Goal: Check status: Check status

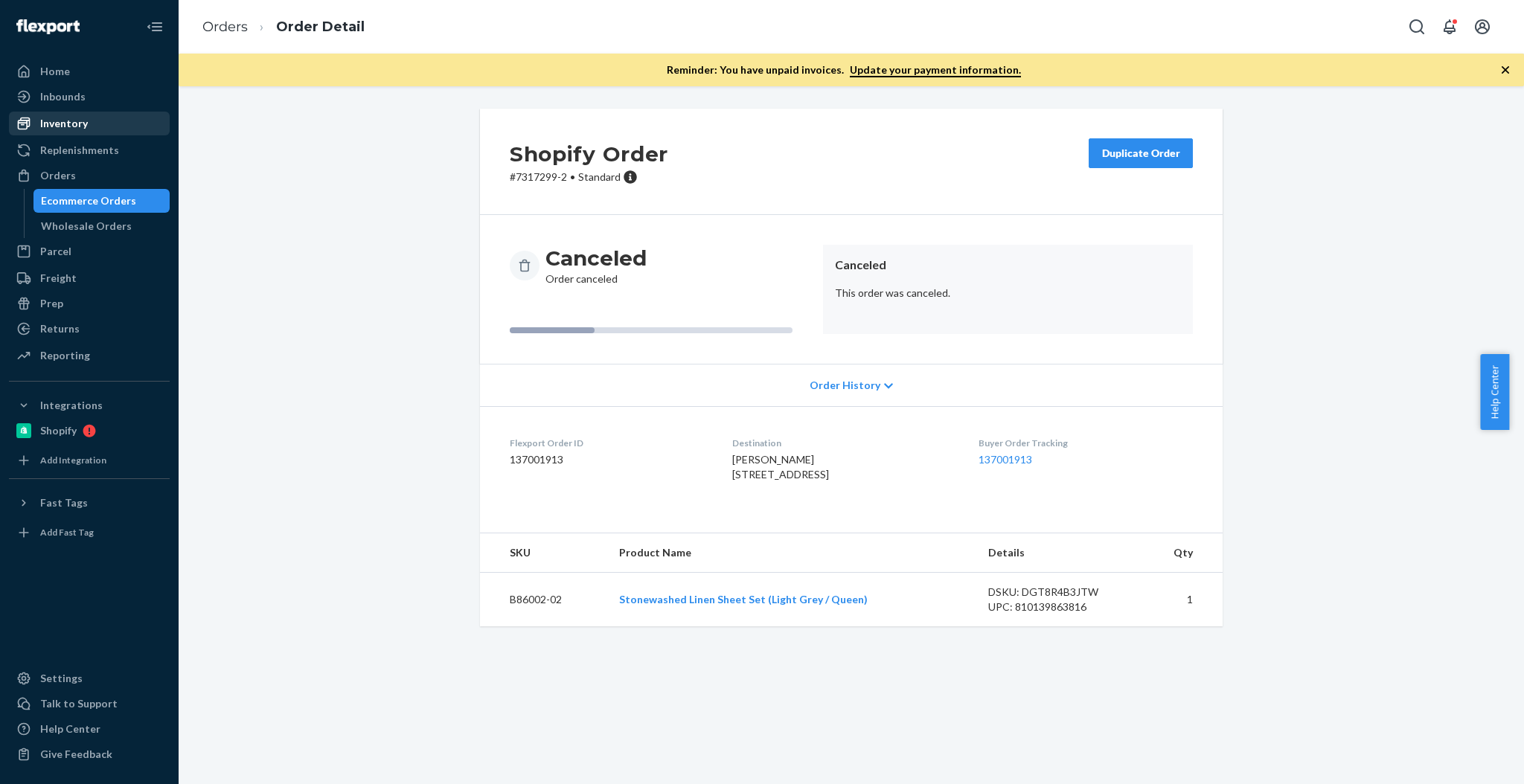
drag, startPoint x: 120, startPoint y: 128, endPoint x: 165, endPoint y: 131, distance: 45.1
click at [120, 128] on div "Inventory" at bounding box center [90, 123] width 158 height 21
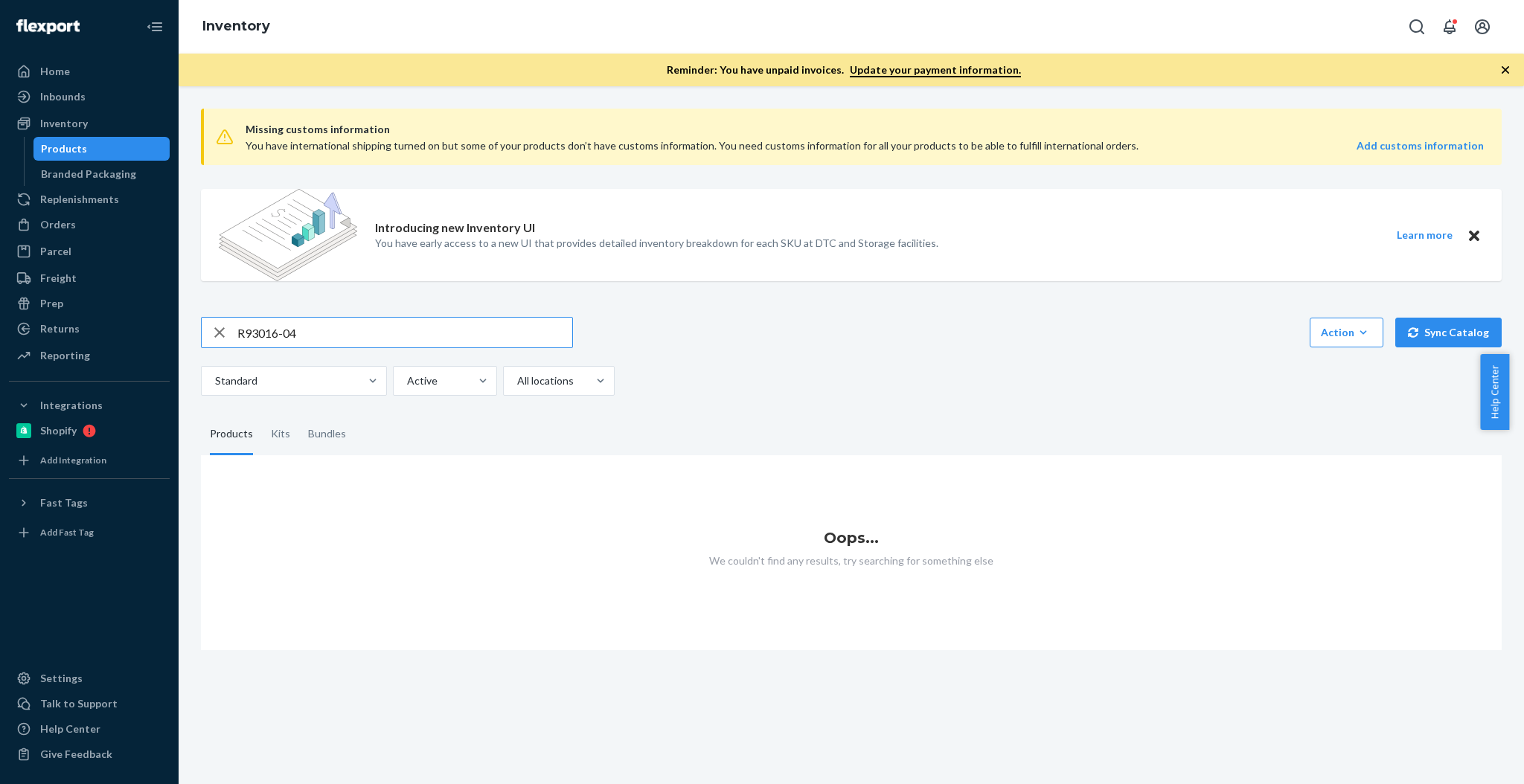
type input "R93016-04"
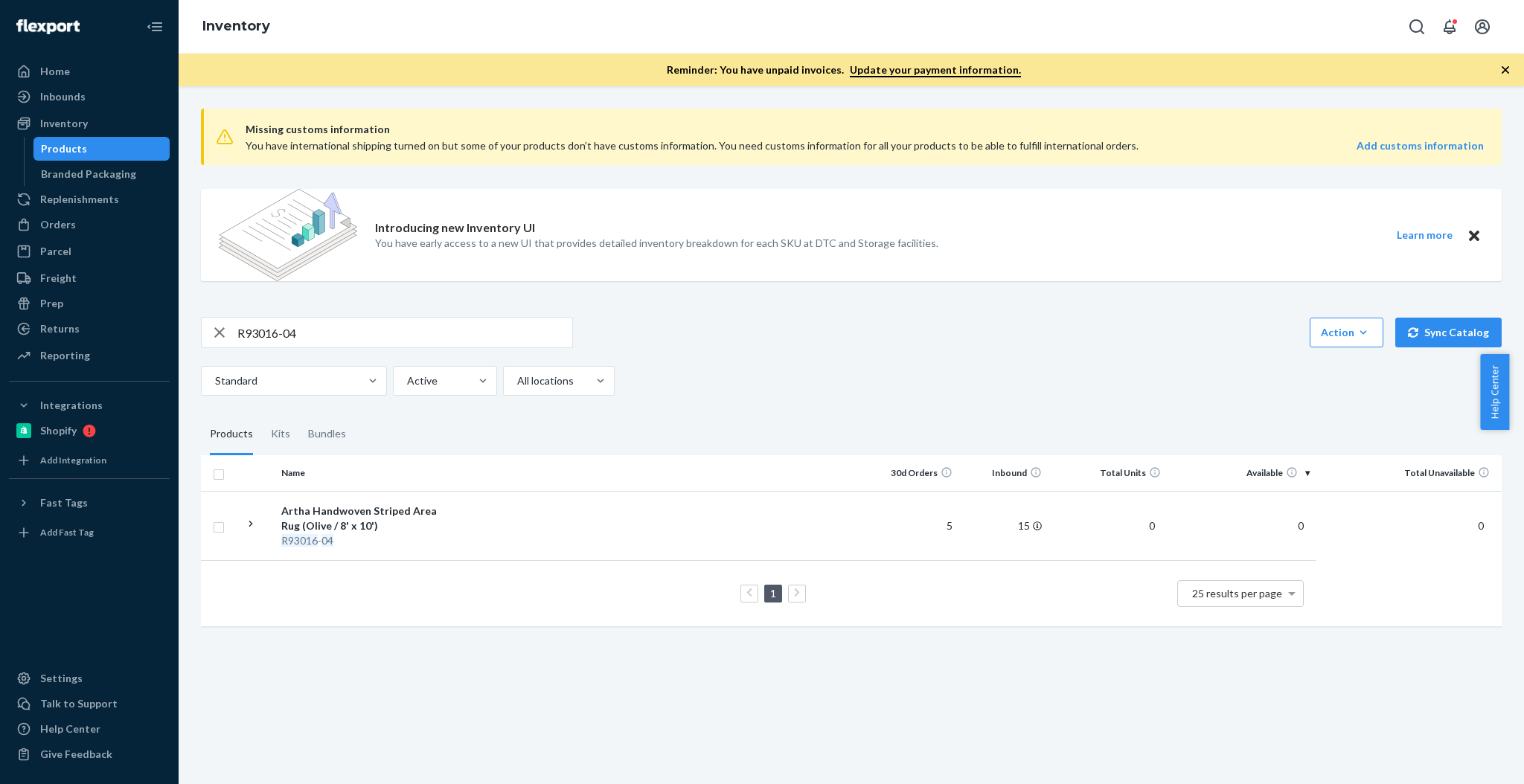
click at [1013, 532] on td "15" at bounding box center [1003, 525] width 89 height 69
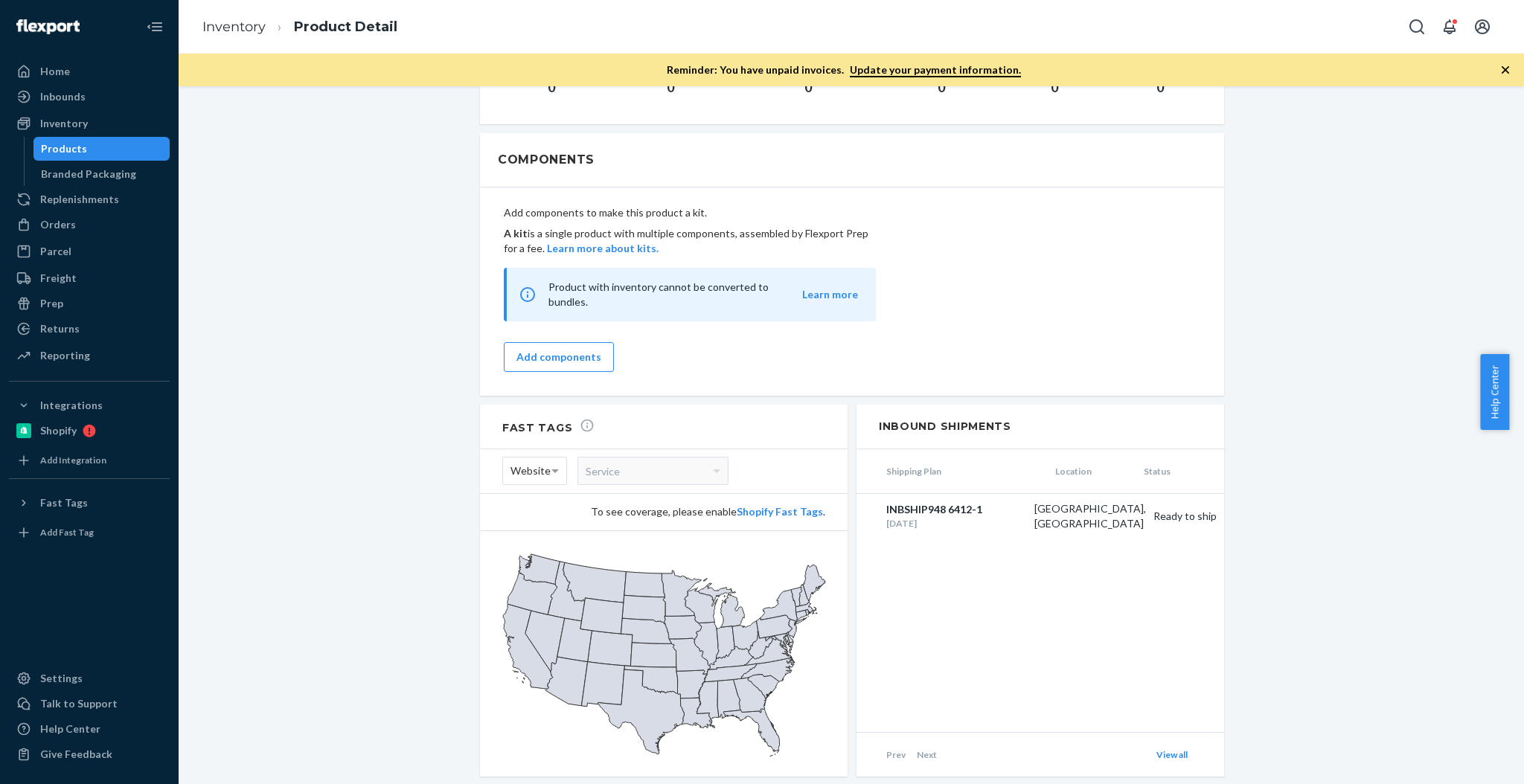
scroll to position [1290, 0]
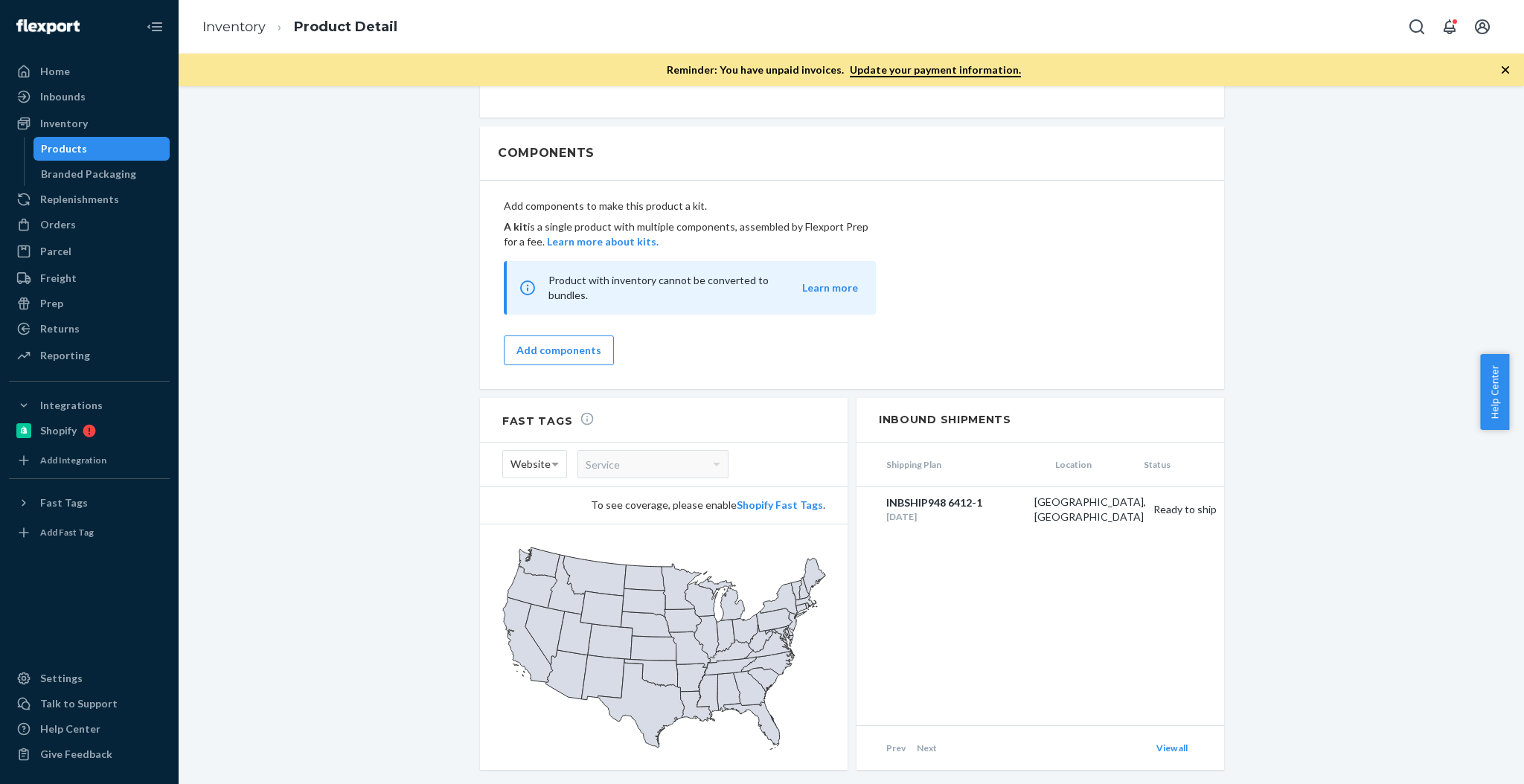
click at [115, 237] on div "Orders Ecommerce Orders Wholesale Orders" at bounding box center [89, 226] width 161 height 26
click at [98, 228] on div "Orders" at bounding box center [90, 224] width 158 height 21
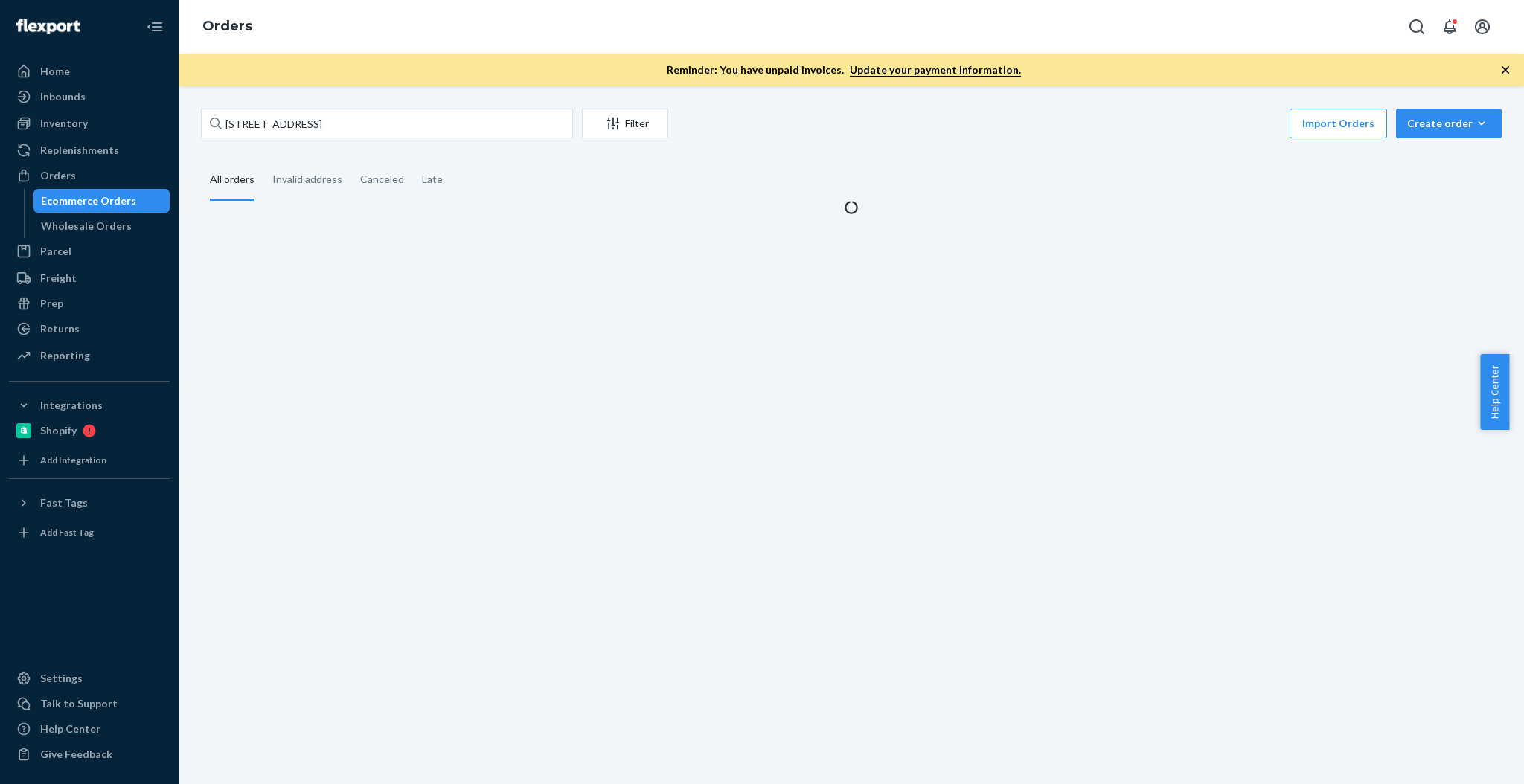
drag, startPoint x: 494, startPoint y: 89, endPoint x: 465, endPoint y: 128, distance: 48.6
click at [493, 89] on div "[STREET_ADDRESS] Filter Import Orders Create order Ecommerce order Removal orde…" at bounding box center [851, 434] width 1346 height 698
click at [465, 128] on input "[STREET_ADDRESS]" at bounding box center [386, 123] width 372 height 30
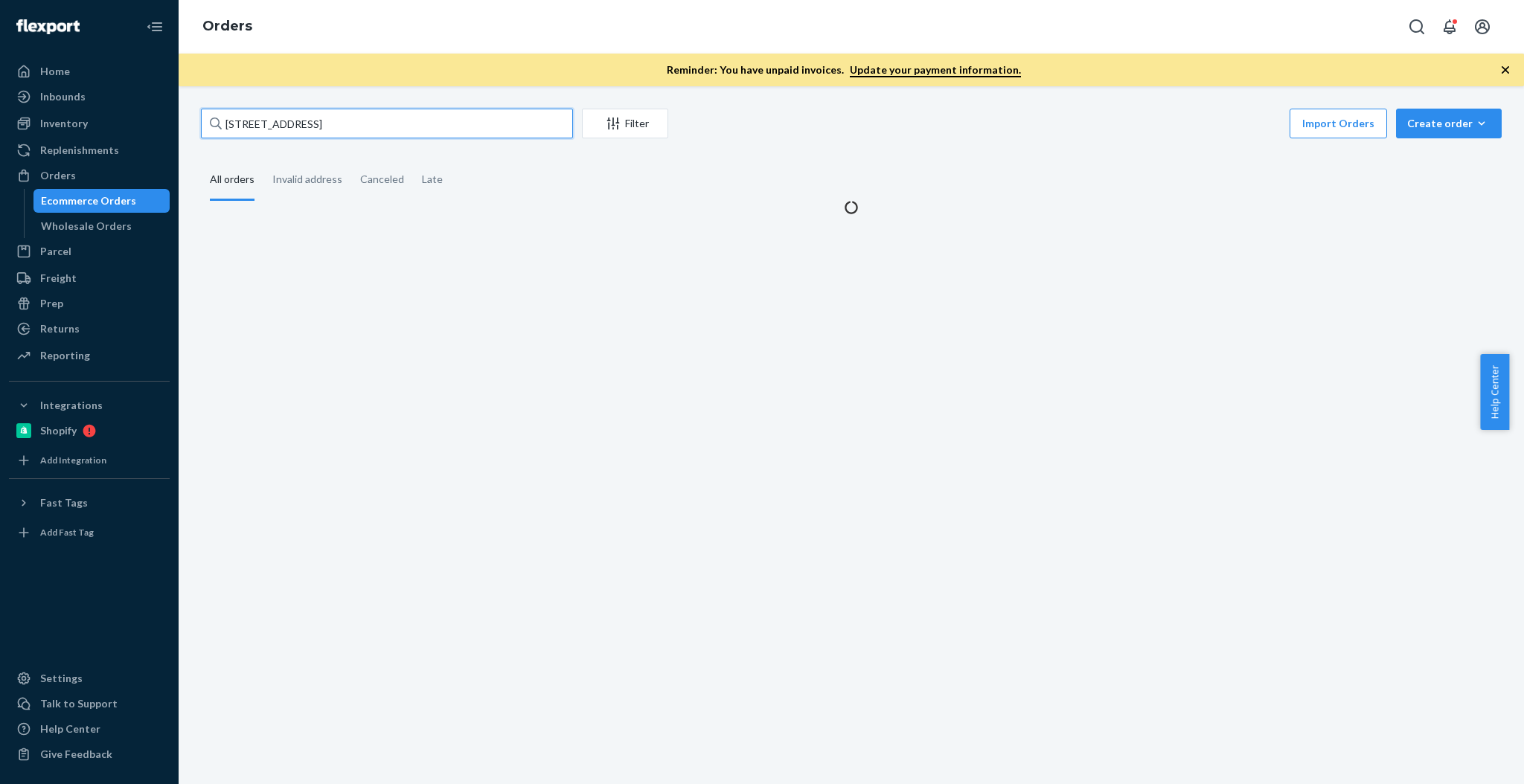
paste input "[STREET_ADDRESS]"
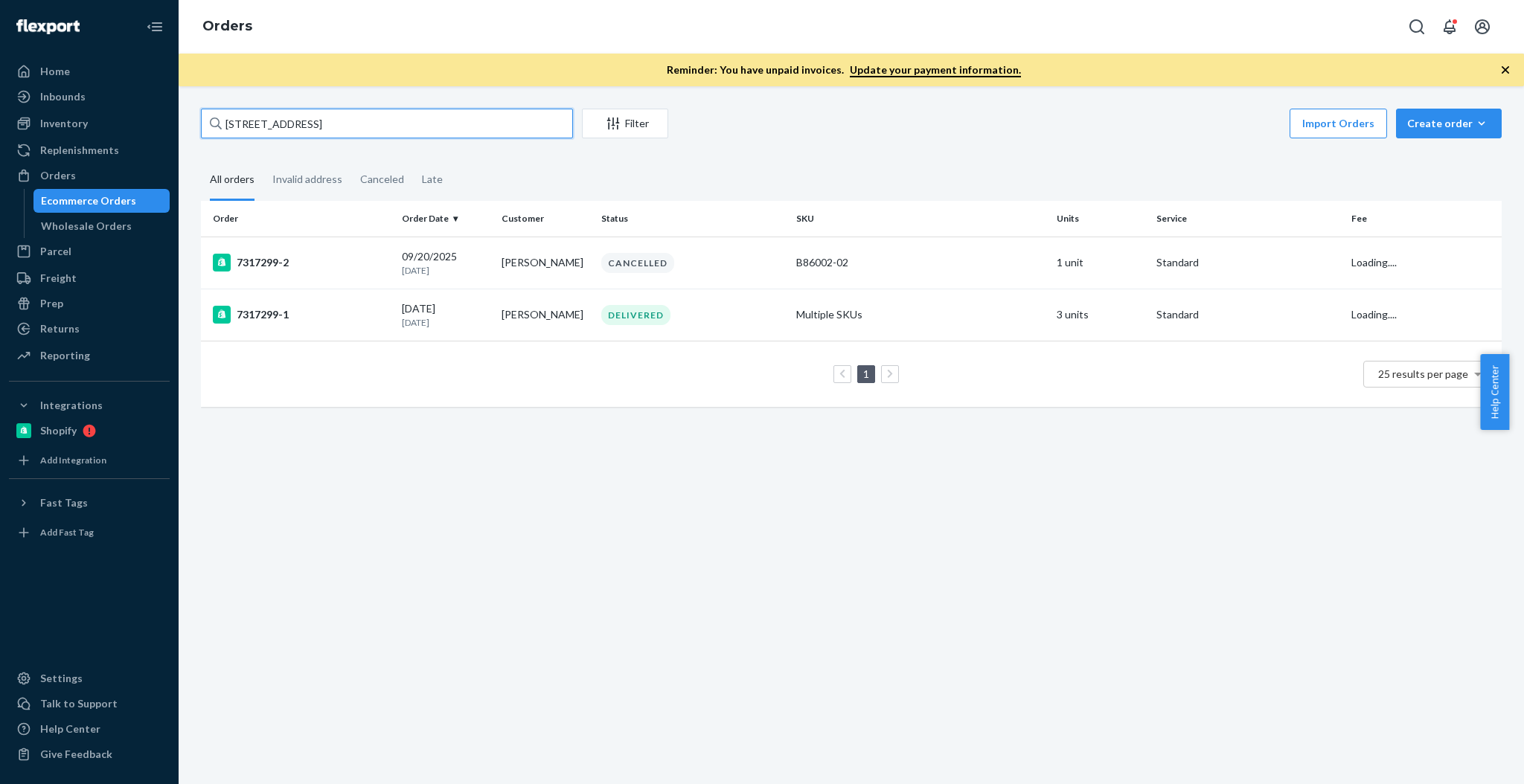
type input "[STREET_ADDRESS]"
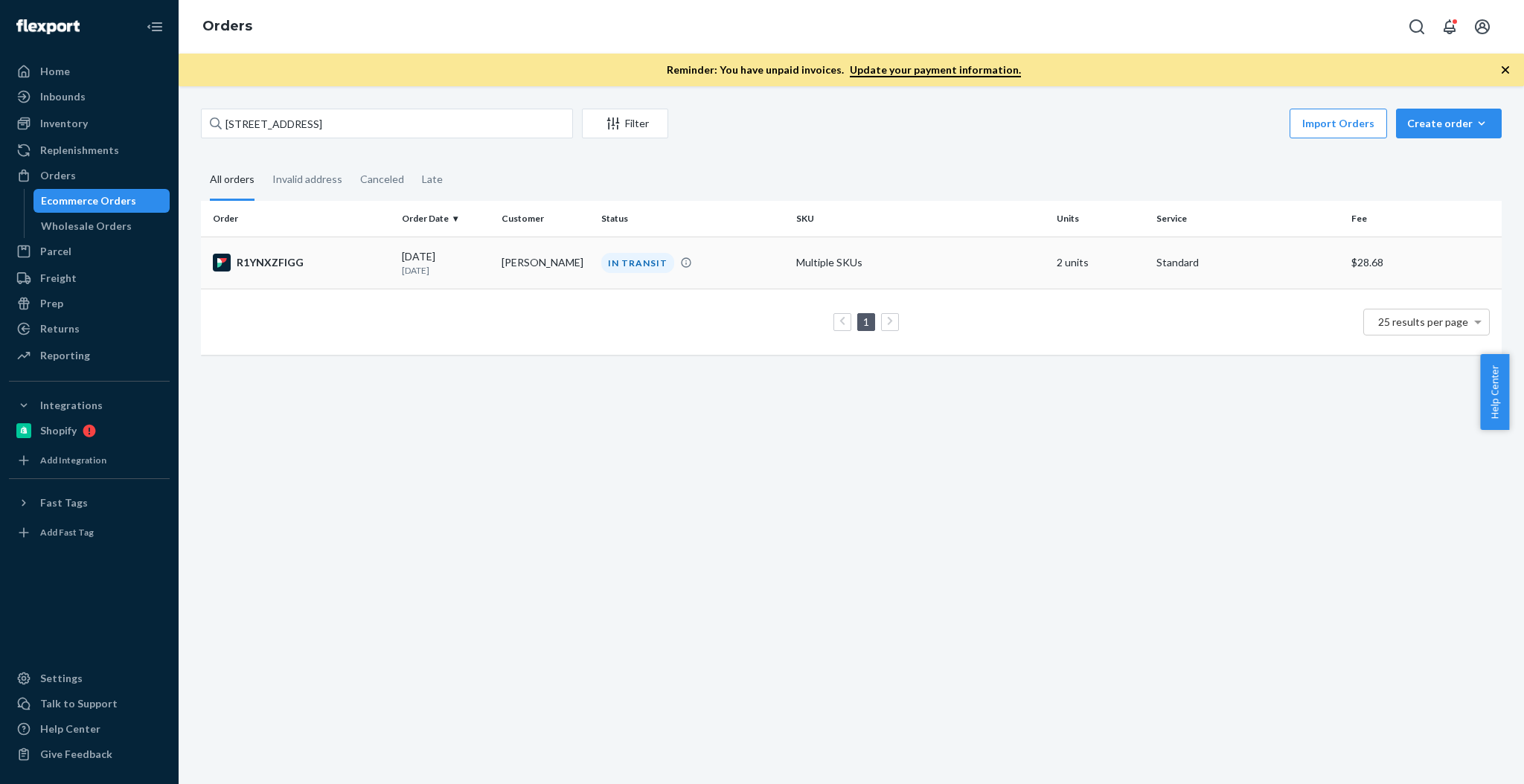
click at [294, 268] on div "R1YNXZFIGG" at bounding box center [301, 263] width 177 height 18
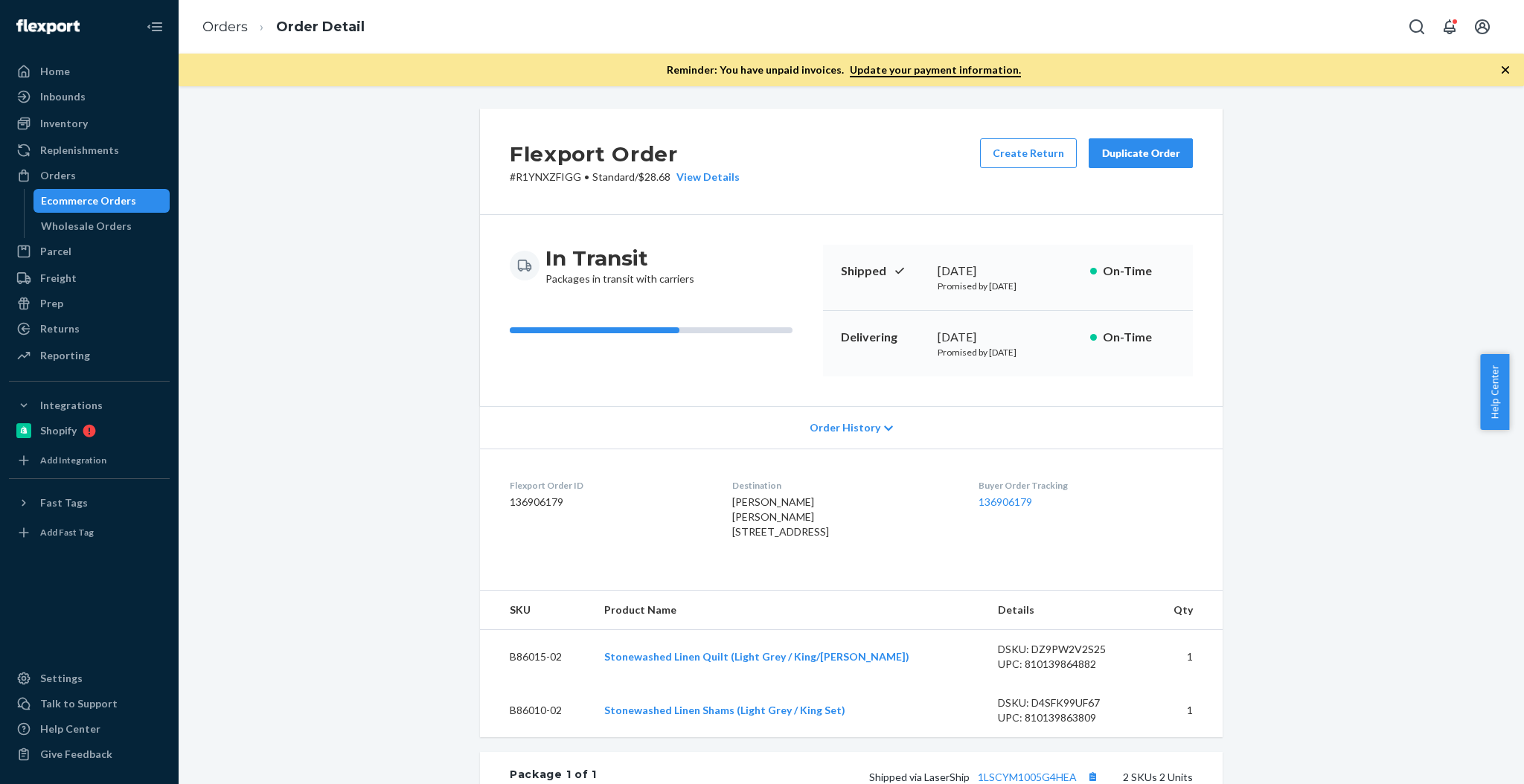
click at [1270, 368] on div "Flexport Order # R1YNXZFIGG • Standard / $28.68 View Details Create Return Dupl…" at bounding box center [851, 625] width 1323 height 1033
click at [1276, 388] on div "Flexport Order # R1YNXZFIGG • Standard / $28.68 View Details Create Return Dupl…" at bounding box center [851, 625] width 1323 height 1033
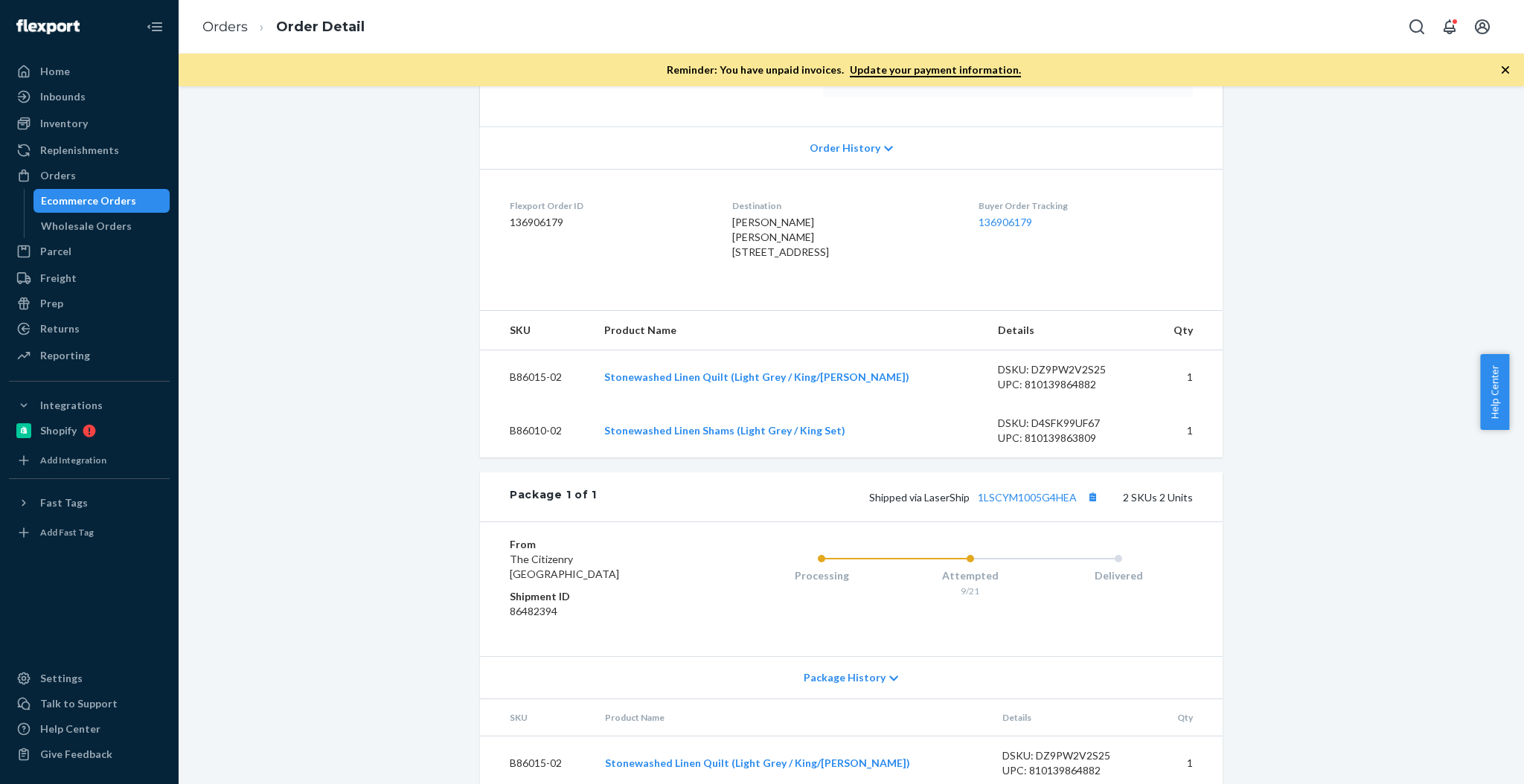
scroll to position [386, 0]
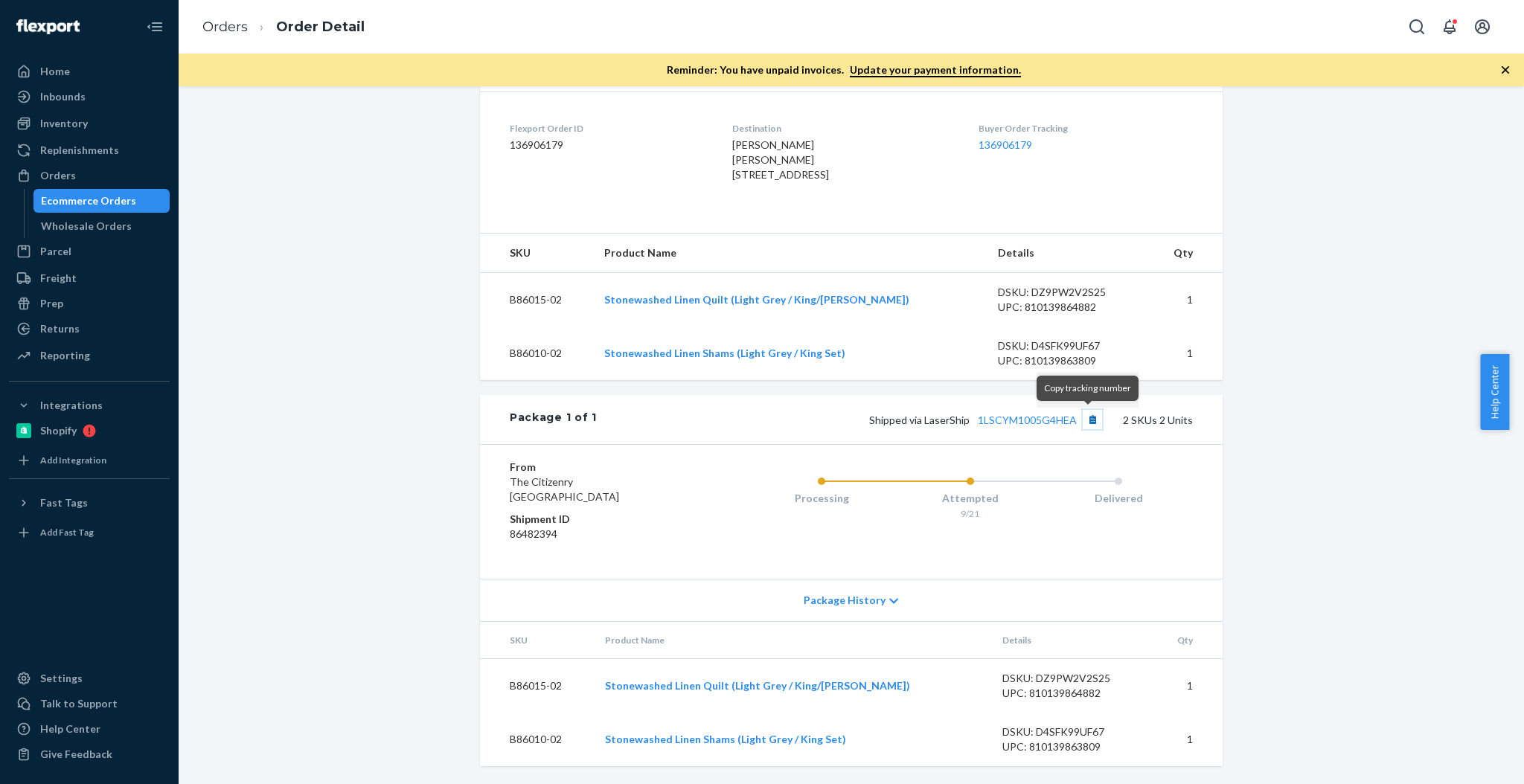
click at [1089, 421] on button "Copy tracking number" at bounding box center [1092, 420] width 20 height 20
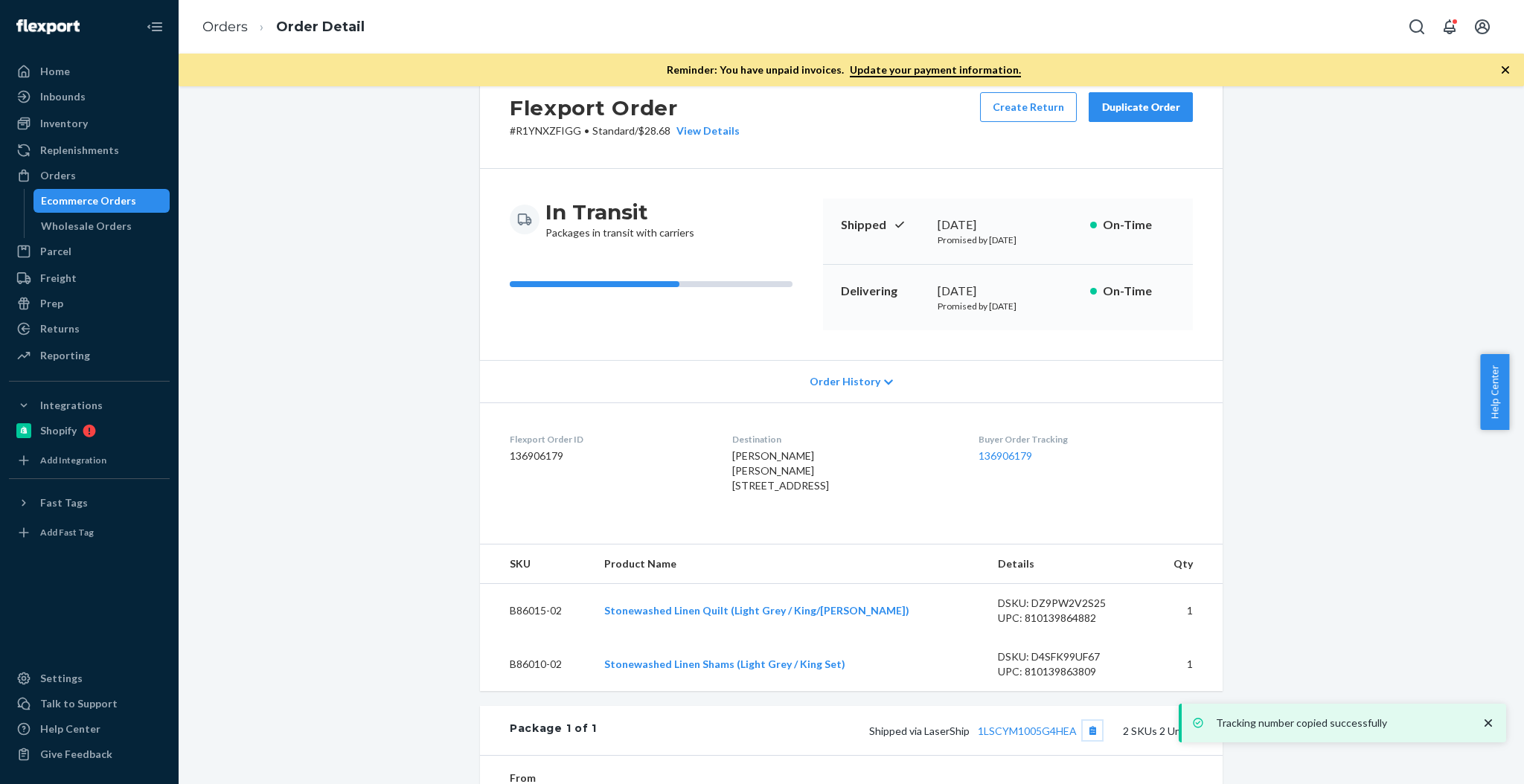
scroll to position [0, 0]
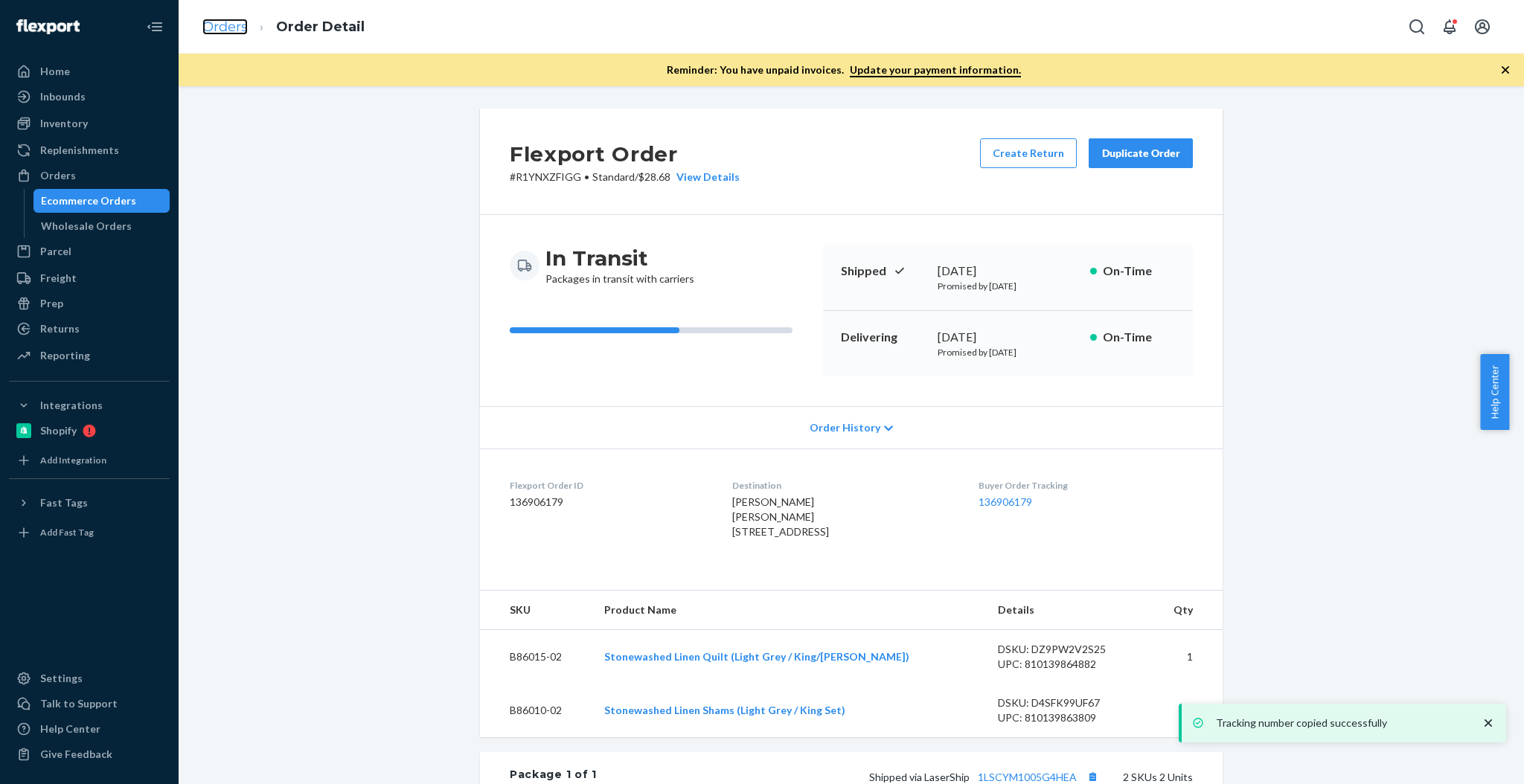
click at [221, 32] on link "Orders" at bounding box center [225, 27] width 45 height 17
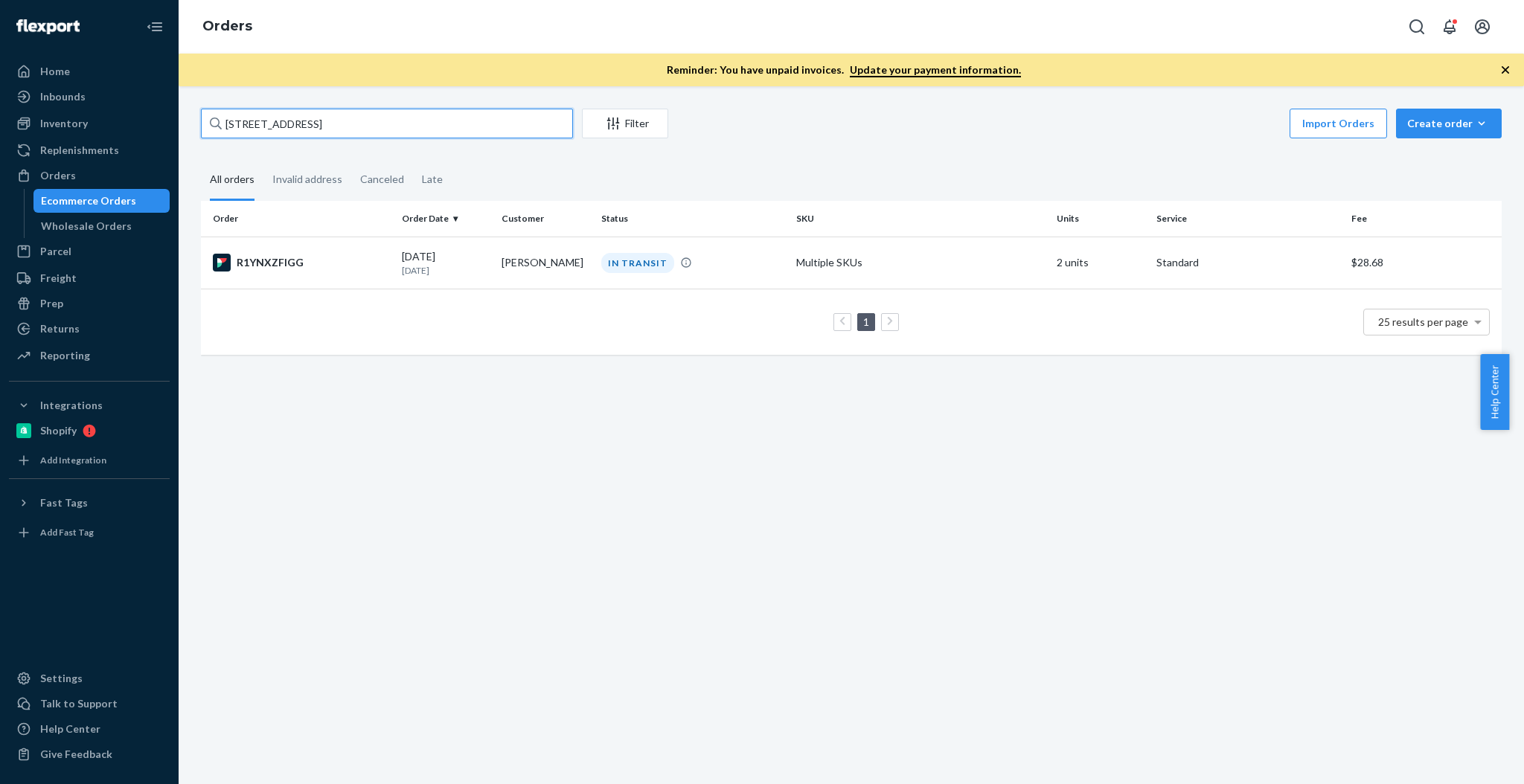
click at [390, 130] on input "[STREET_ADDRESS]" at bounding box center [386, 123] width 372 height 30
paste input "[STREET_ADDRESS]"
type input "[STREET_ADDRESS]"
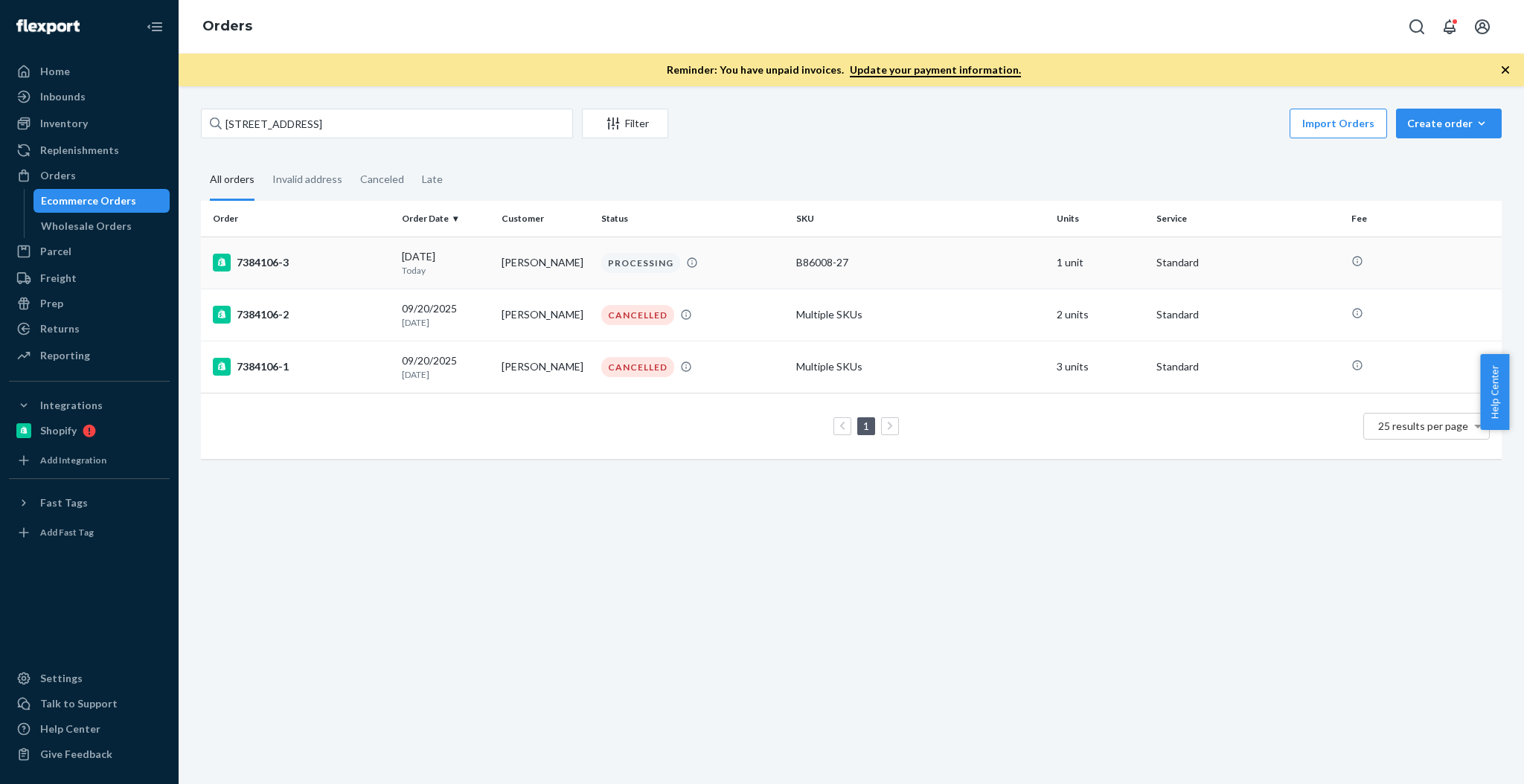
click at [371, 246] on td "7384106-3" at bounding box center [297, 263] width 195 height 52
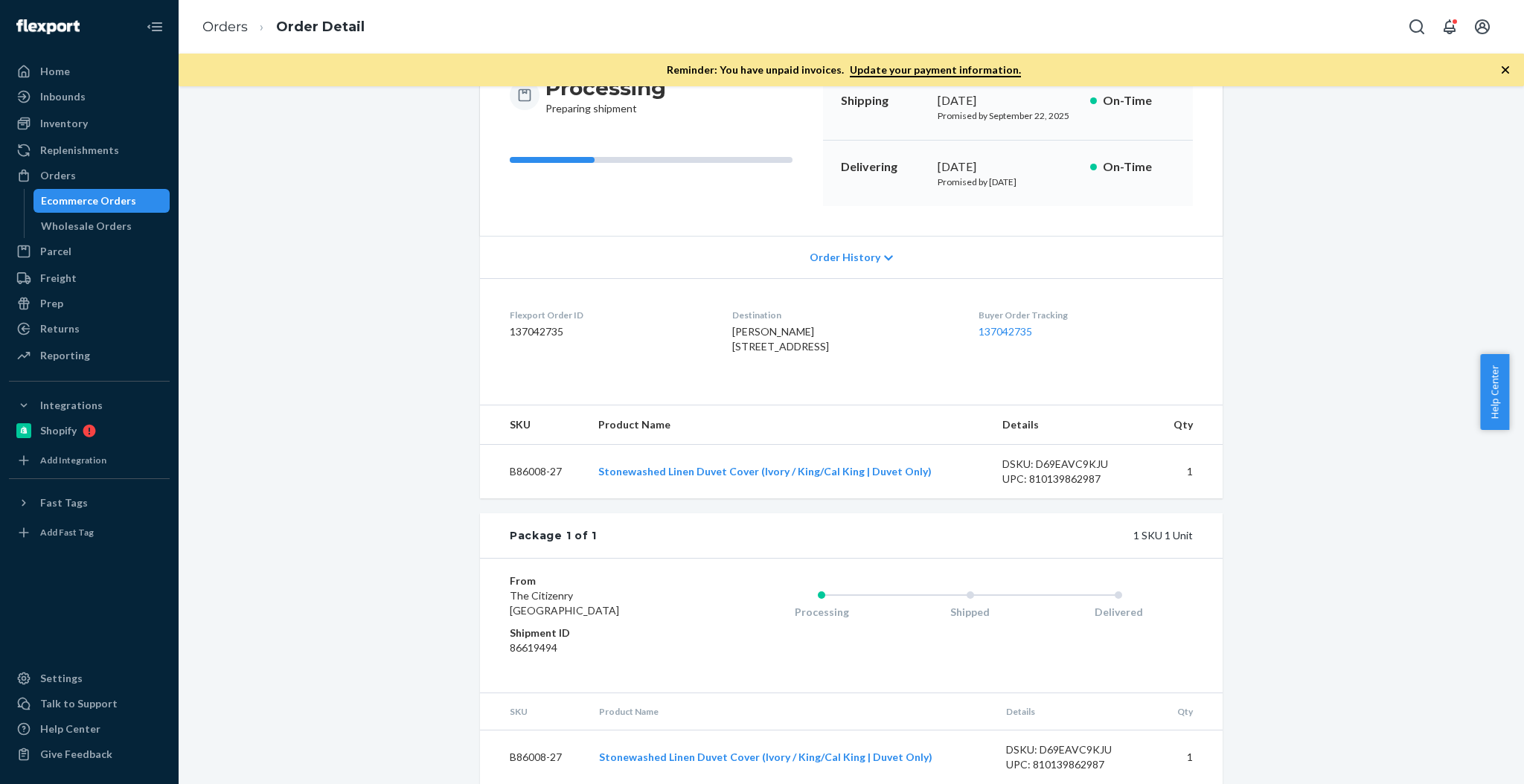
scroll to position [218, 0]
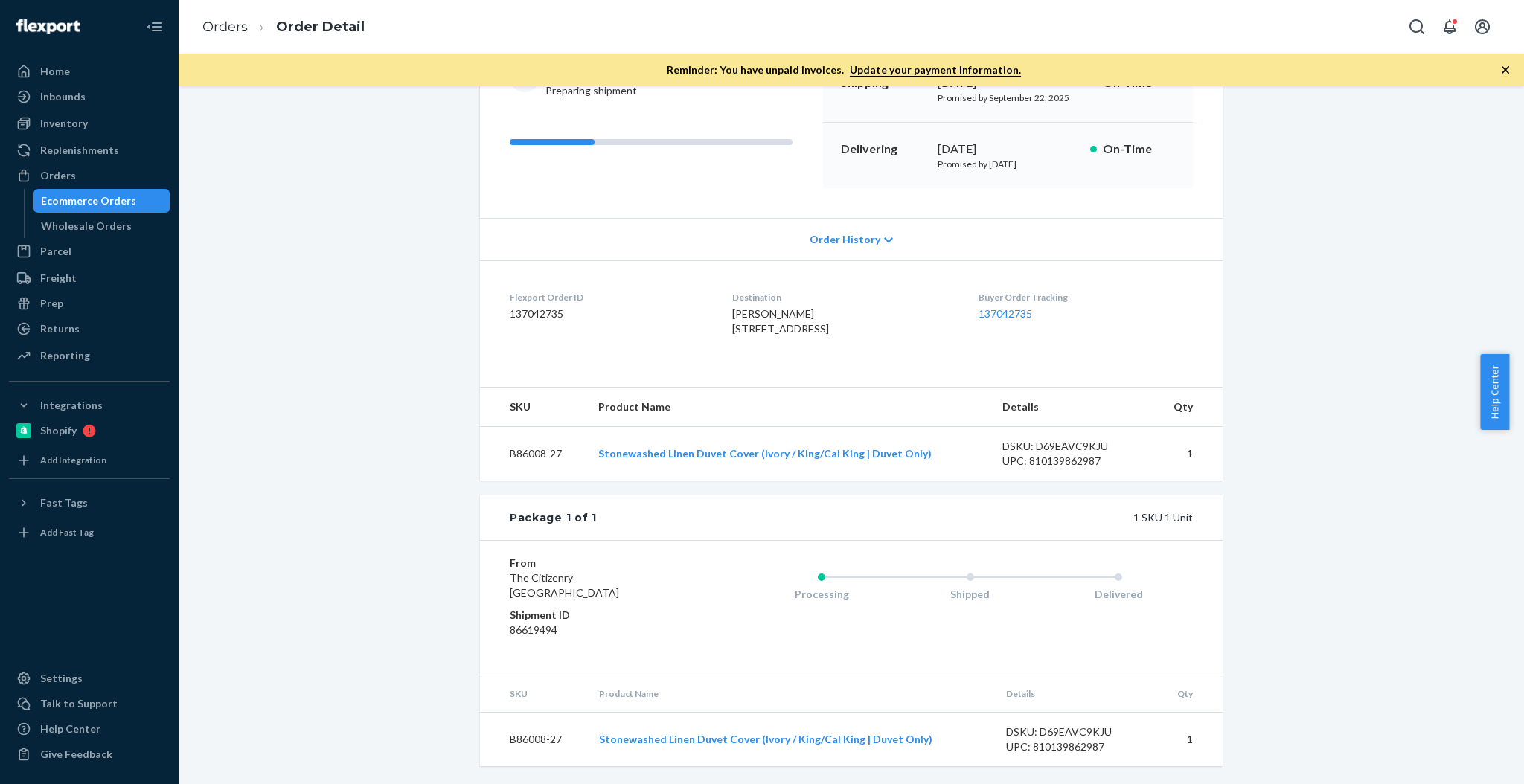
click at [1280, 434] on div "Shopify Order # 7384106-3 • Standard Cancel Order Duplicate Order Processing Pr…" at bounding box center [851, 352] width 1323 height 864
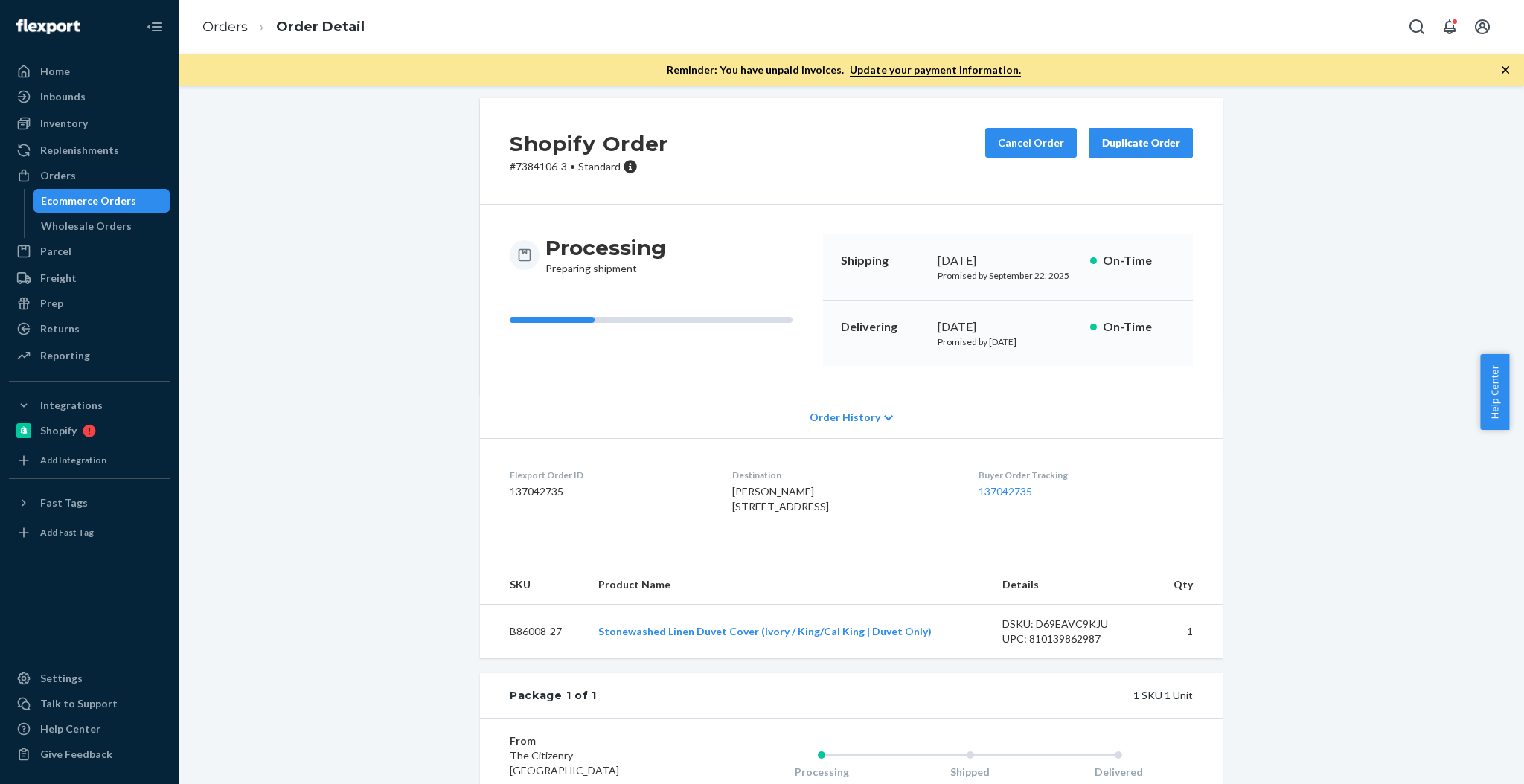
scroll to position [0, 0]
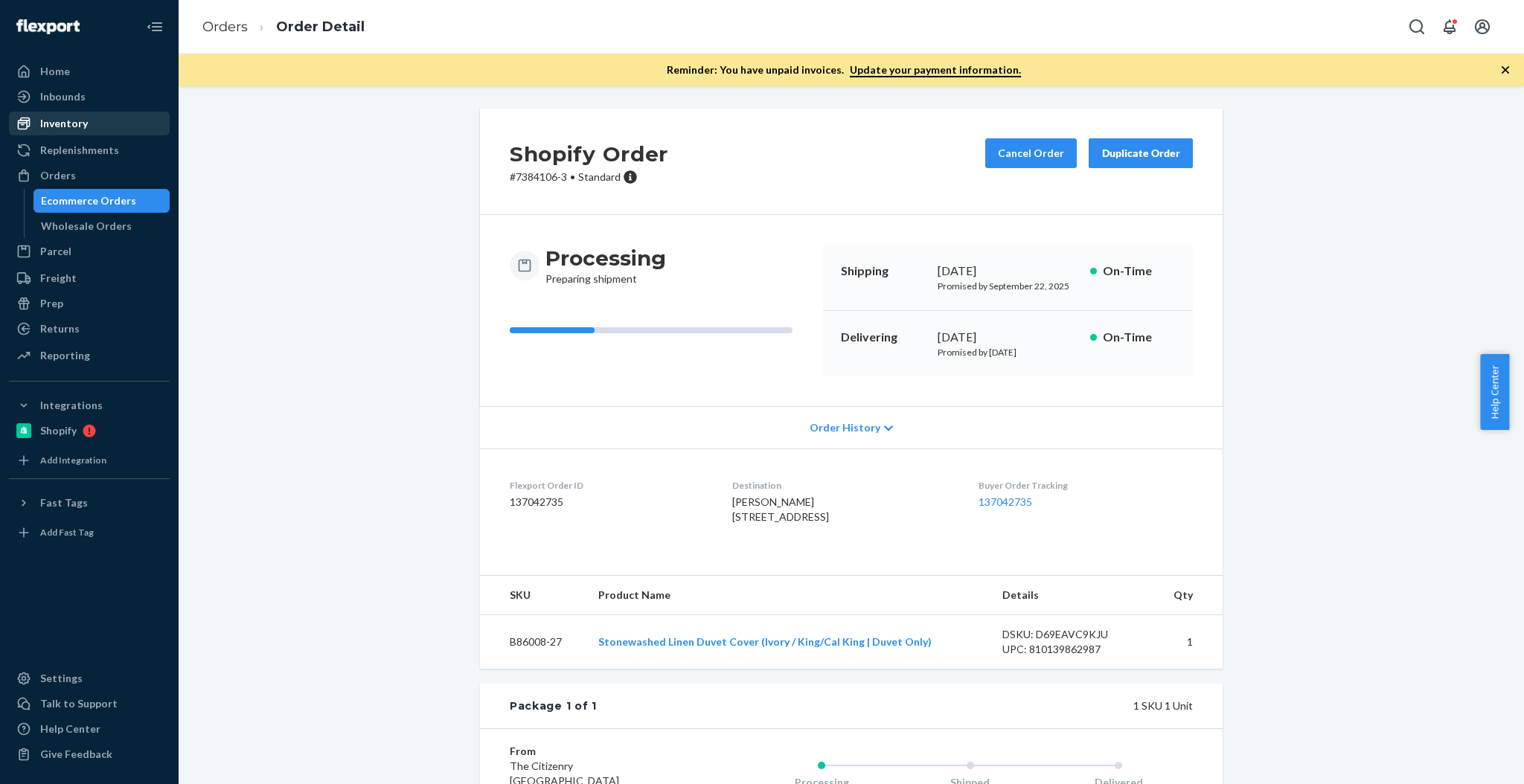
click at [89, 127] on div "Inventory" at bounding box center [90, 123] width 158 height 21
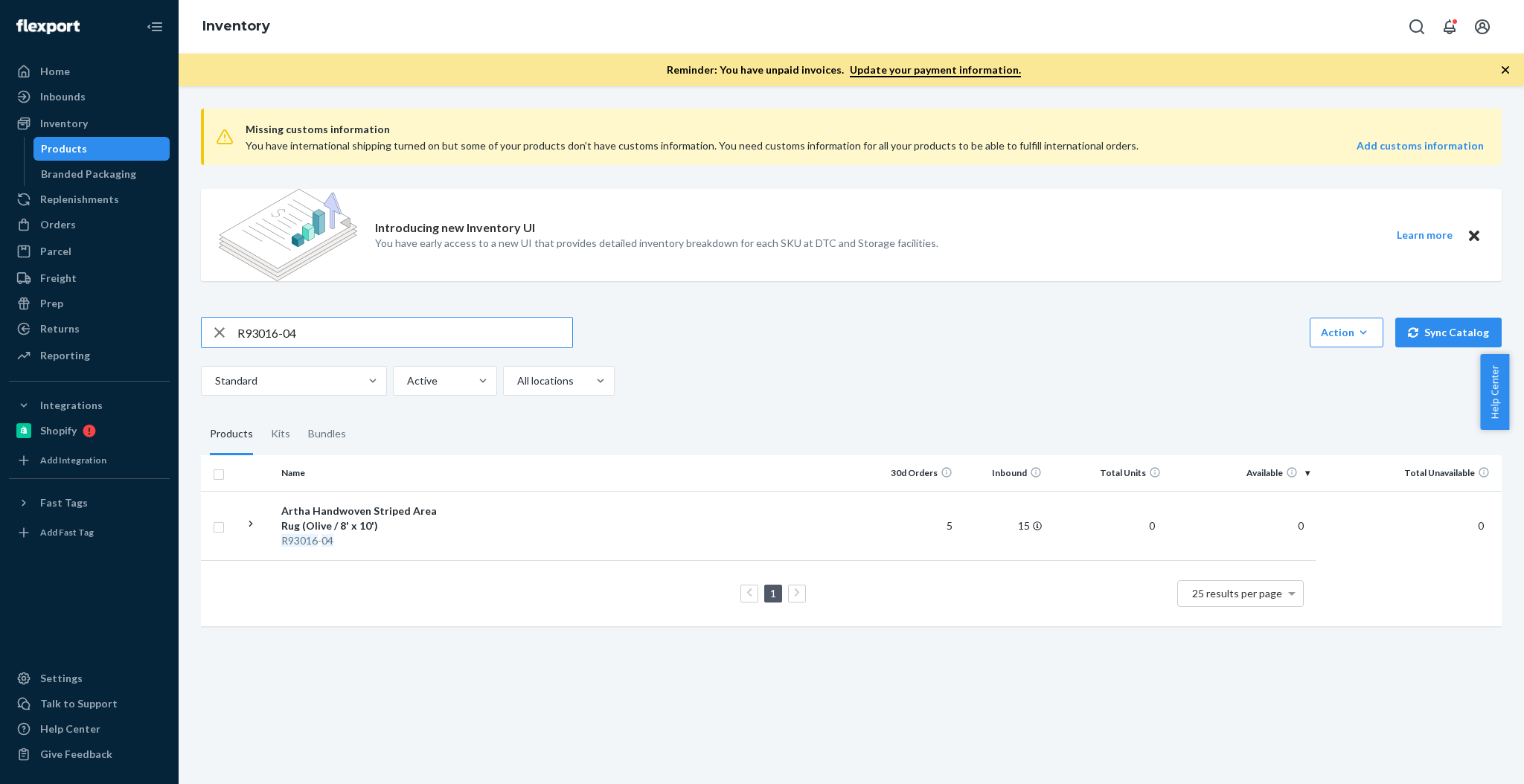
click at [409, 326] on input "R93016-04" at bounding box center [404, 333] width 335 height 30
paste input "B86012-27"
type input "B86012-27"
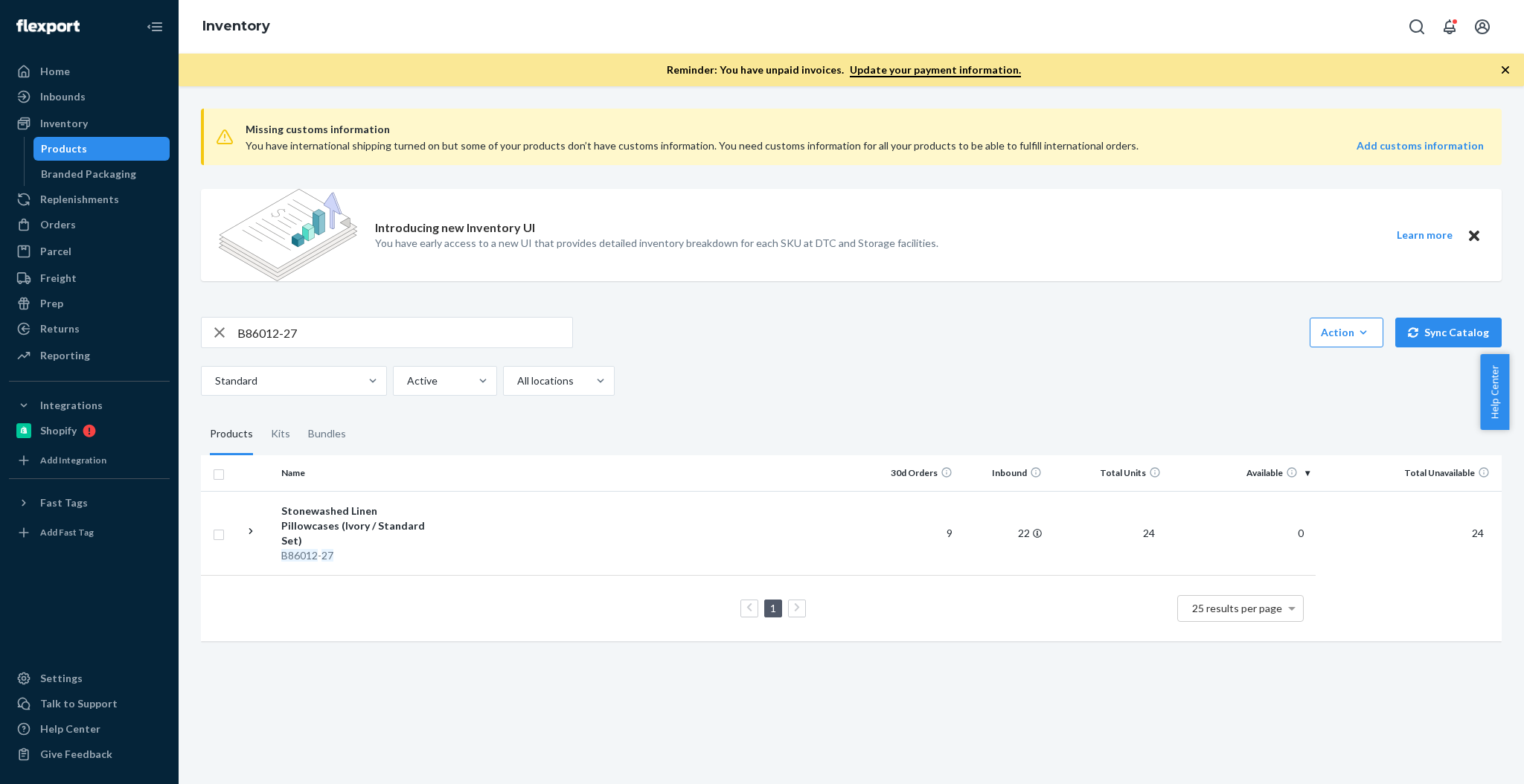
drag, startPoint x: 70, startPoint y: 216, endPoint x: 184, endPoint y: 216, distance: 114.0
click at [70, 216] on div "Orders" at bounding box center [90, 224] width 158 height 21
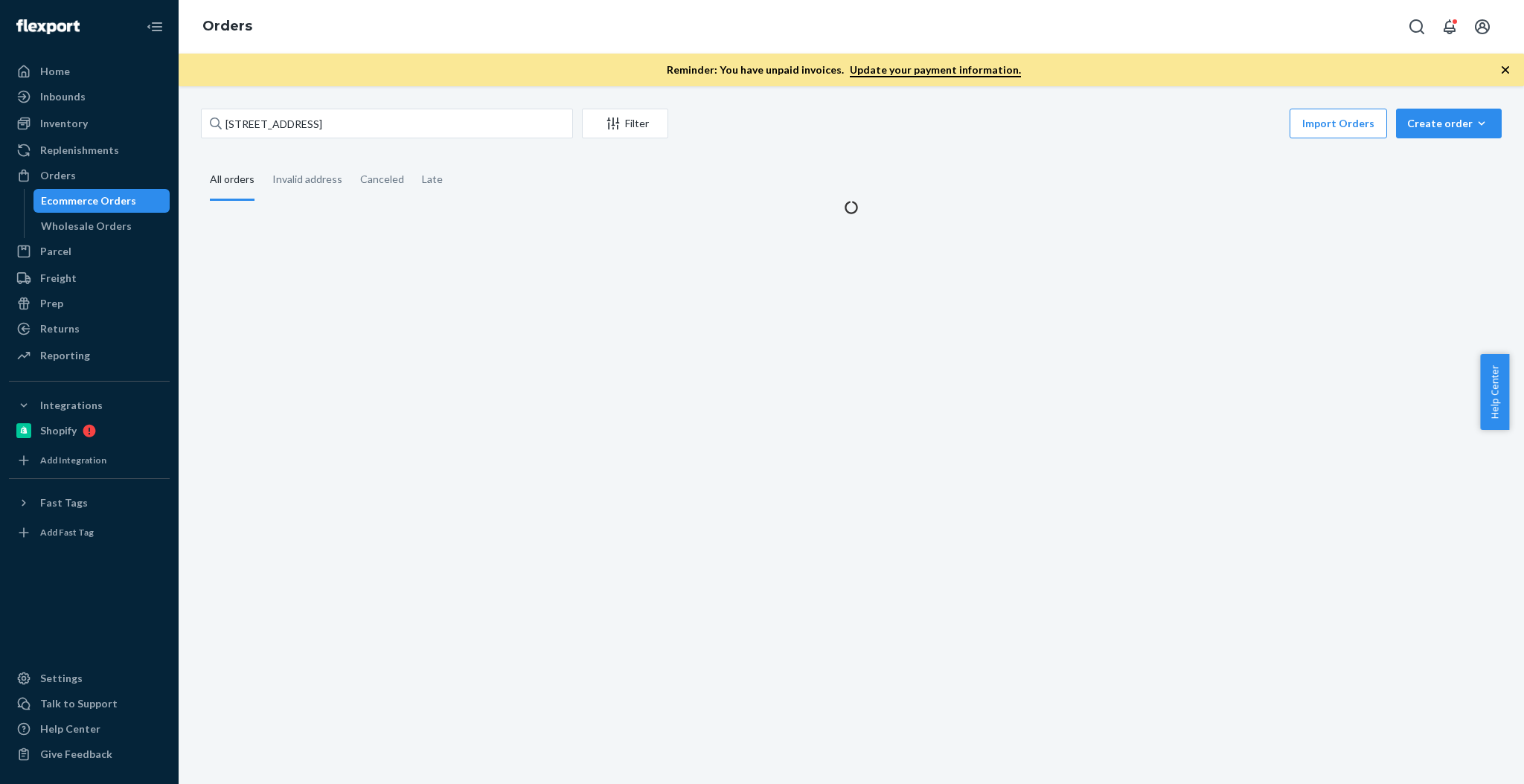
click at [401, 139] on div "[STREET_ADDRESS] Filter Import Orders Create order Ecommerce order Removal order" at bounding box center [850, 125] width 1301 height 34
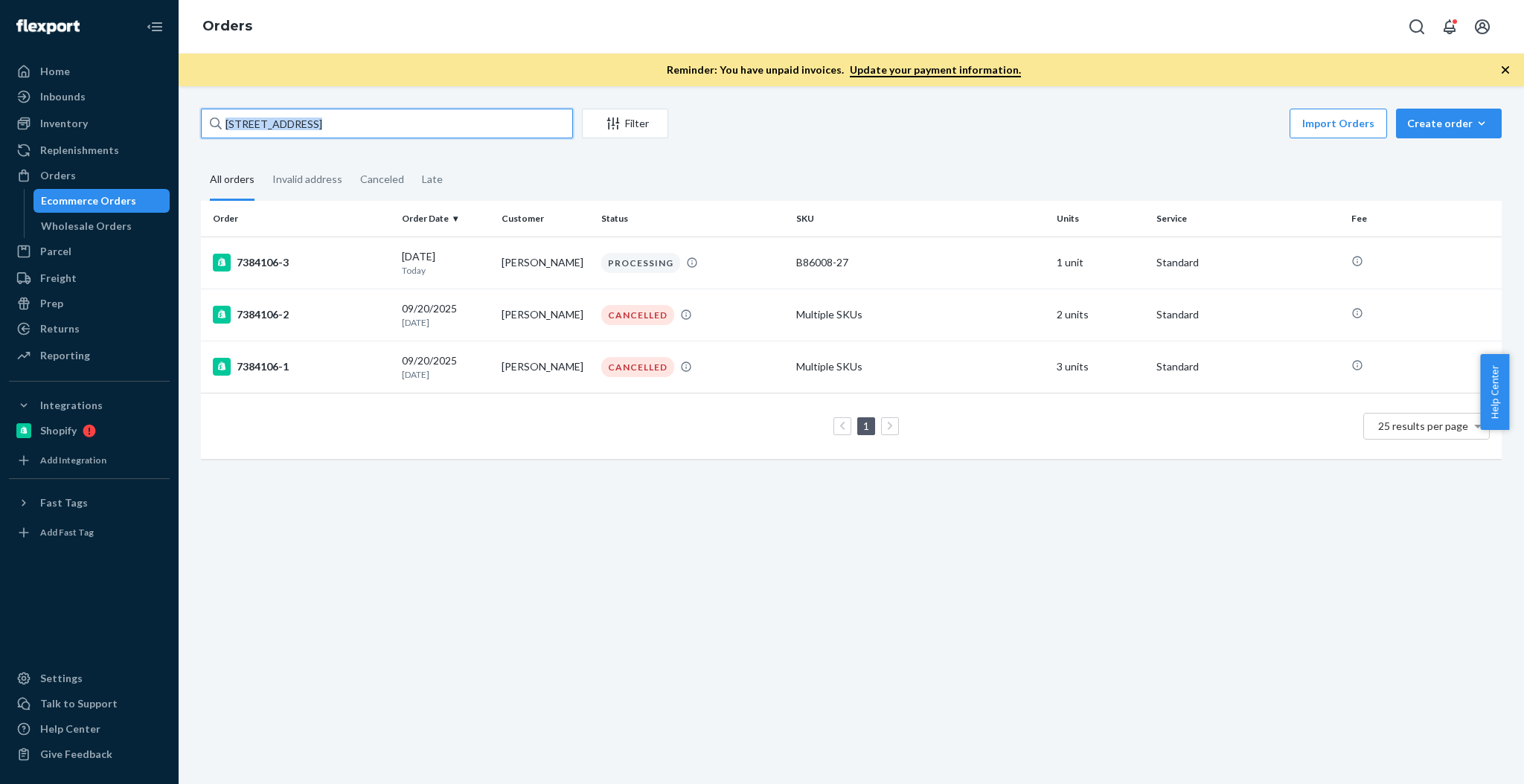
click at [419, 123] on input "[STREET_ADDRESS]" at bounding box center [386, 123] width 372 height 30
paste input "[PERSON_NAME]"
type input "[PERSON_NAME]"
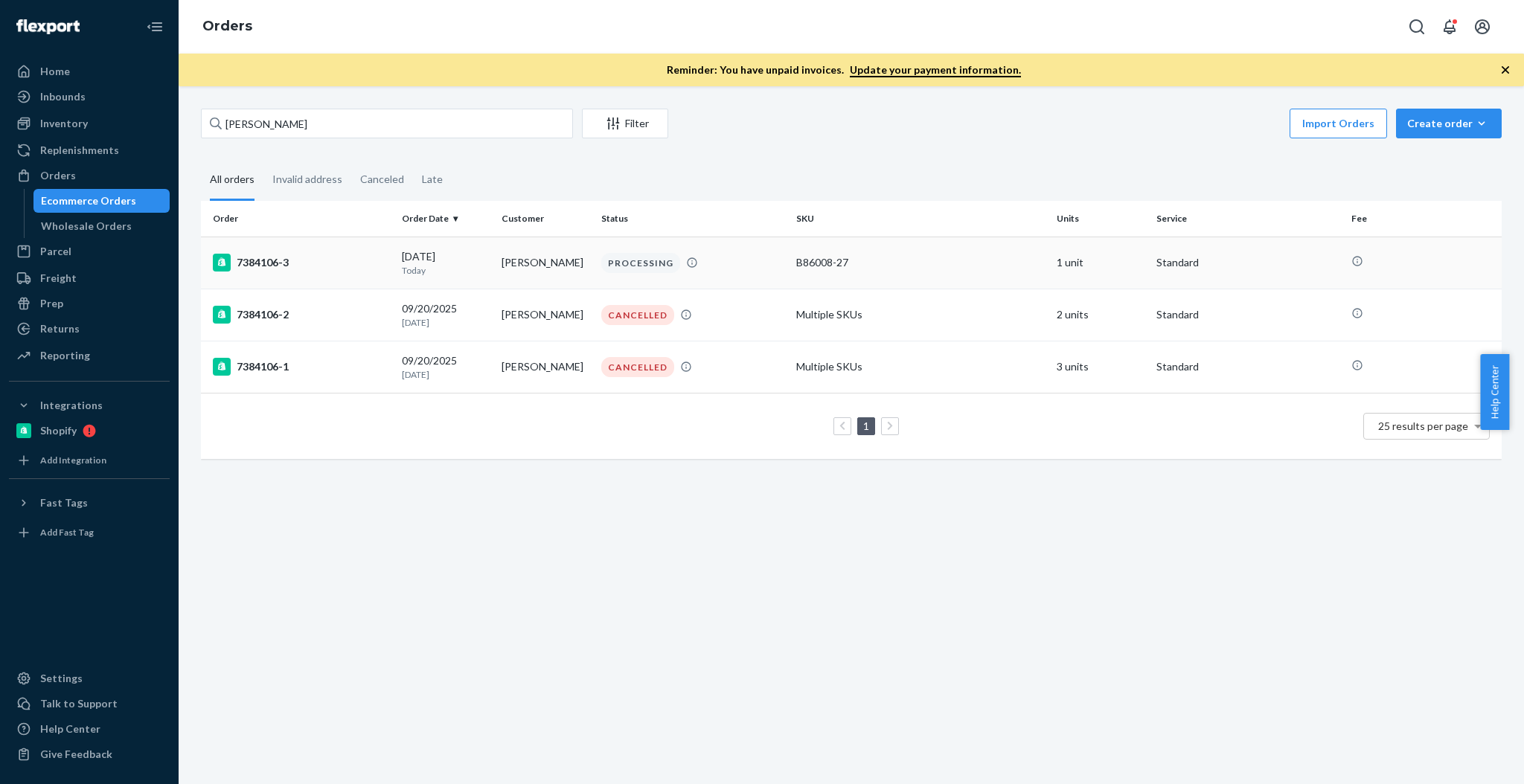
click at [352, 271] on div "7384106-3" at bounding box center [301, 263] width 177 height 18
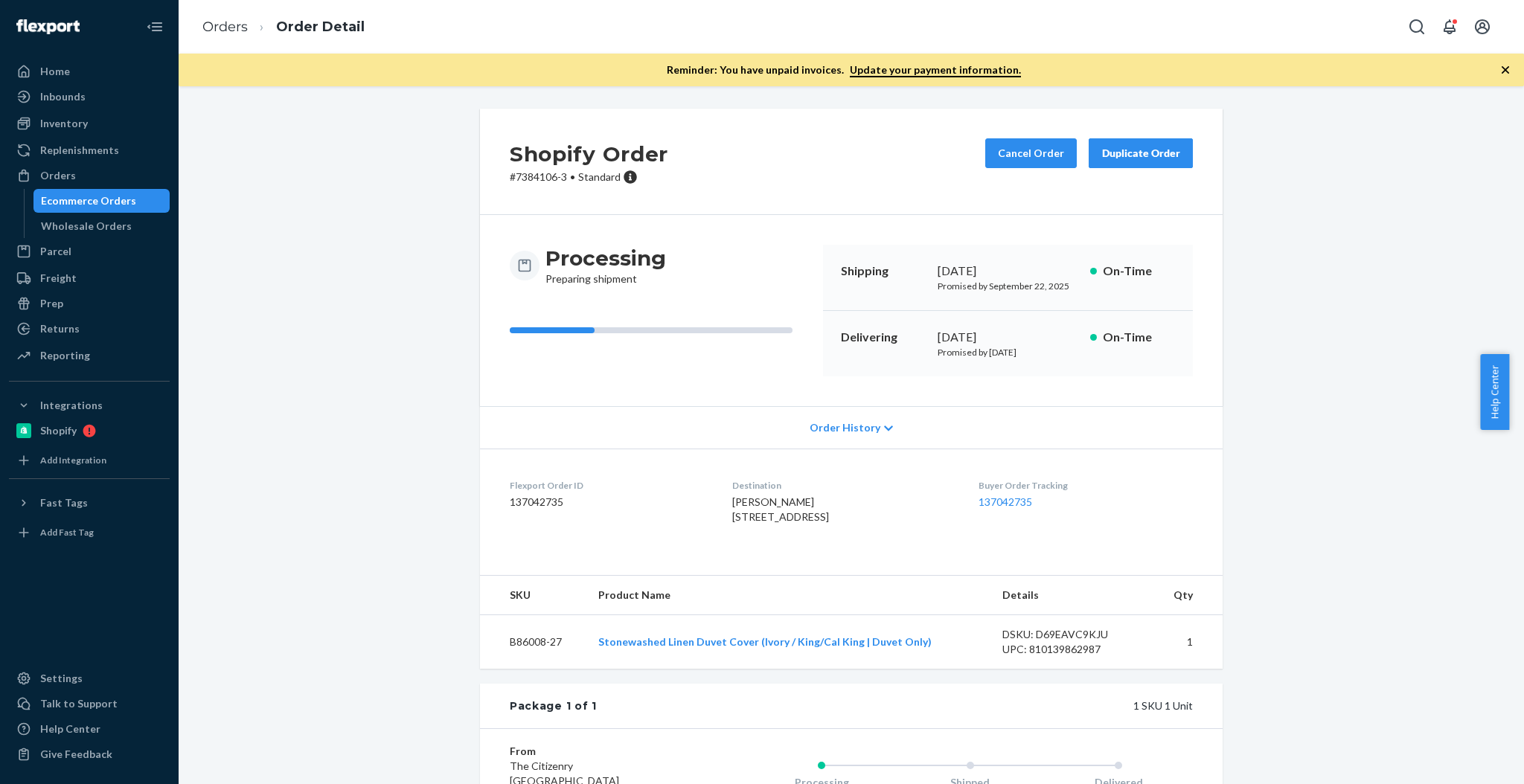
drag, startPoint x: 115, startPoint y: 134, endPoint x: 158, endPoint y: 162, distance: 51.3
click at [115, 134] on link "Inventory" at bounding box center [89, 123] width 161 height 24
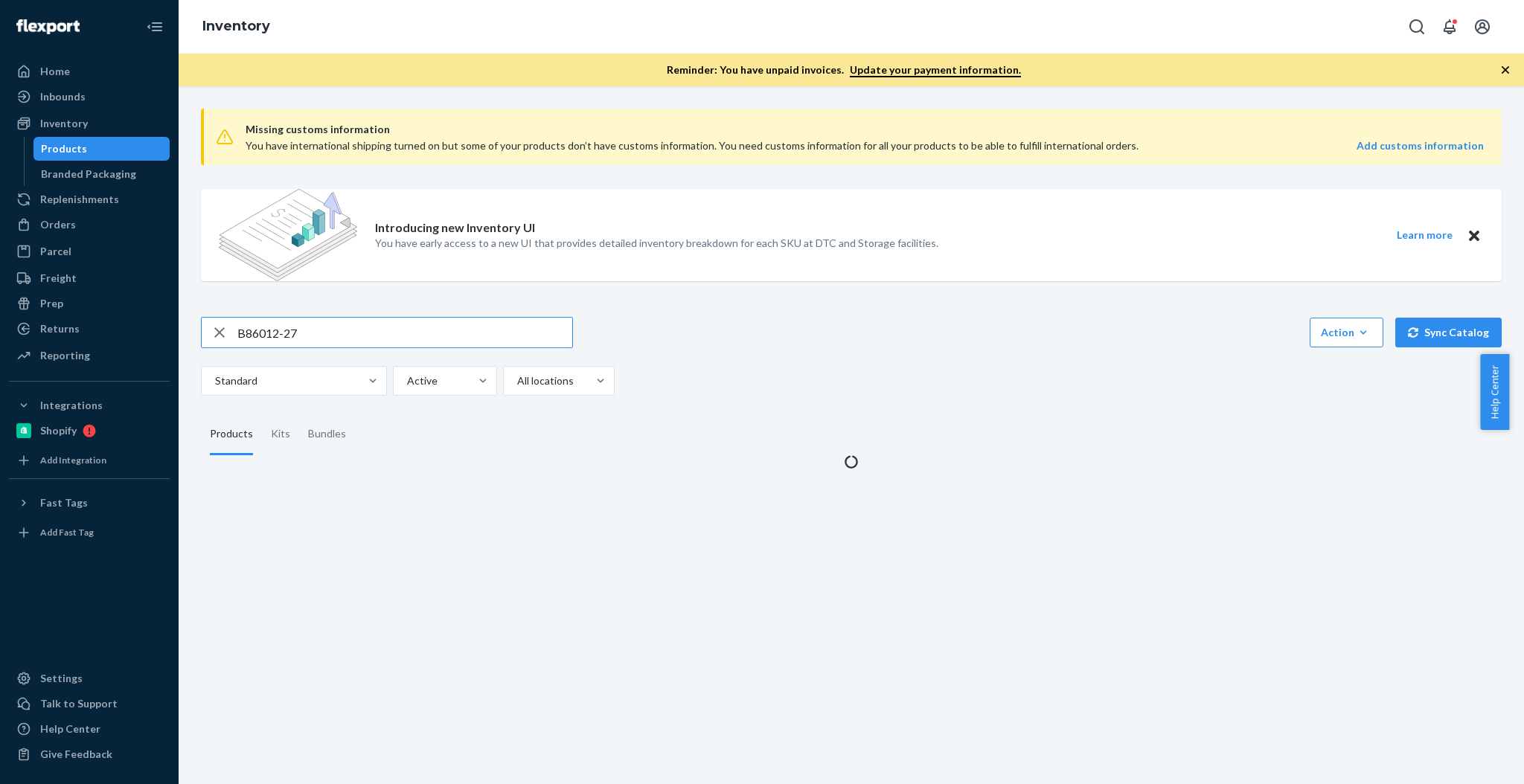
click at [307, 346] on input "B86012-27" at bounding box center [404, 333] width 335 height 30
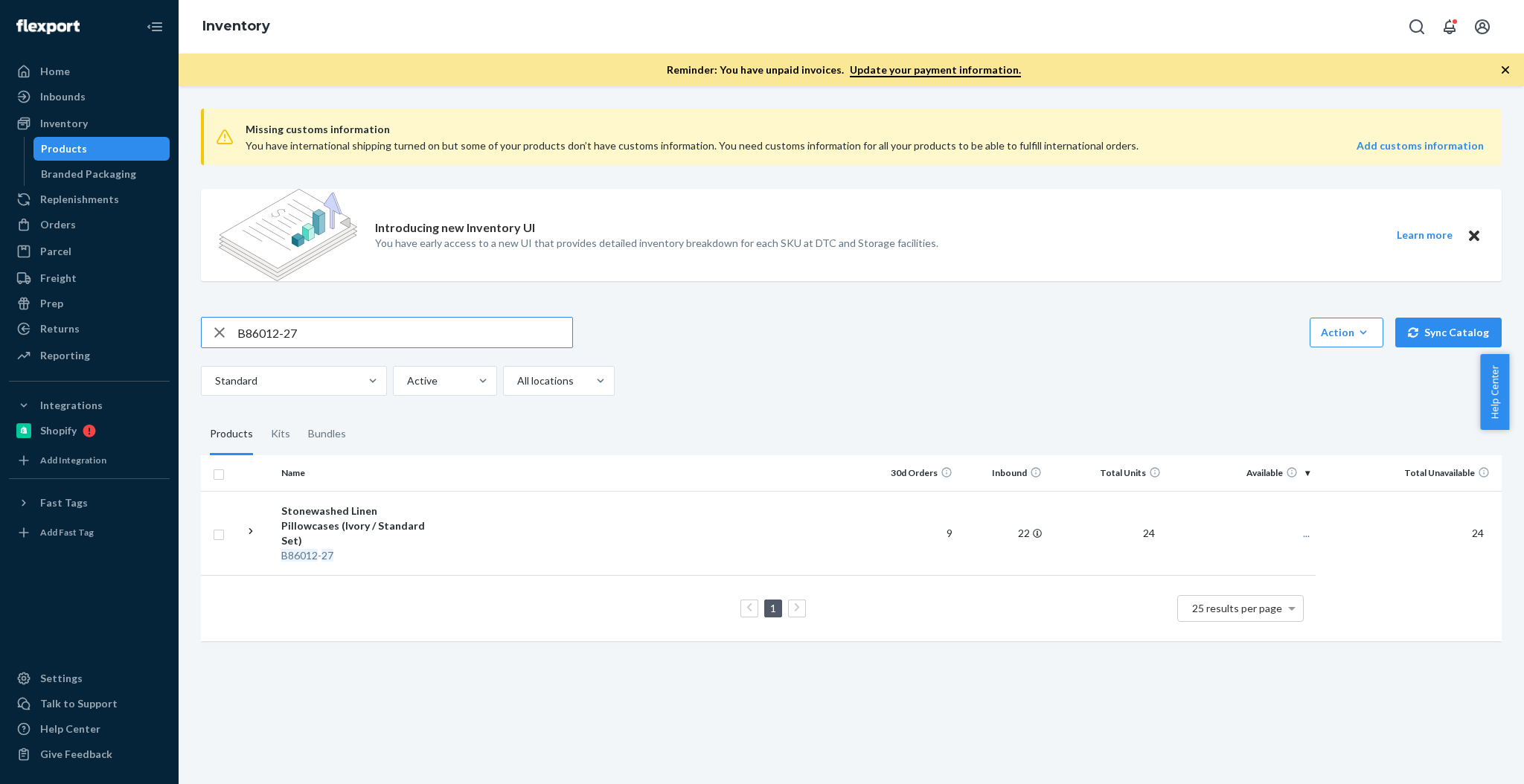
click at [307, 346] on input "B86012-27" at bounding box center [404, 333] width 335 height 30
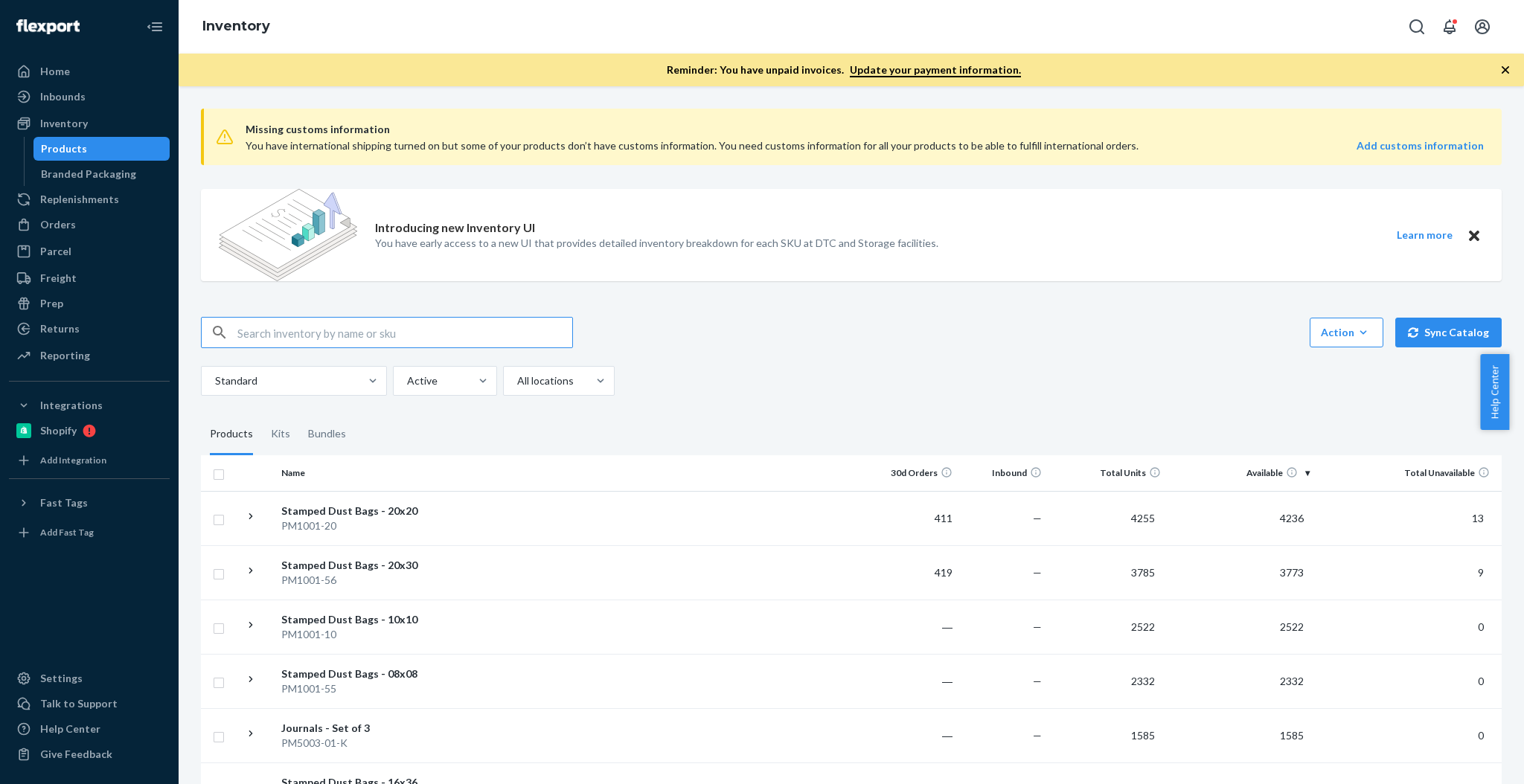
click at [362, 346] on input "text" at bounding box center [404, 333] width 335 height 30
paste input "B86012-27"
type input "B86012-27"
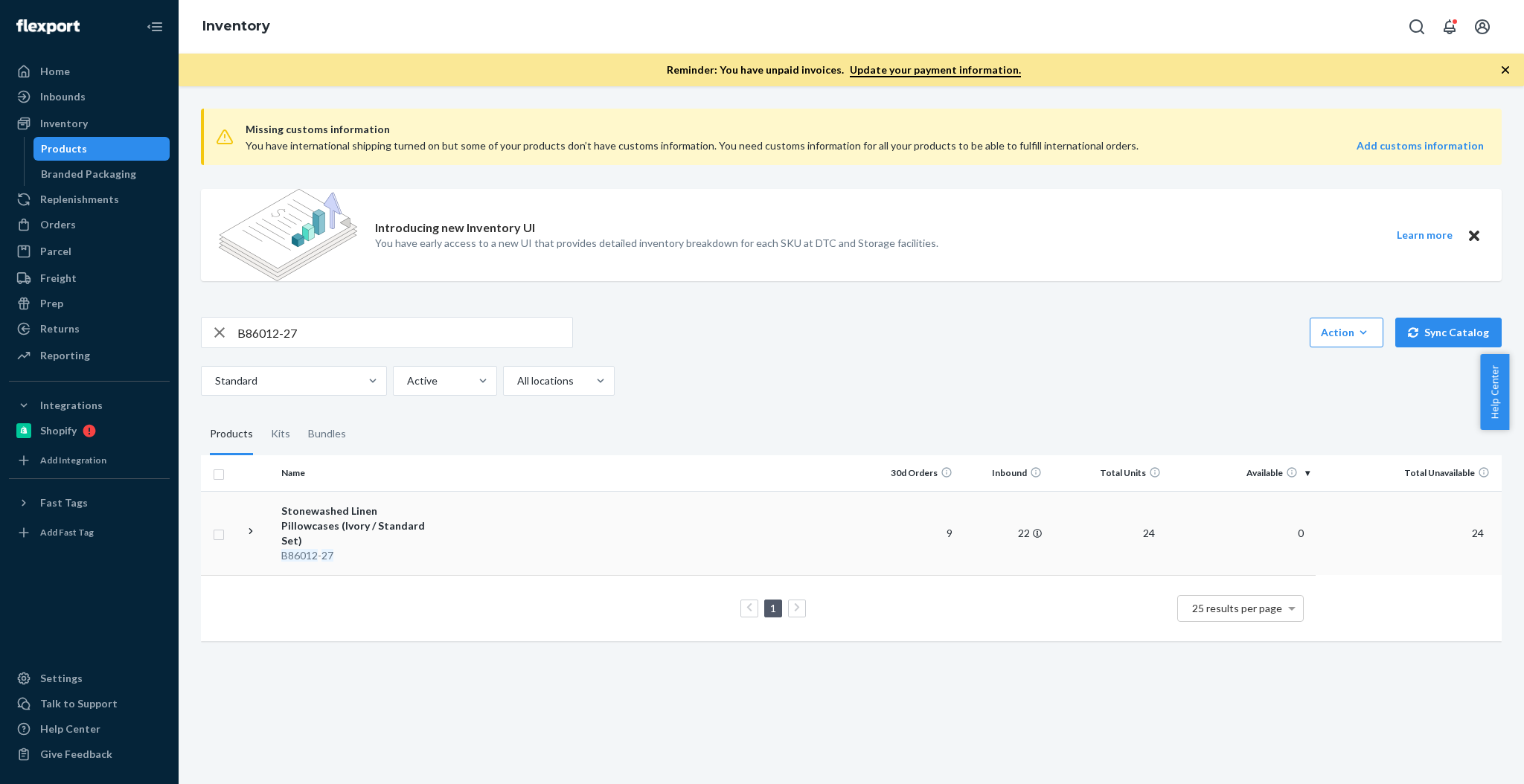
click at [346, 517] on div "Stonewashed Linen Pillowcases (Ivory / Standard Set)" at bounding box center [360, 525] width 156 height 44
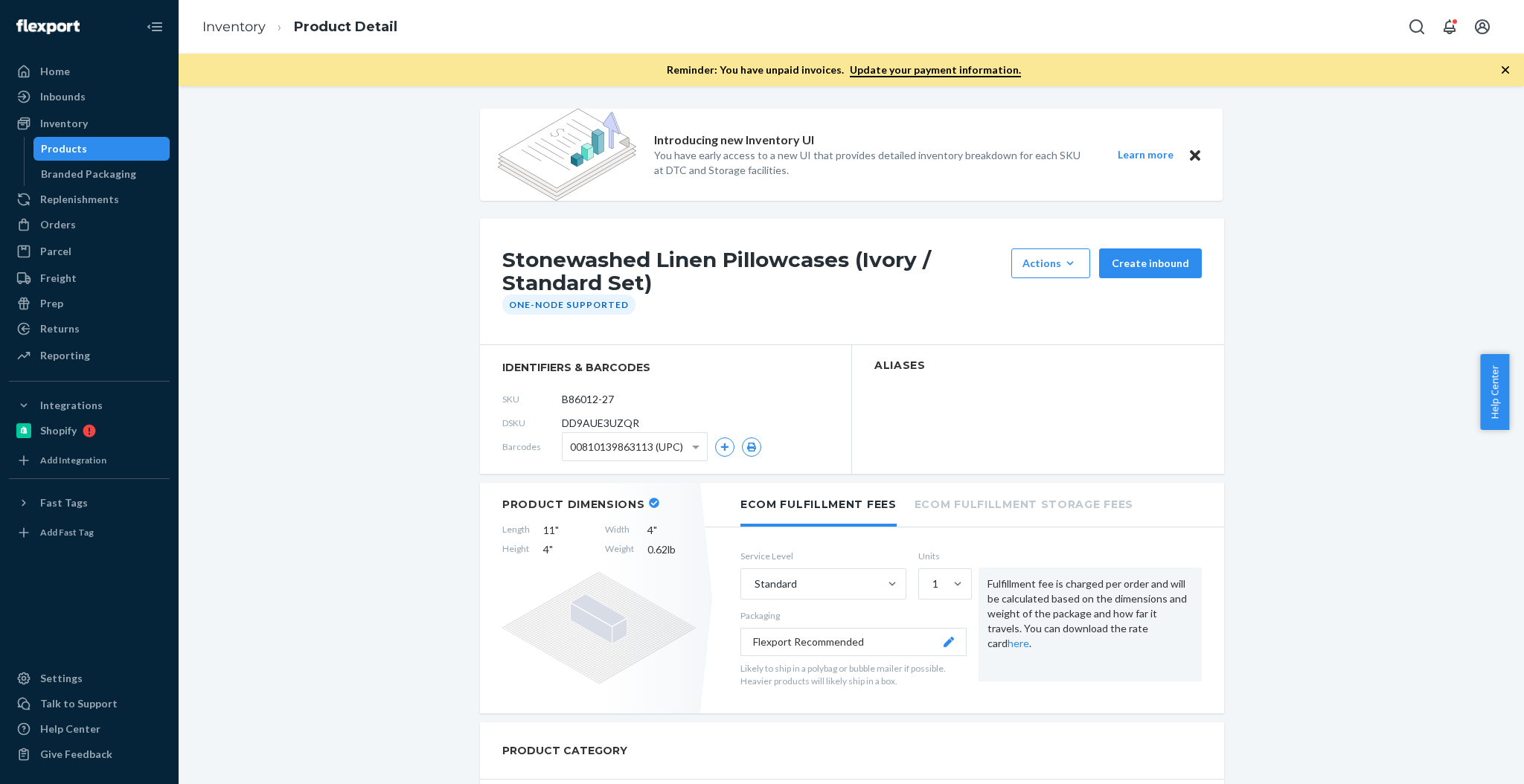
click at [237, 16] on ol "Inventory Product Detail" at bounding box center [300, 27] width 219 height 43
click at [235, 29] on link "Inventory" at bounding box center [234, 27] width 63 height 17
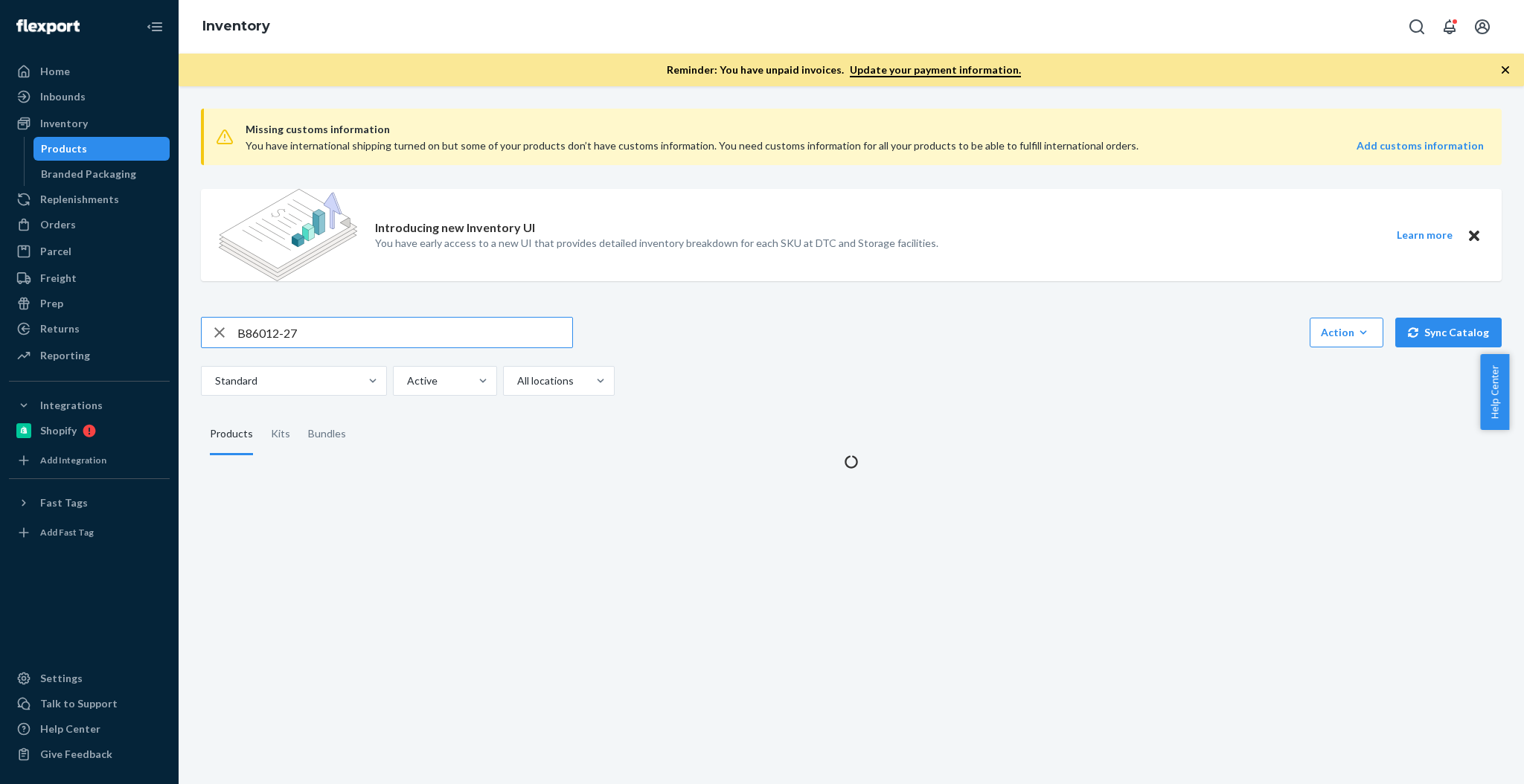
click at [336, 330] on input "B86012-27" at bounding box center [404, 333] width 335 height 30
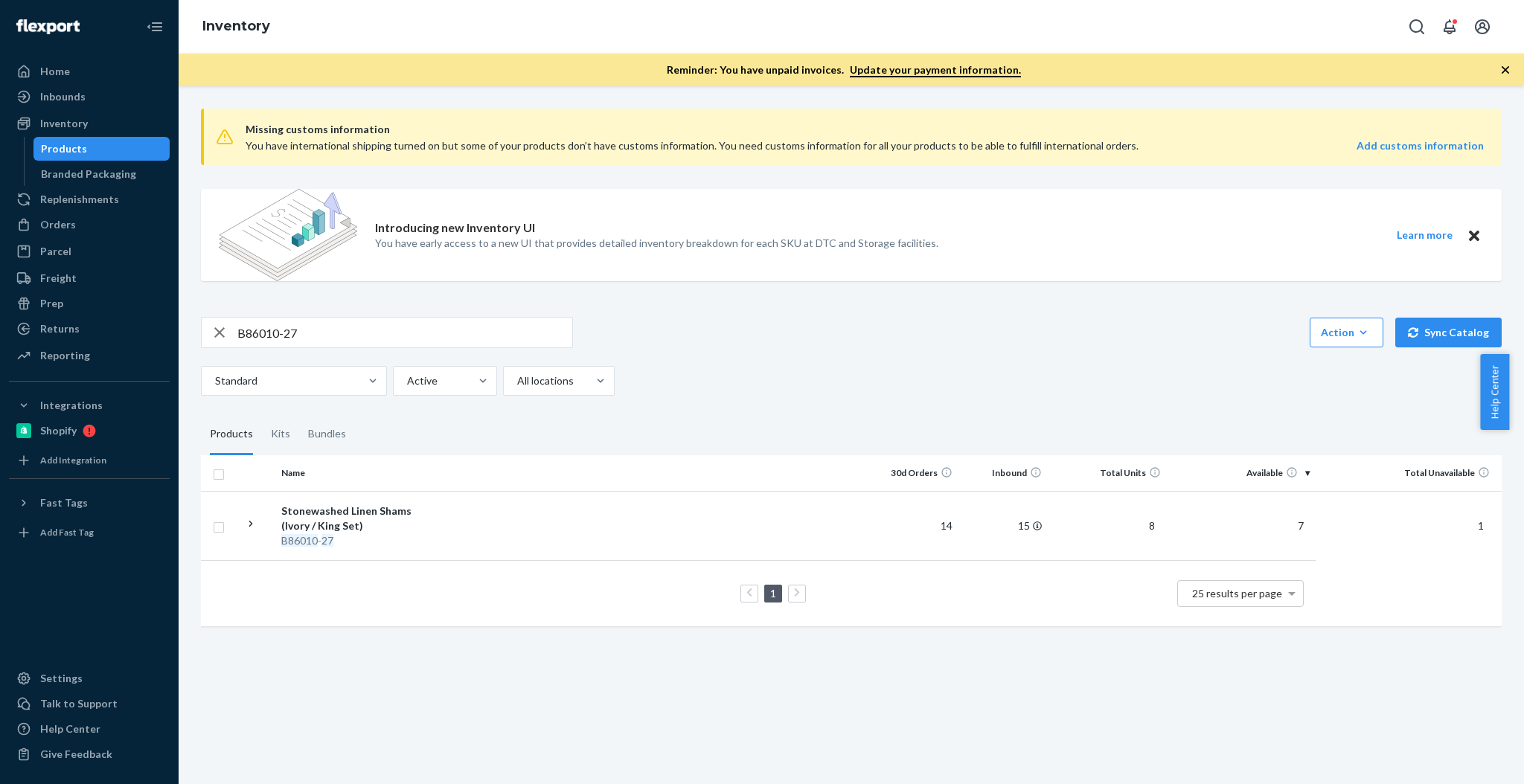
click at [431, 349] on div "B86010-27 Action Create product Create kit or bundle Bulk create products Bulk …" at bounding box center [850, 356] width 1301 height 79
click at [431, 339] on input "B86010-27" at bounding box center [404, 333] width 335 height 30
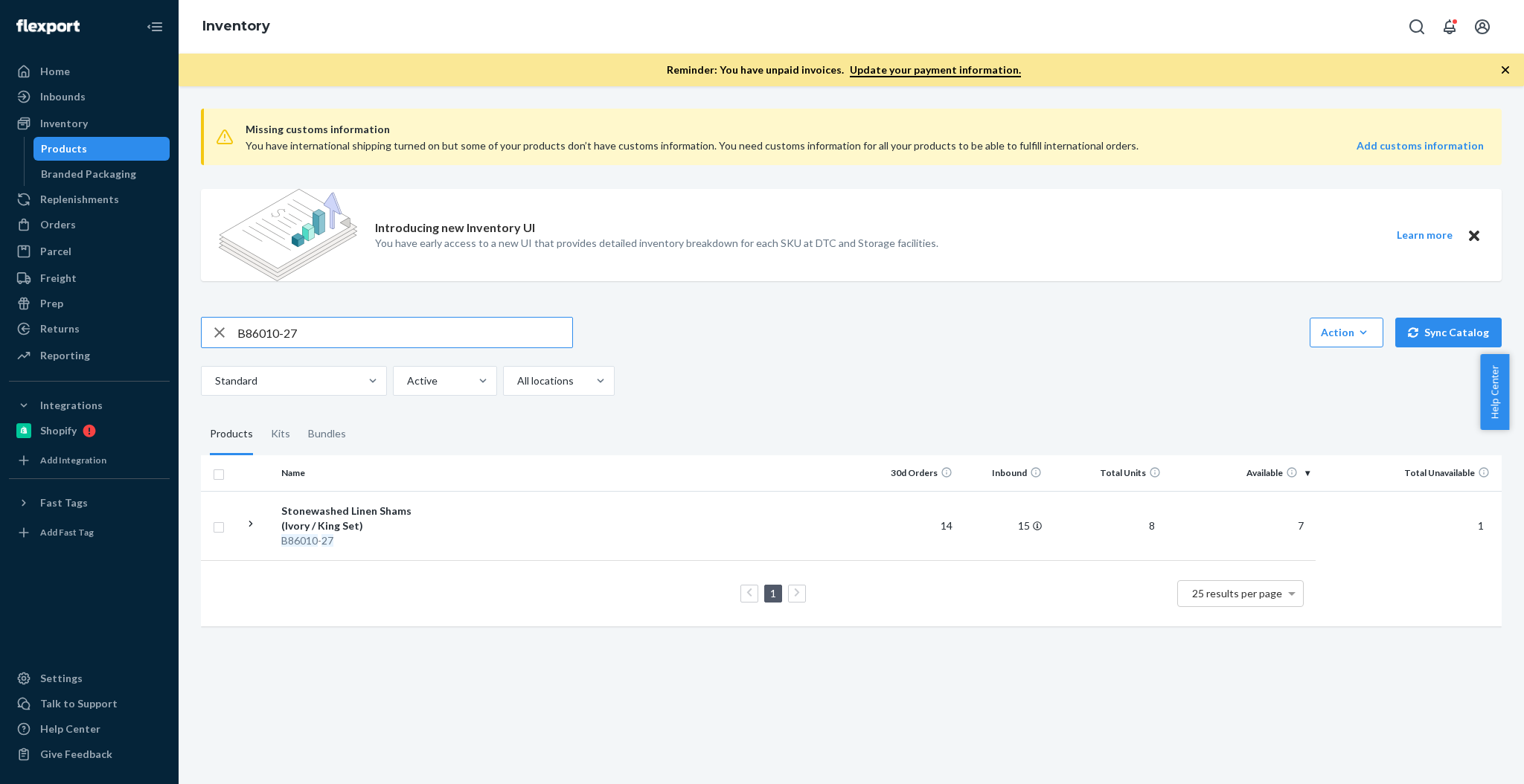
click at [431, 339] on input "B86010-27" at bounding box center [404, 333] width 335 height 30
paste input "9"
type input "B86019-27"
click at [376, 363] on div "B86019-27 Action Create product Create kit or bundle Bulk create products Bulk …" at bounding box center [850, 356] width 1301 height 79
click at [370, 332] on input "B86019-27" at bounding box center [404, 333] width 335 height 30
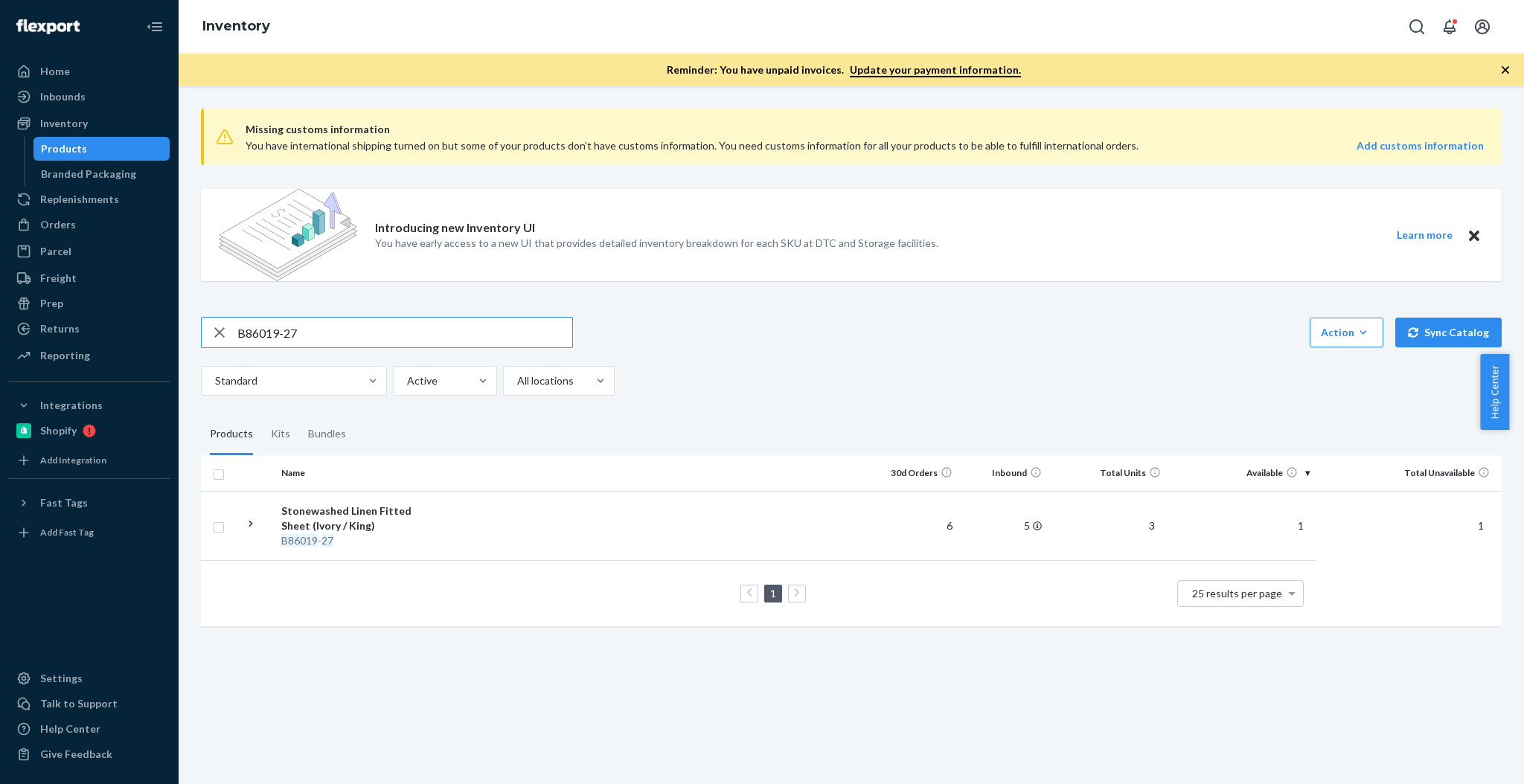
click at [370, 332] on input "B86019-27" at bounding box center [404, 333] width 335 height 30
click at [74, 218] on div "Orders" at bounding box center [90, 224] width 158 height 21
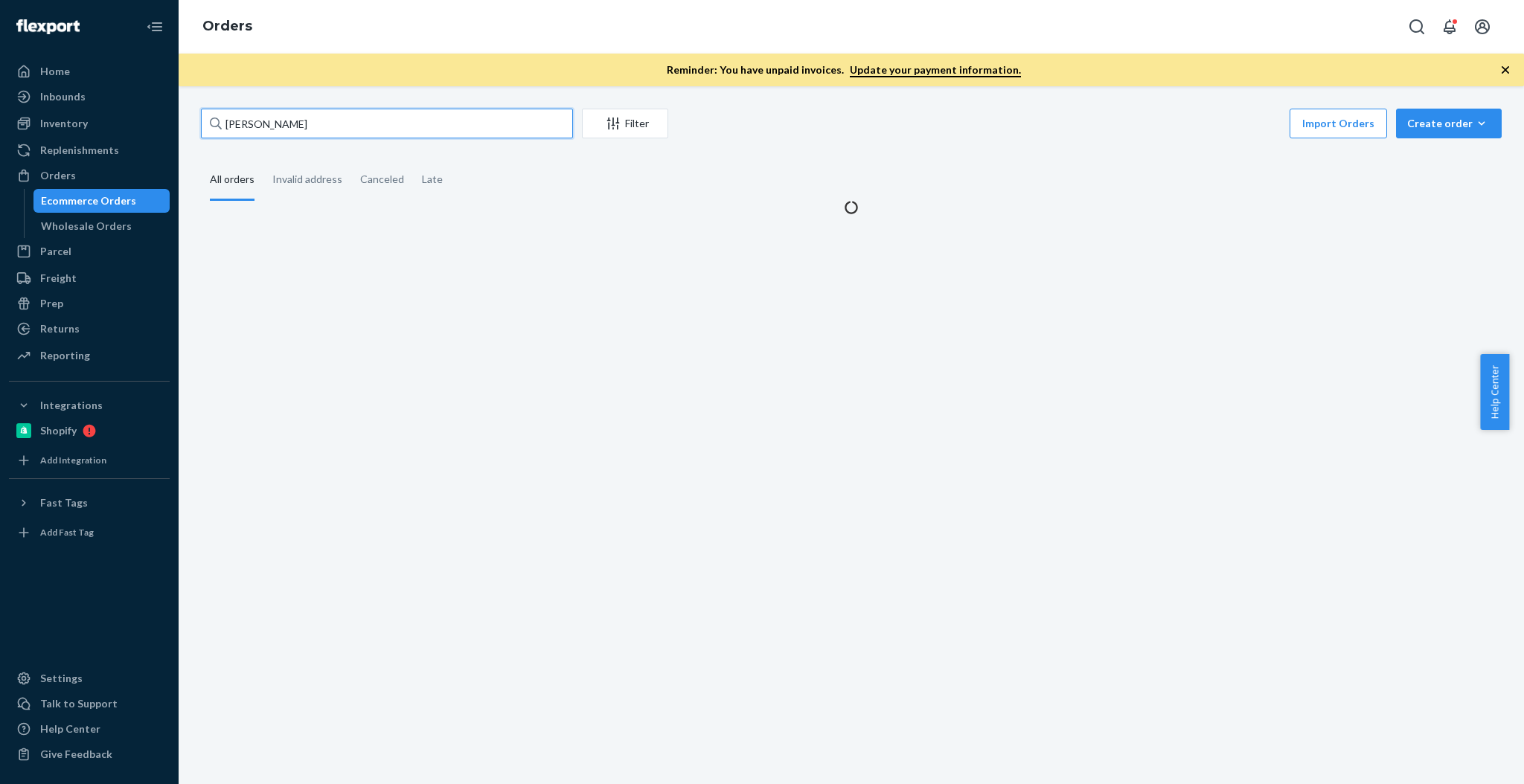
click at [330, 134] on input "[PERSON_NAME]" at bounding box center [386, 123] width 372 height 30
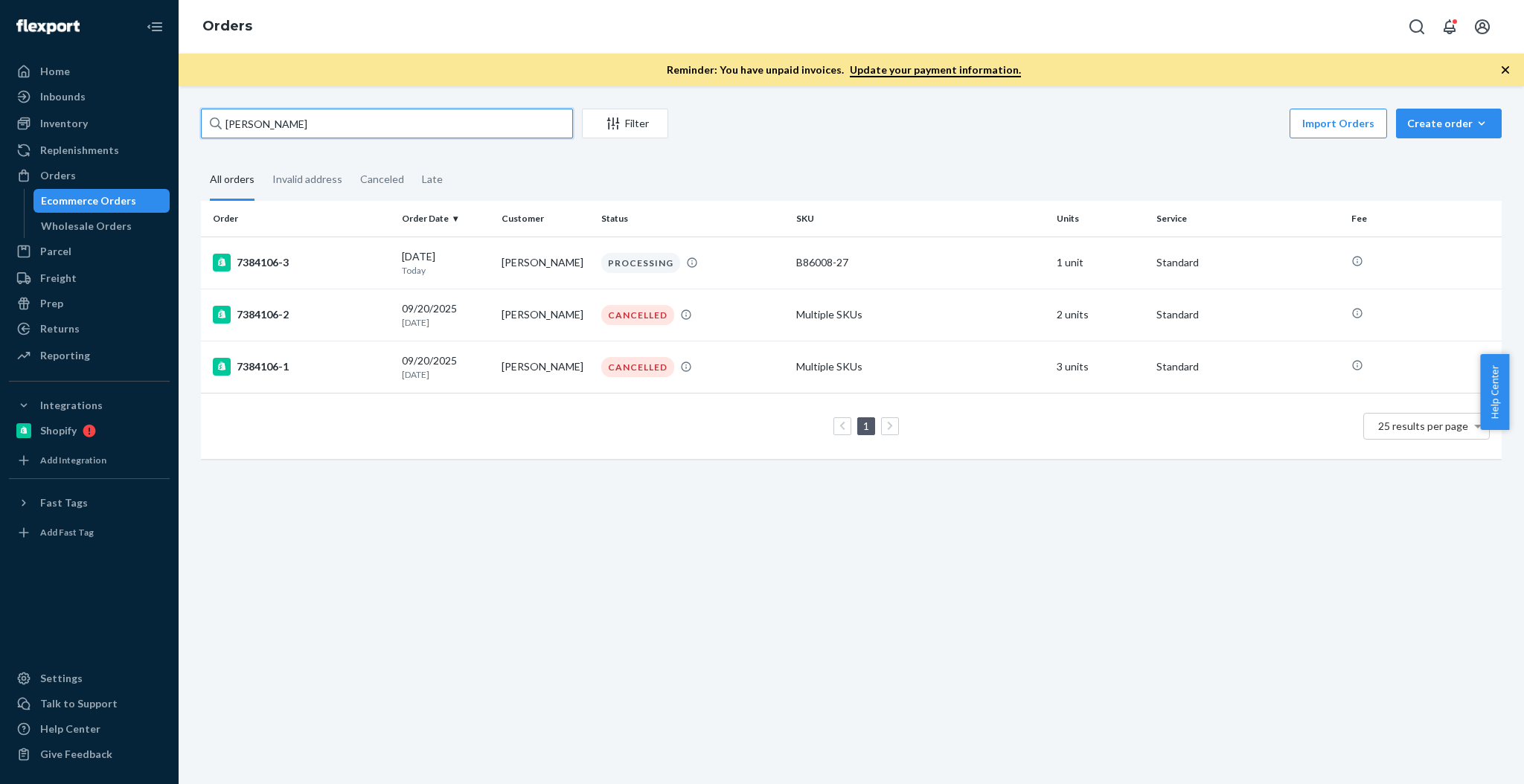
paste input "136926916"
type input "136926916"
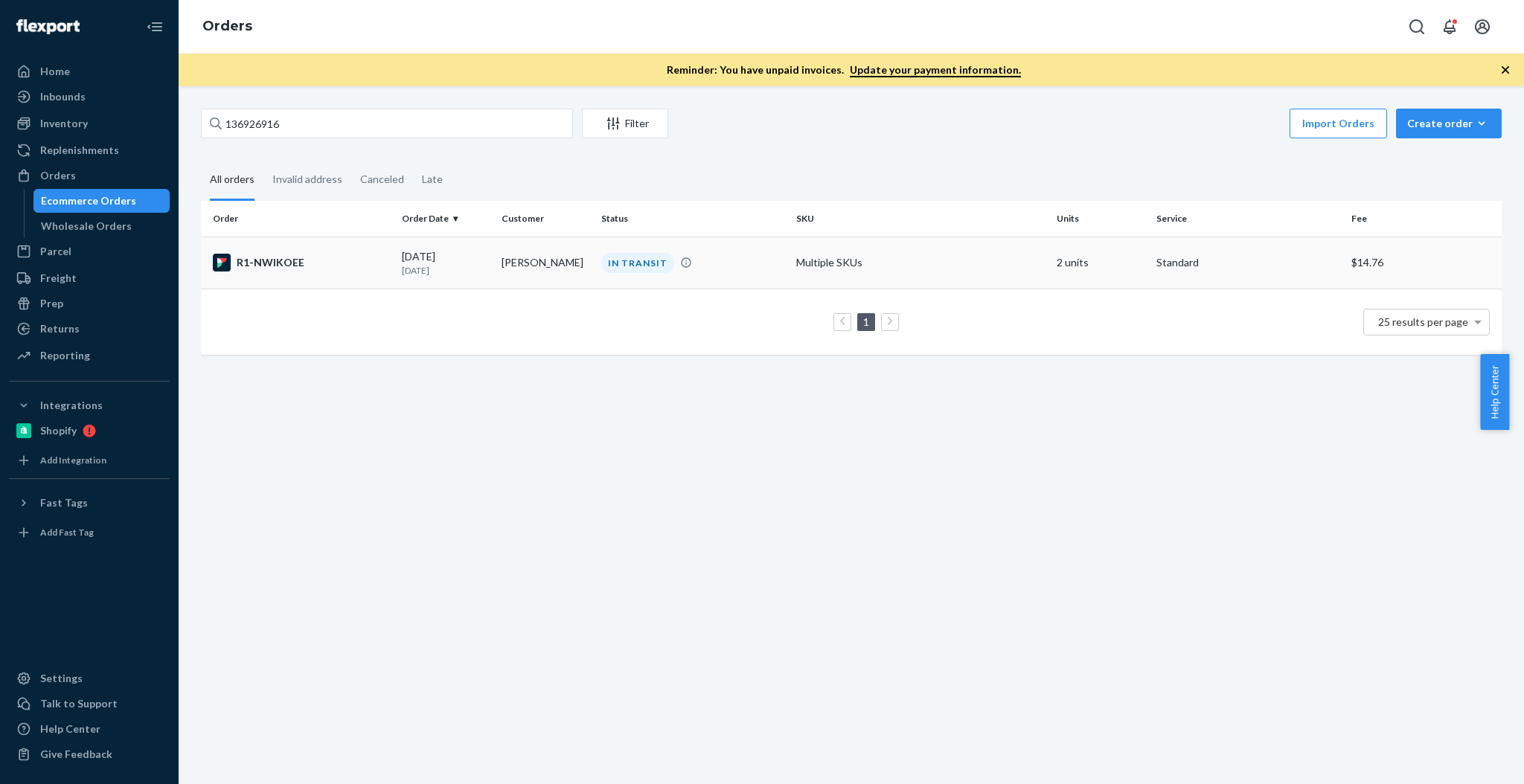
click at [257, 270] on div "R1-NWIKOEE" at bounding box center [301, 263] width 177 height 18
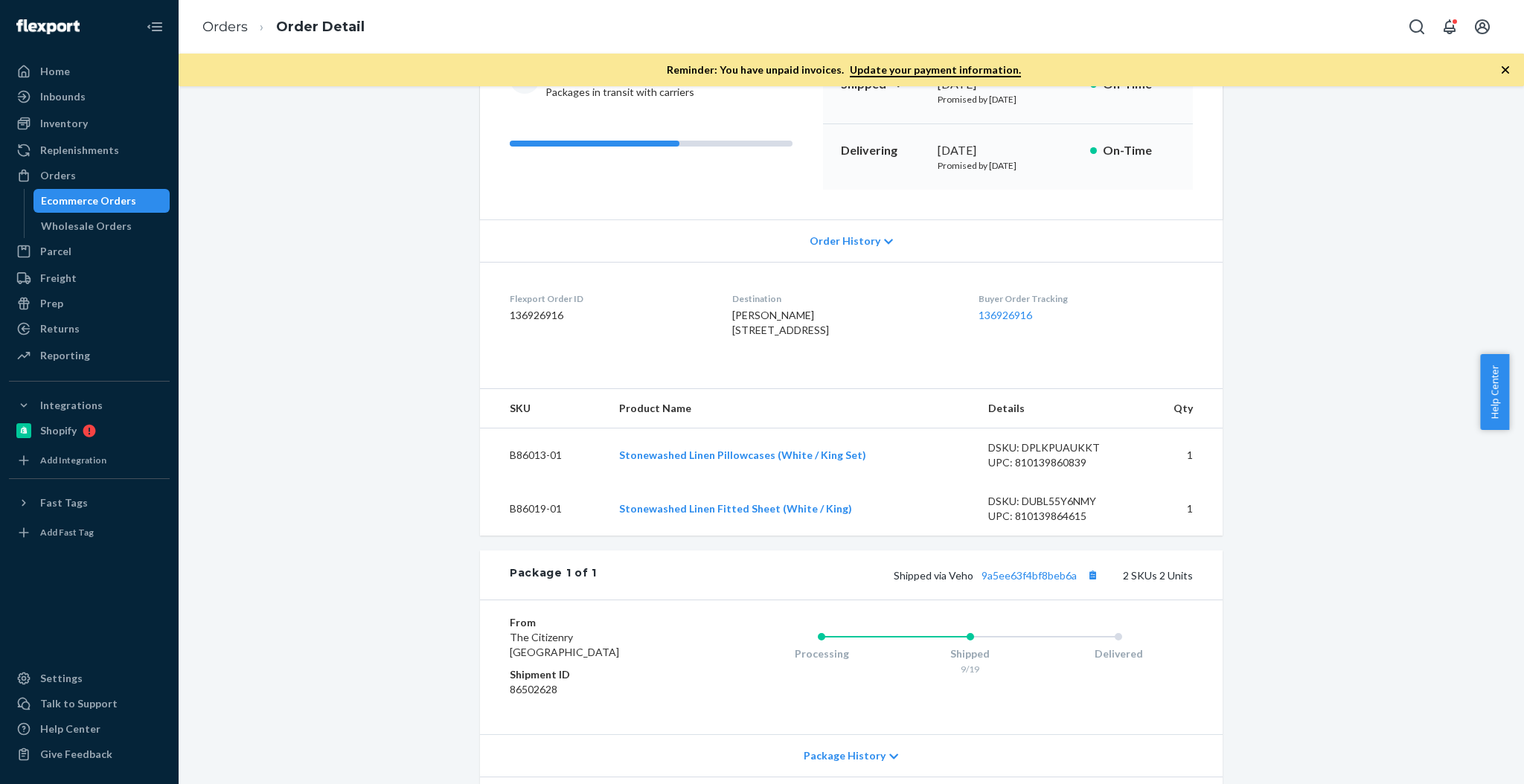
scroll to position [197, 0]
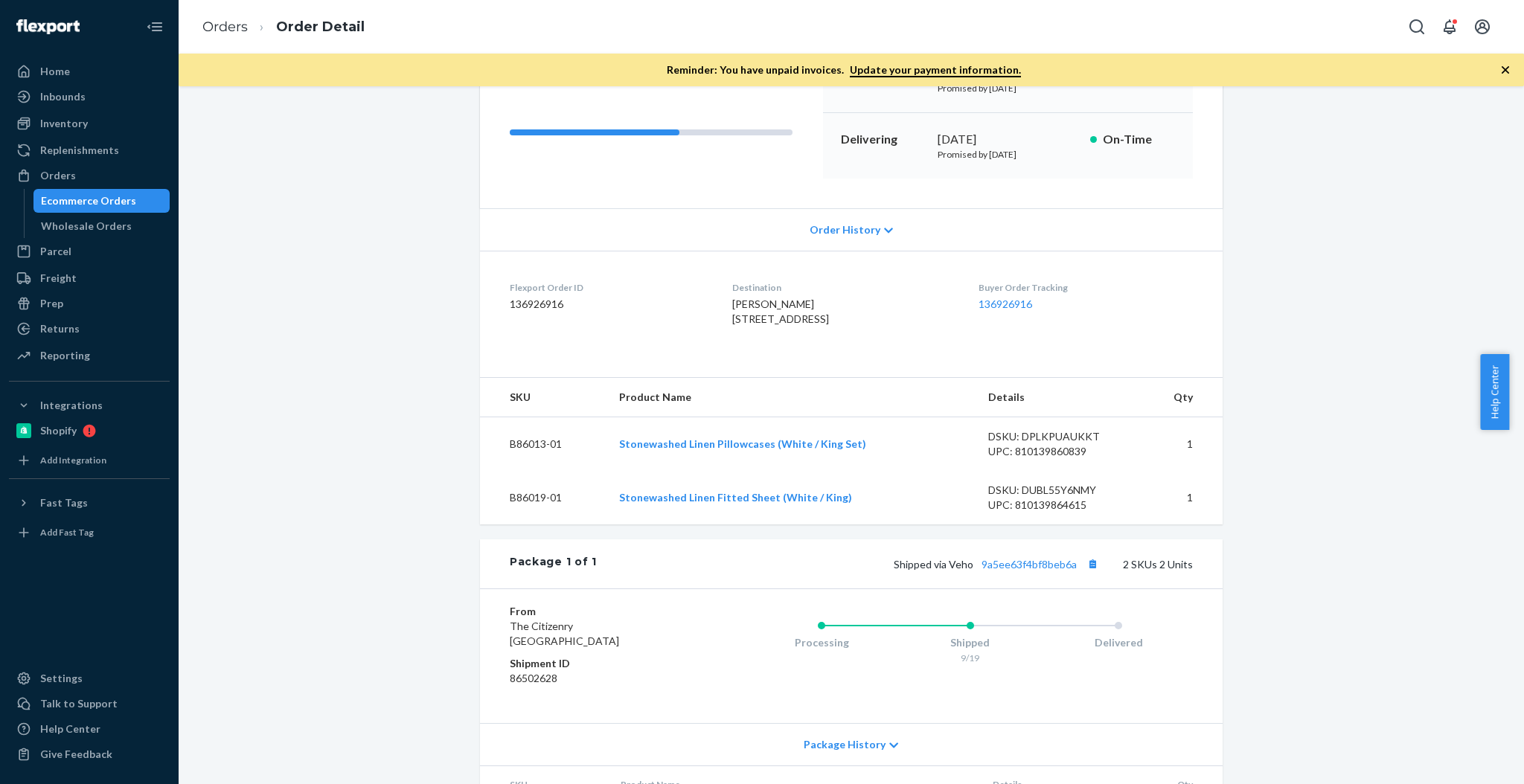
click at [1193, 343] on dl "Flexport Order ID 136926916 Destination [PERSON_NAME] [STREET_ADDRESS] US Buyer…" at bounding box center [851, 306] width 743 height 112
click at [1335, 334] on div "Flexport Order # R1-NWIKOEE • Standard / $14.76 View Details Create Return Dupl…" at bounding box center [851, 420] width 1323 height 1018
click at [1095, 574] on button "Copy tracking number" at bounding box center [1092, 564] width 20 height 20
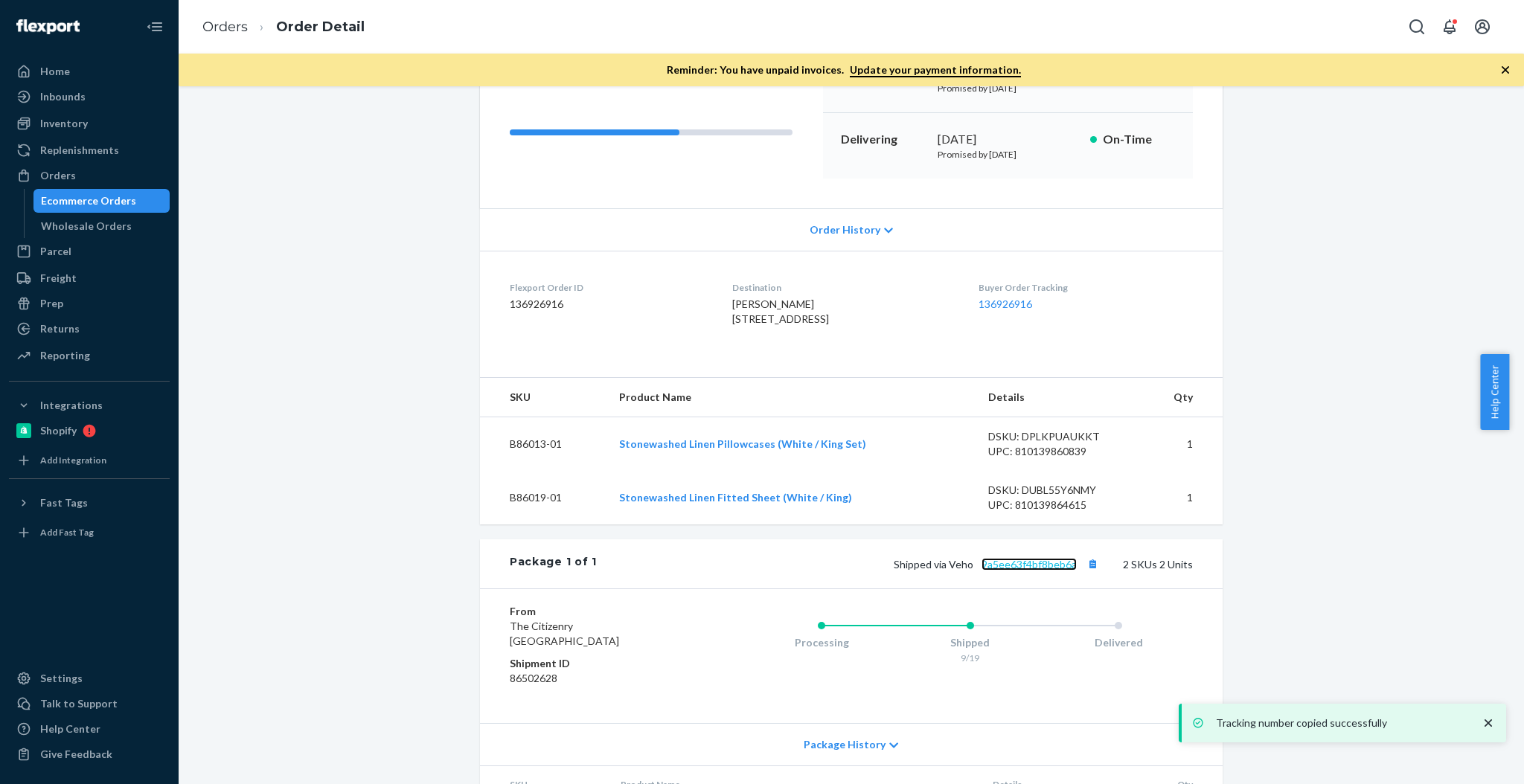
click at [1053, 571] on link "9a5ee63f4bf8beb6a" at bounding box center [1029, 564] width 95 height 13
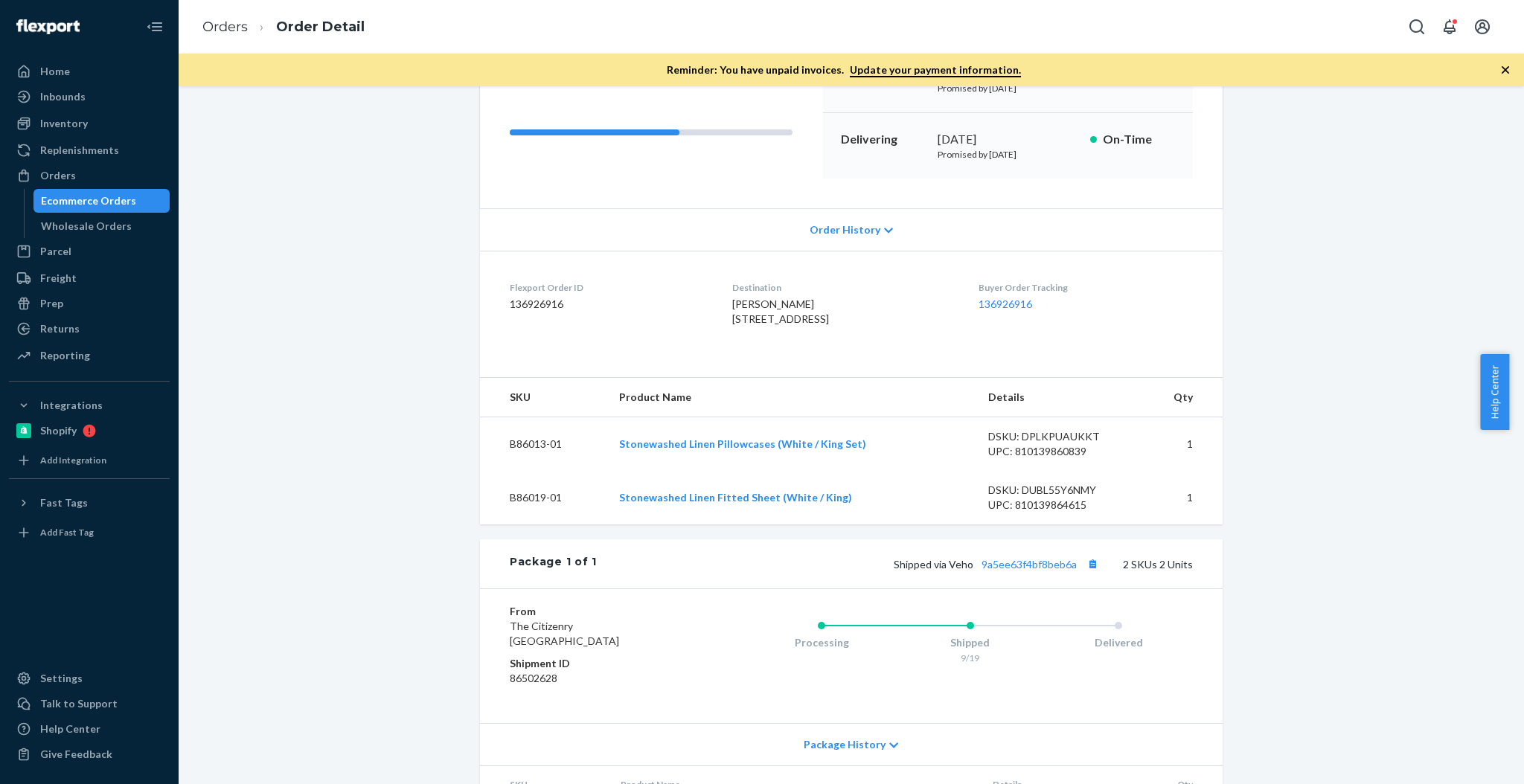
click at [143, 200] on div "Ecommerce Orders" at bounding box center [102, 200] width 134 height 21
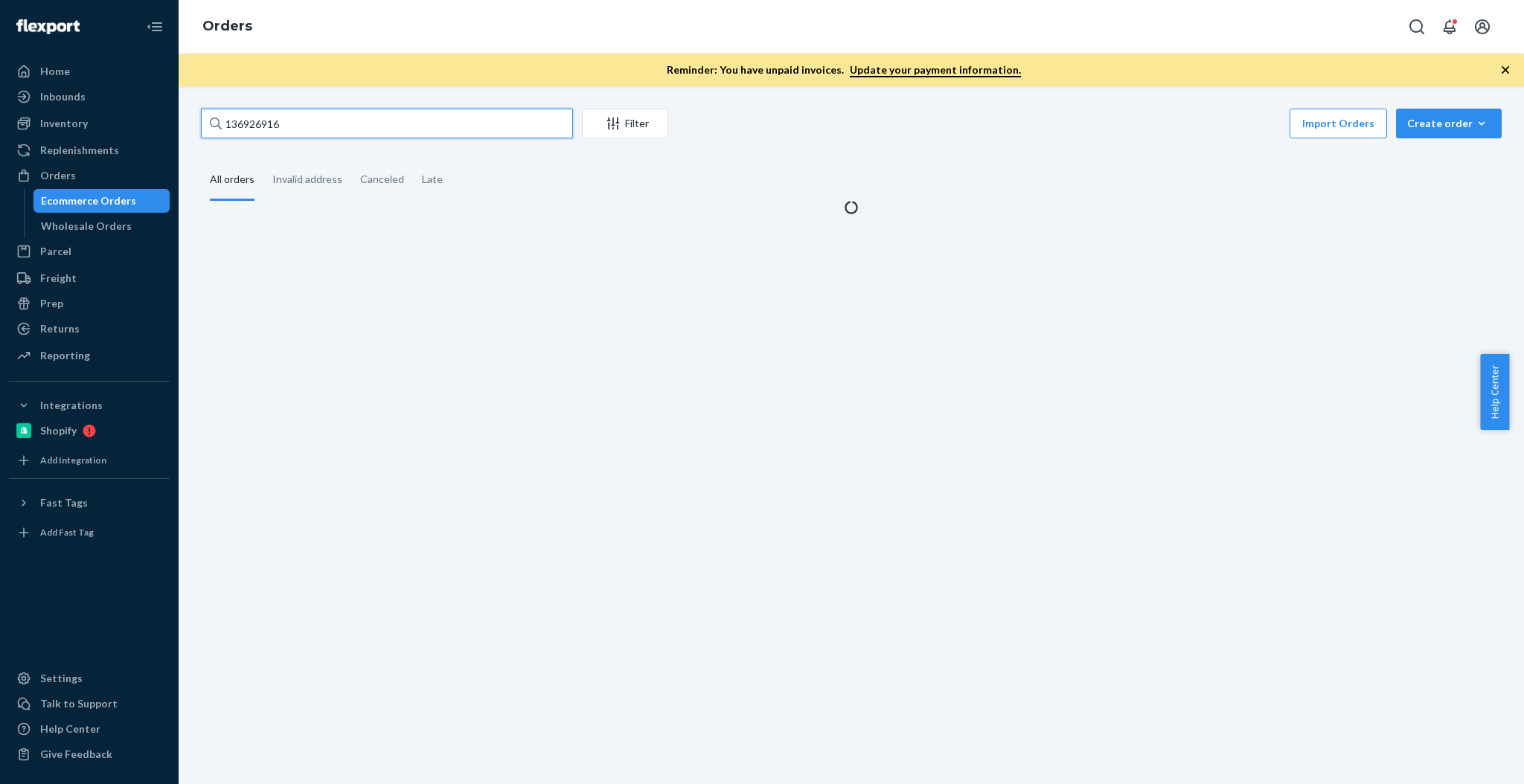
click at [406, 126] on input "136926916" at bounding box center [386, 123] width 372 height 30
paste input "92113"
click at [406, 126] on input "136926916" at bounding box center [386, 123] width 372 height 30
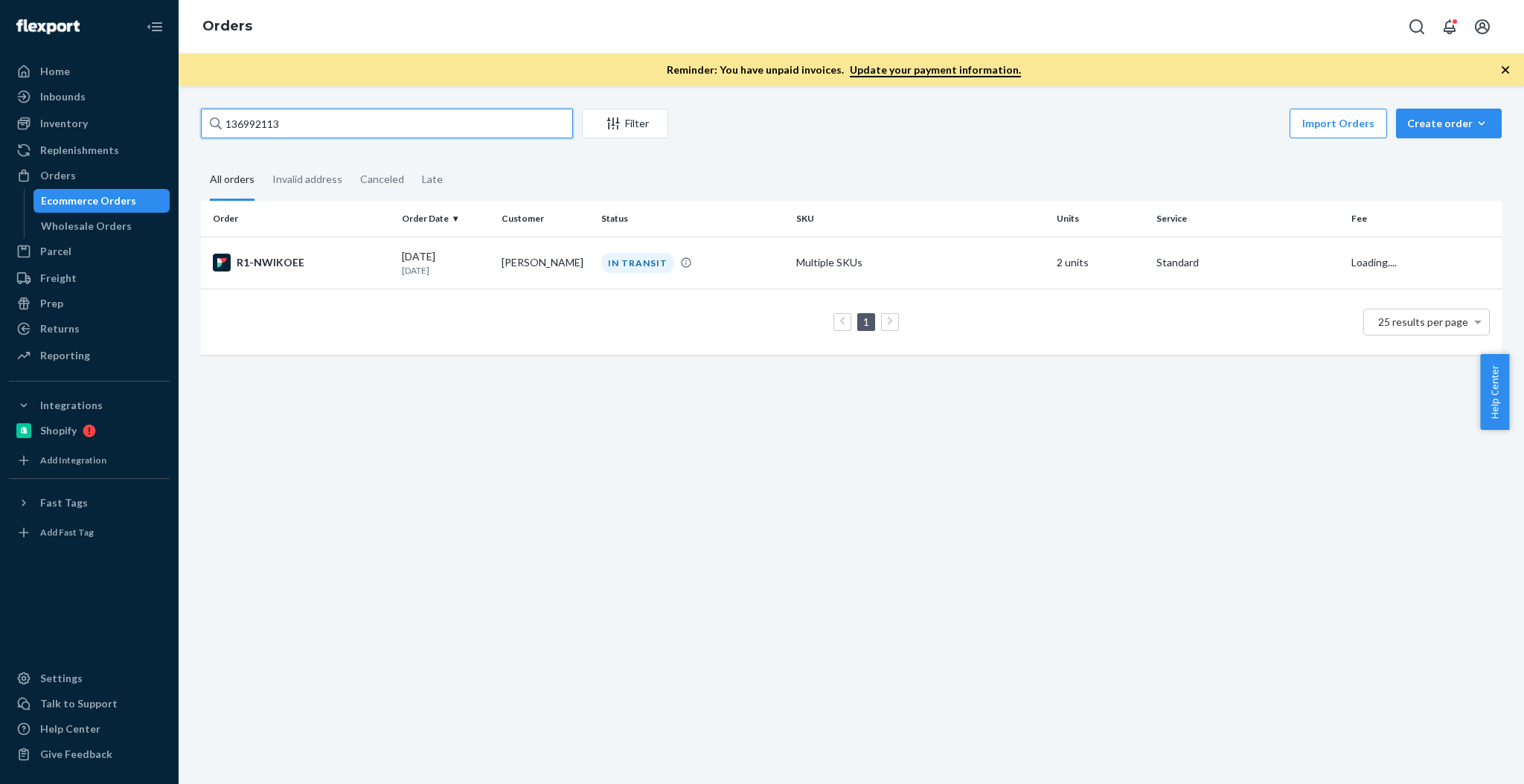
type input "136992113"
click at [249, 265] on div "[DEMOGRAPHIC_DATA]" at bounding box center [301, 263] width 177 height 18
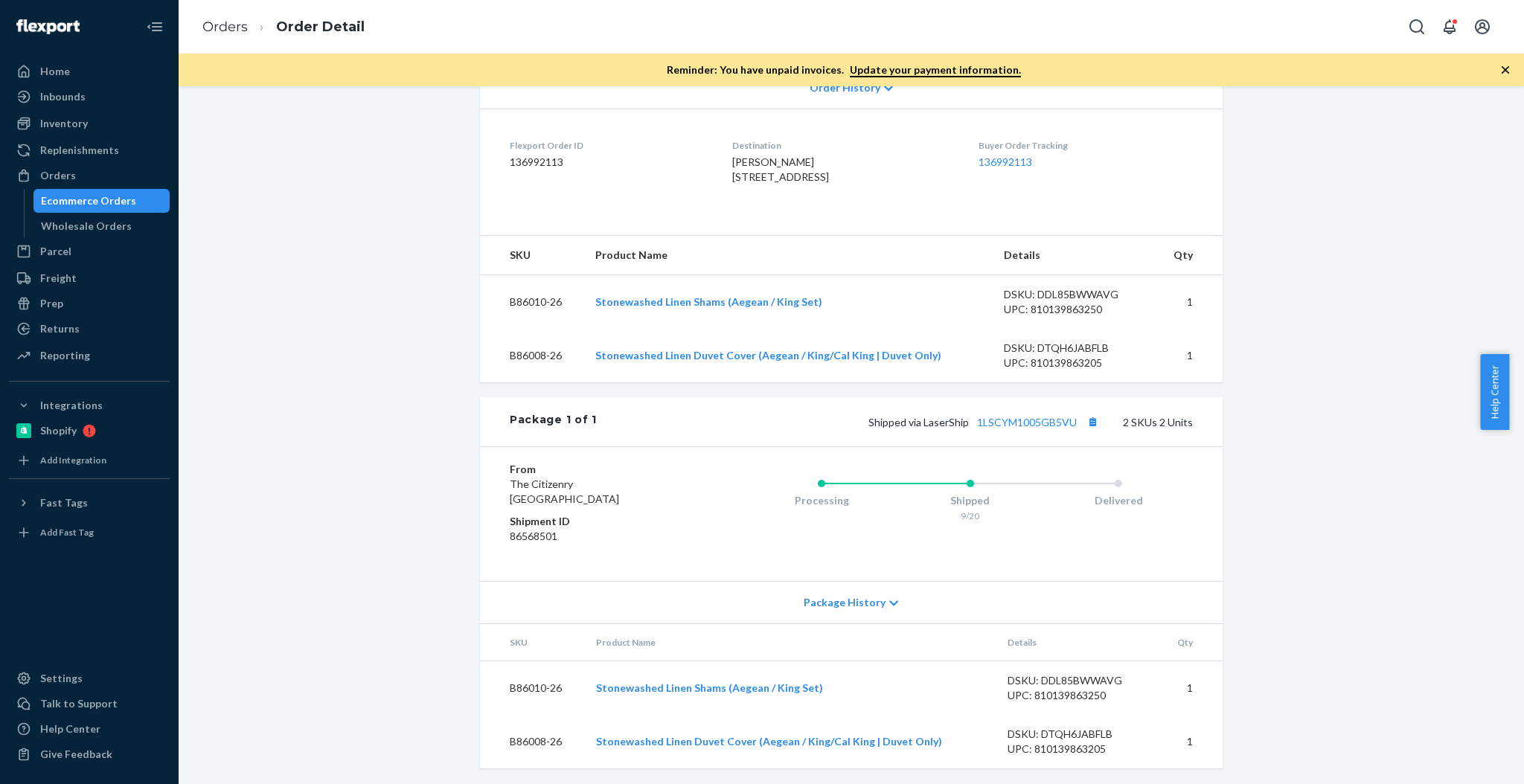
scroll to position [372, 0]
click at [1086, 424] on button "Copy tracking number" at bounding box center [1092, 420] width 20 height 20
click at [1274, 309] on div "Flexport Order # BJPMWQSIXE • Standard / $21.13 View Details Create Return Dupl…" at bounding box center [851, 274] width 1323 height 1018
drag, startPoint x: 100, startPoint y: 200, endPoint x: 146, endPoint y: 189, distance: 47.3
click at [100, 200] on div "Ecommerce Orders" at bounding box center [88, 200] width 95 height 15
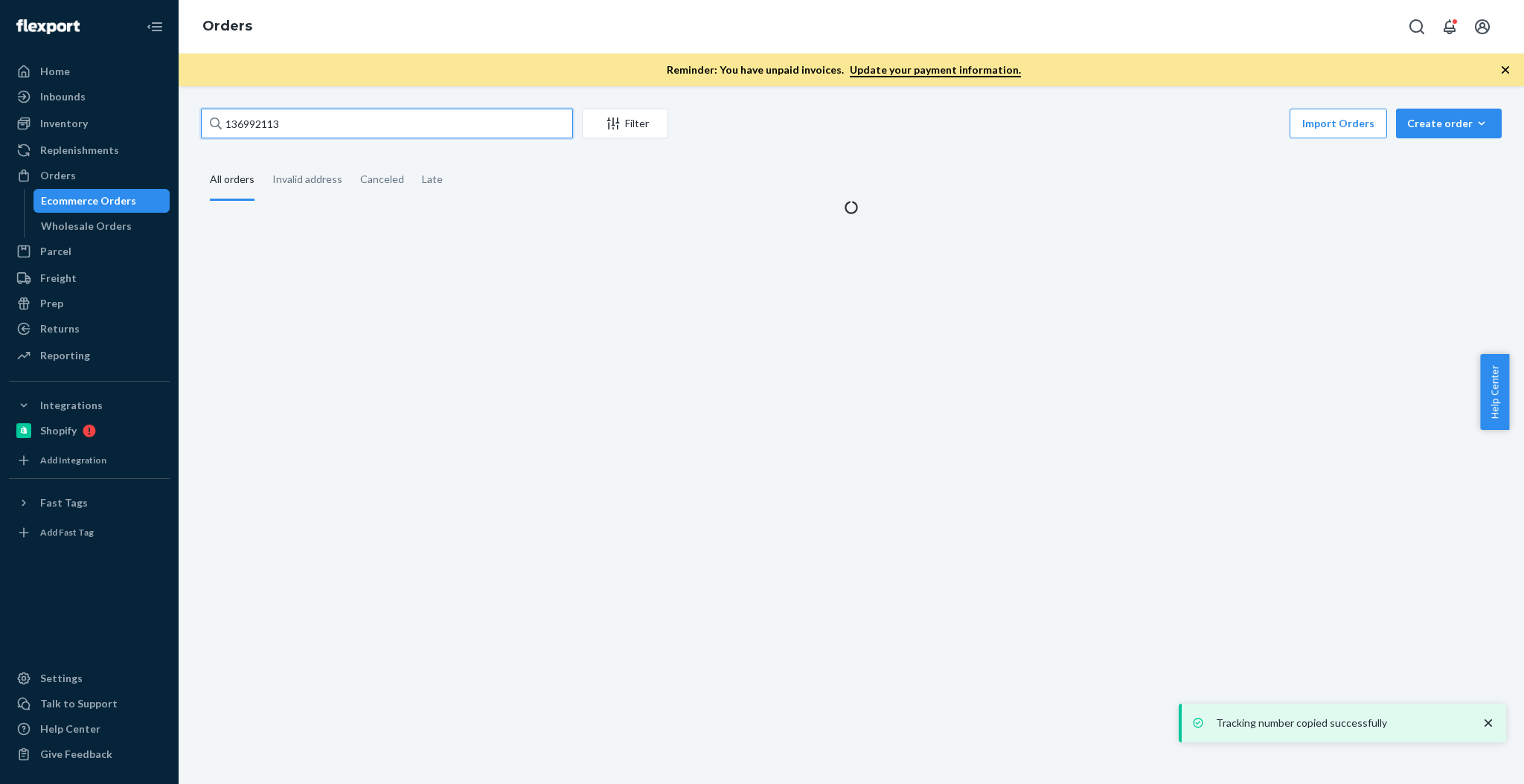
click at [373, 137] on input "136992113" at bounding box center [386, 123] width 372 height 30
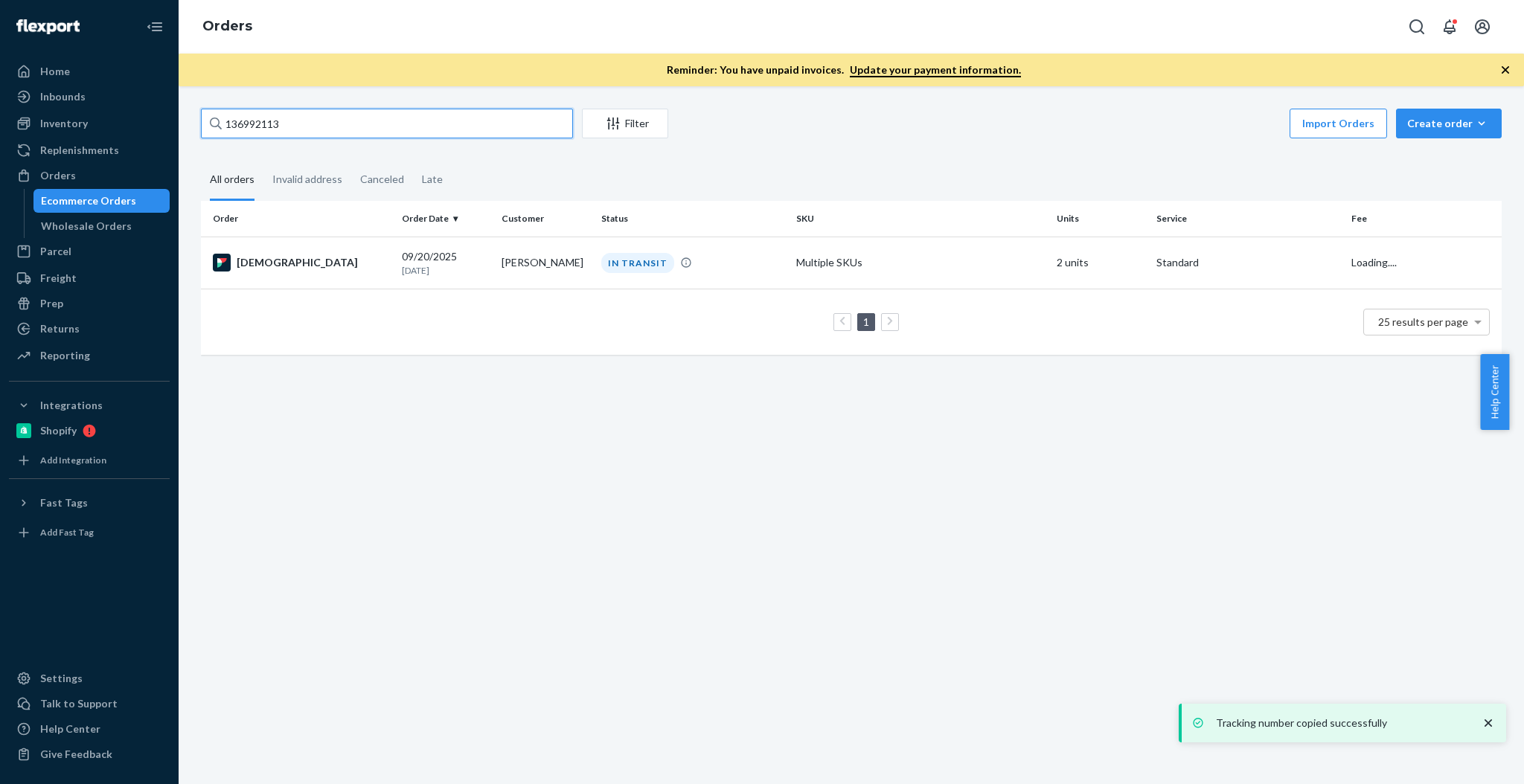
click at [373, 137] on input "136992113" at bounding box center [386, 123] width 372 height 30
paste input "03209"
type input "136903209"
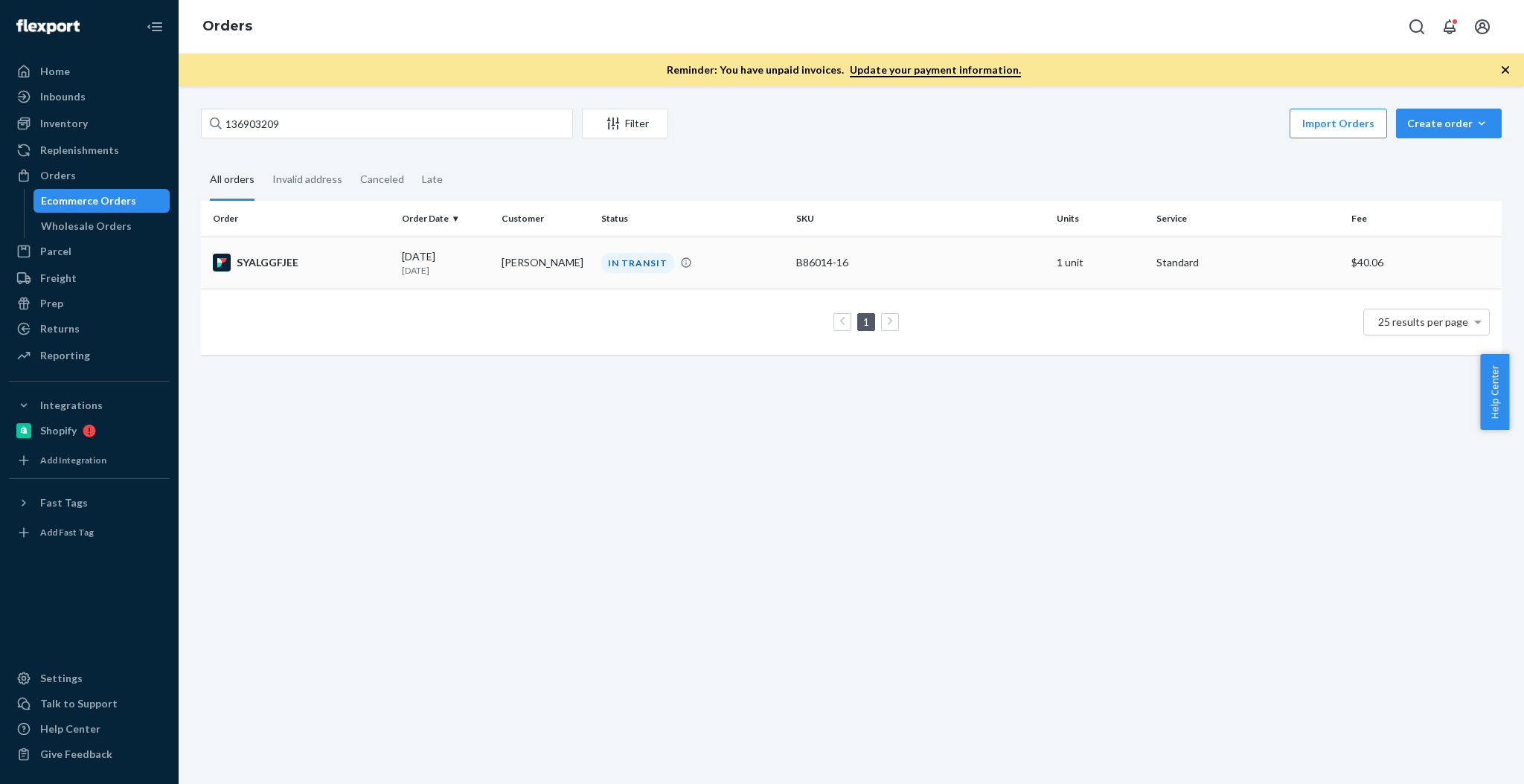
click at [457, 275] on td "[DATE] [DATE]" at bounding box center [445, 263] width 100 height 52
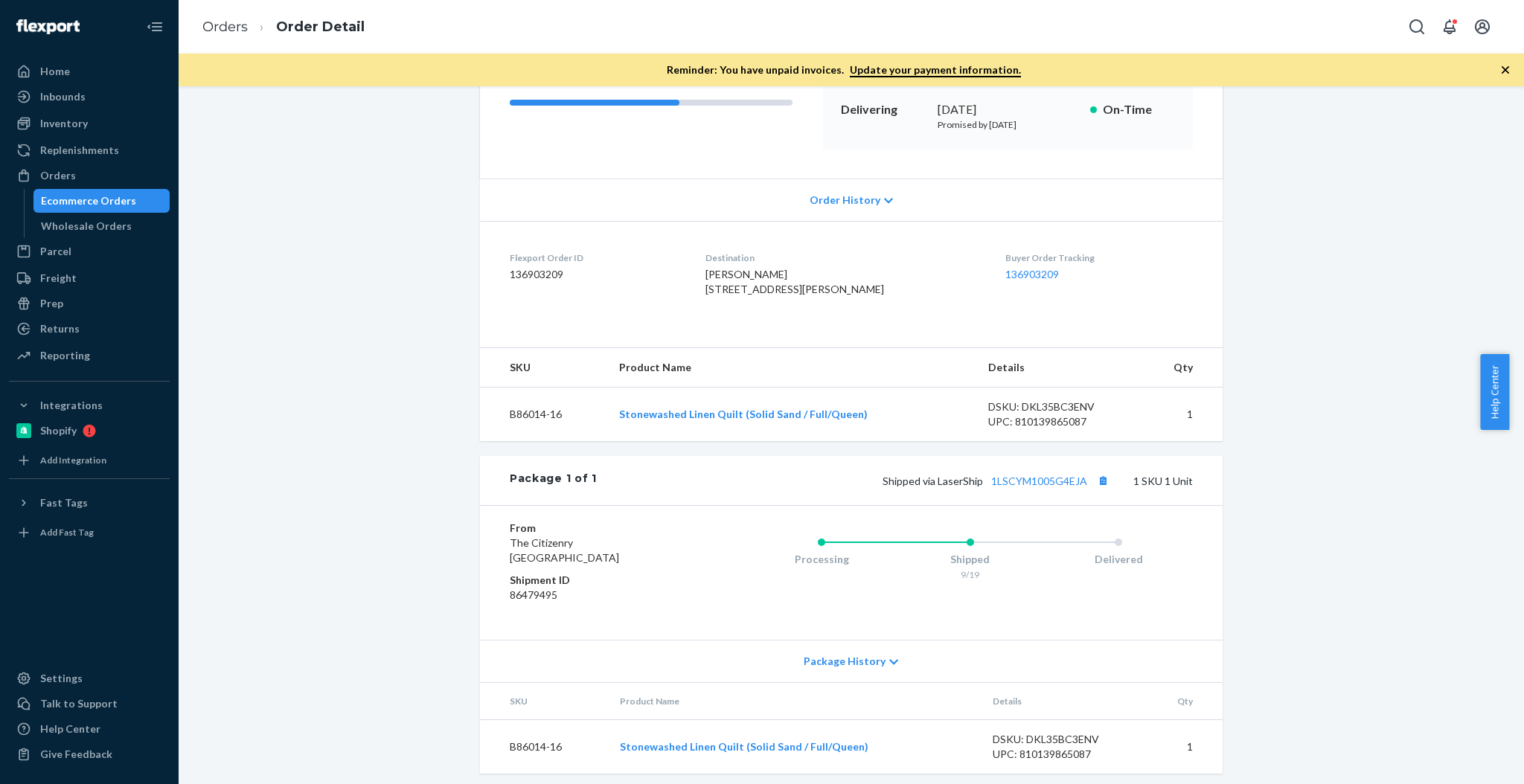
scroll to position [265, 0]
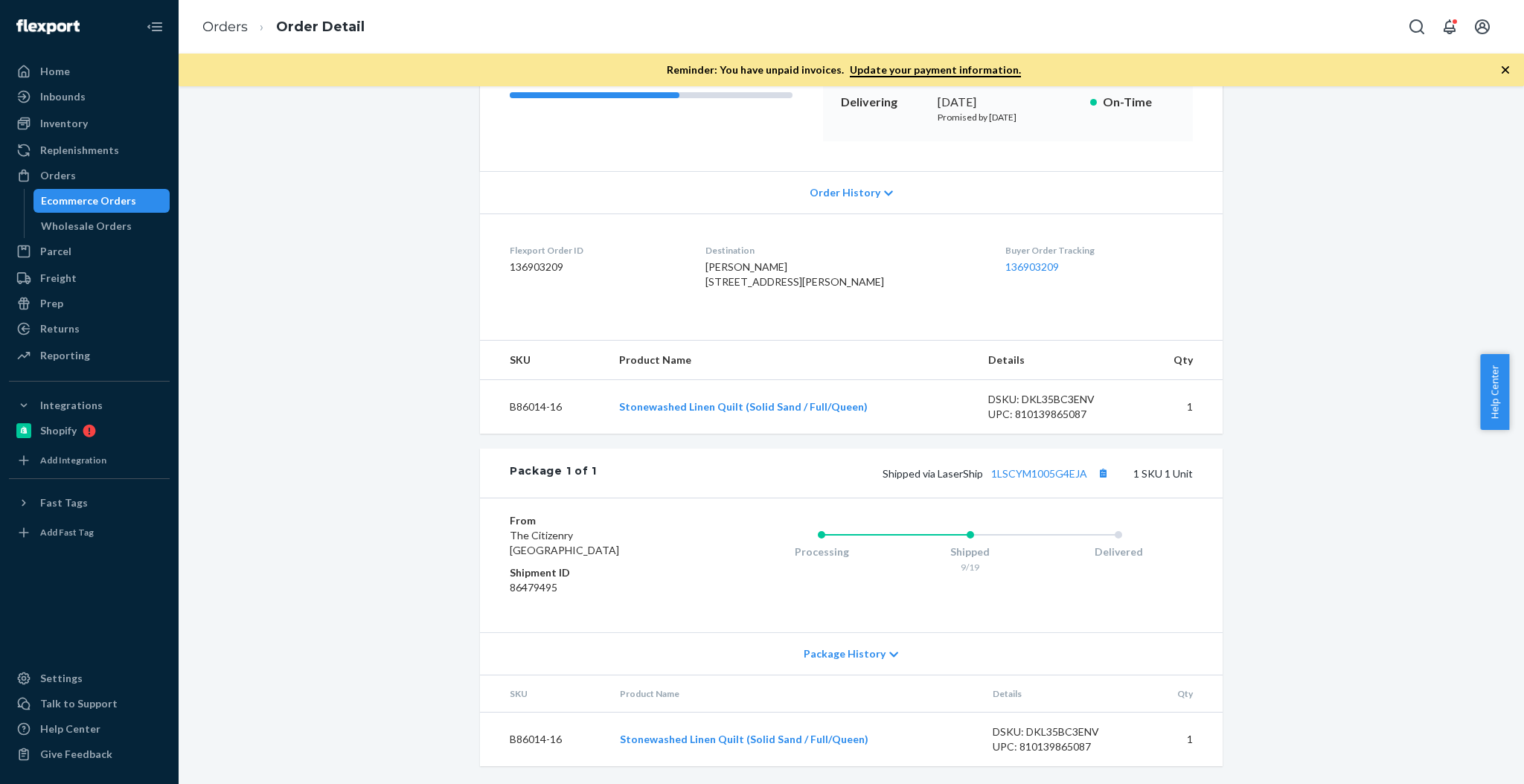
click at [534, 742] on td "B86014-16" at bounding box center [544, 740] width 128 height 54
click at [536, 742] on td "B86014-16" at bounding box center [544, 740] width 128 height 54
copy td "B86014-16"
drag, startPoint x: 1102, startPoint y: 468, endPoint x: 1164, endPoint y: 468, distance: 62.0
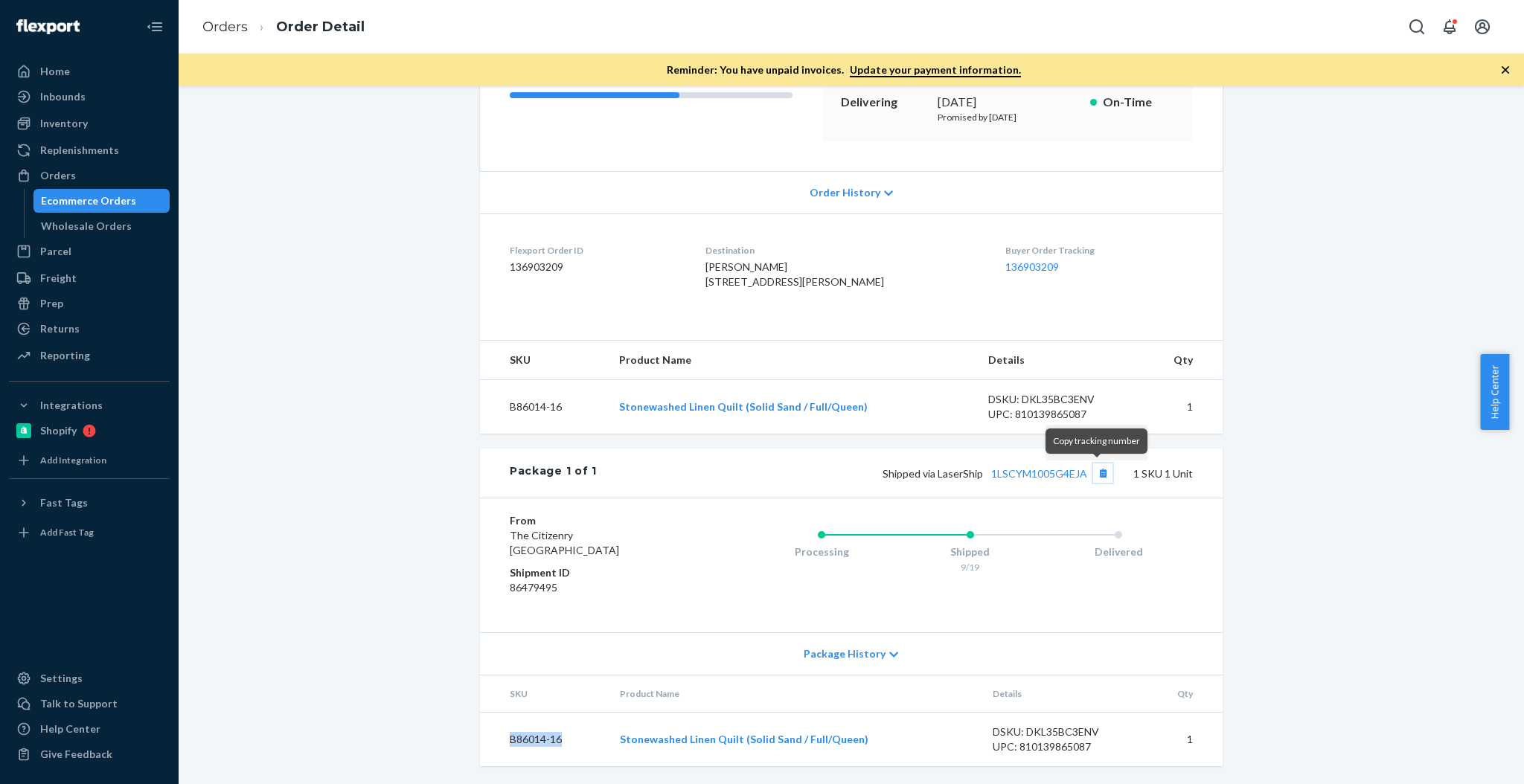
click at [1102, 468] on button "Copy tracking number" at bounding box center [1103, 473] width 20 height 20
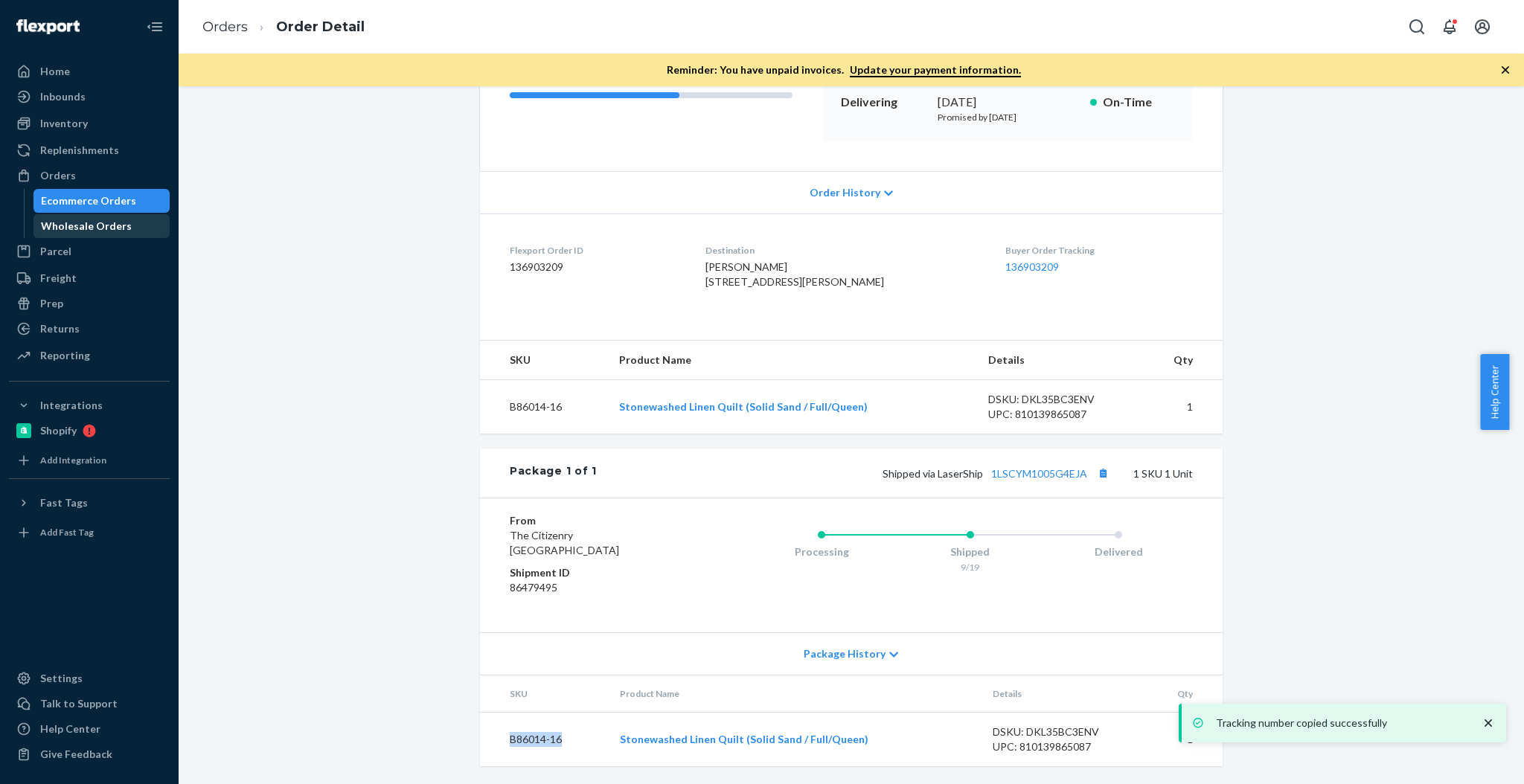
click at [108, 231] on div "Wholesale Orders" at bounding box center [86, 226] width 91 height 15
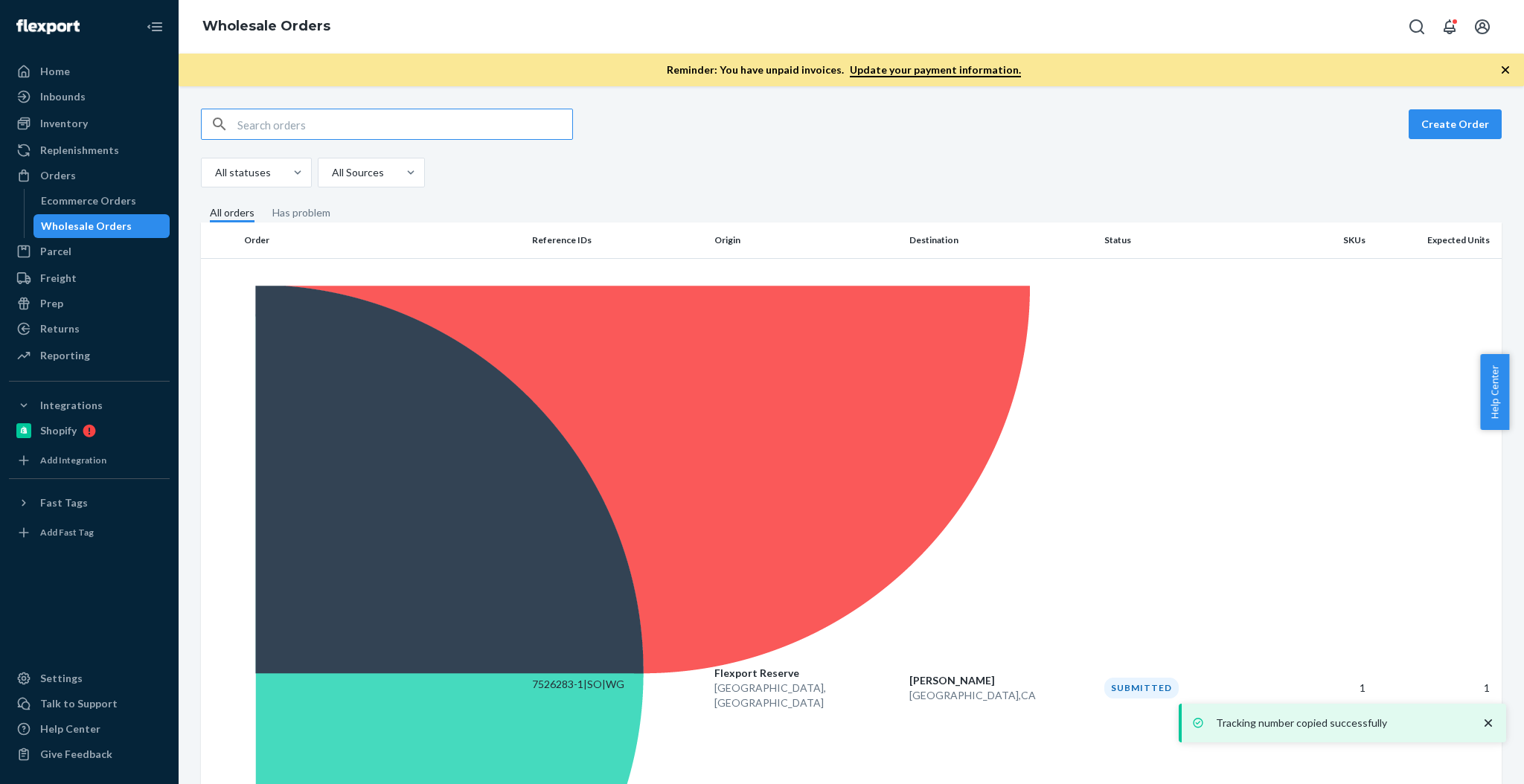
click at [314, 128] on input "text" at bounding box center [404, 124] width 335 height 30
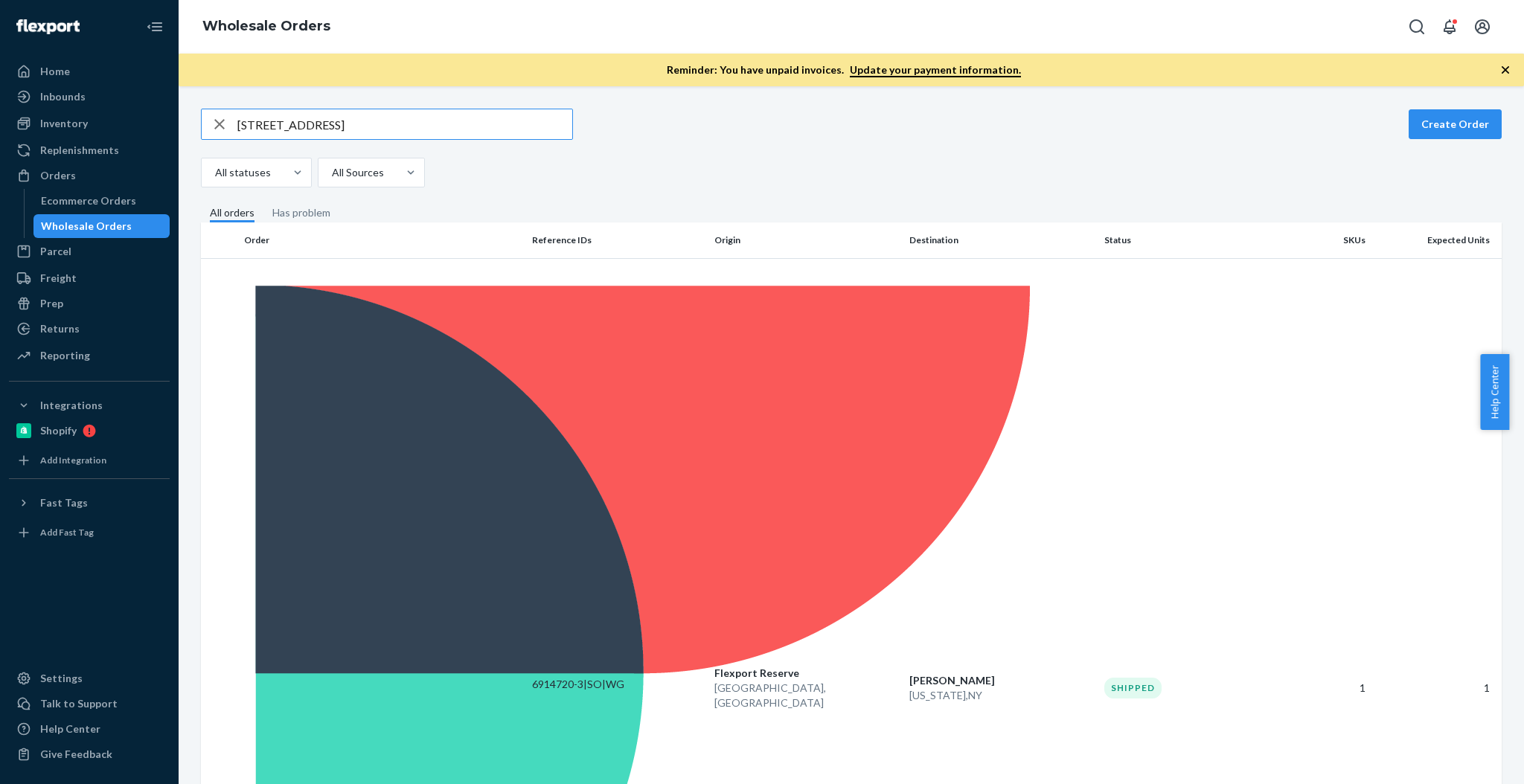
click at [462, 131] on input "[STREET_ADDRESS]" at bounding box center [404, 124] width 335 height 30
paste input "El Sol"
click at [443, 118] on input "El Sol" at bounding box center [404, 124] width 335 height 30
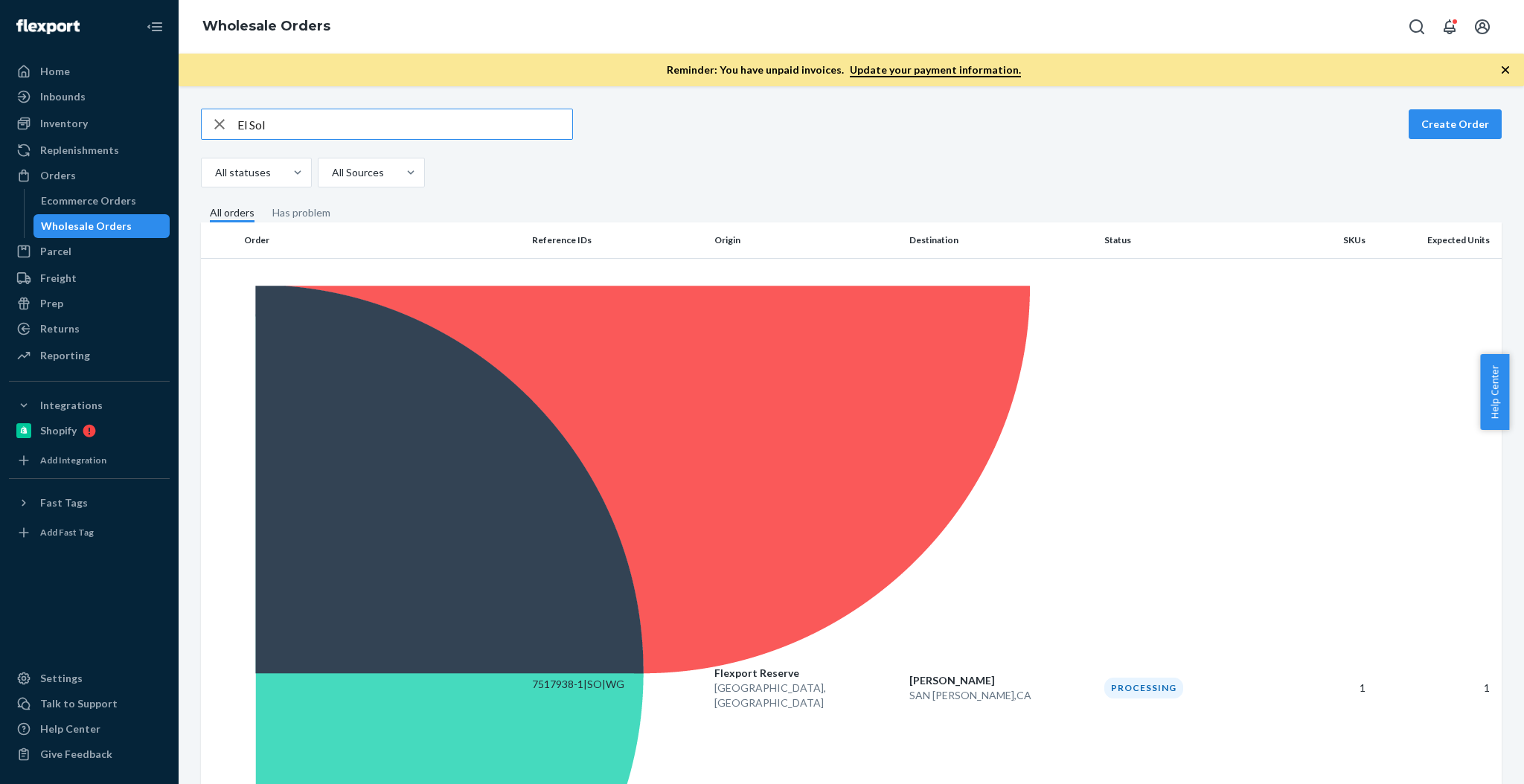
paste input "[PERSON_NAME]"
paste input "text"
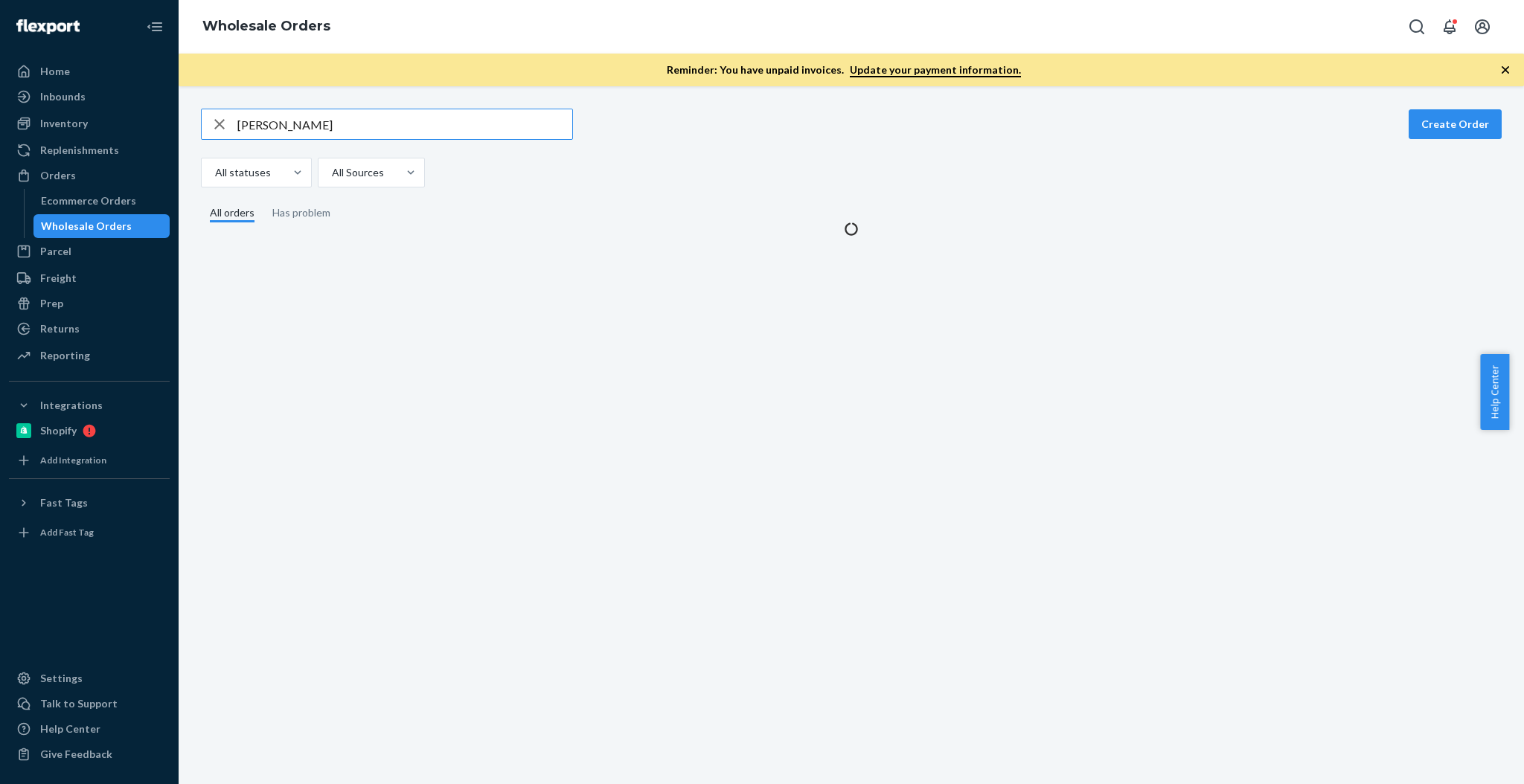
type input "[PERSON_NAME]"
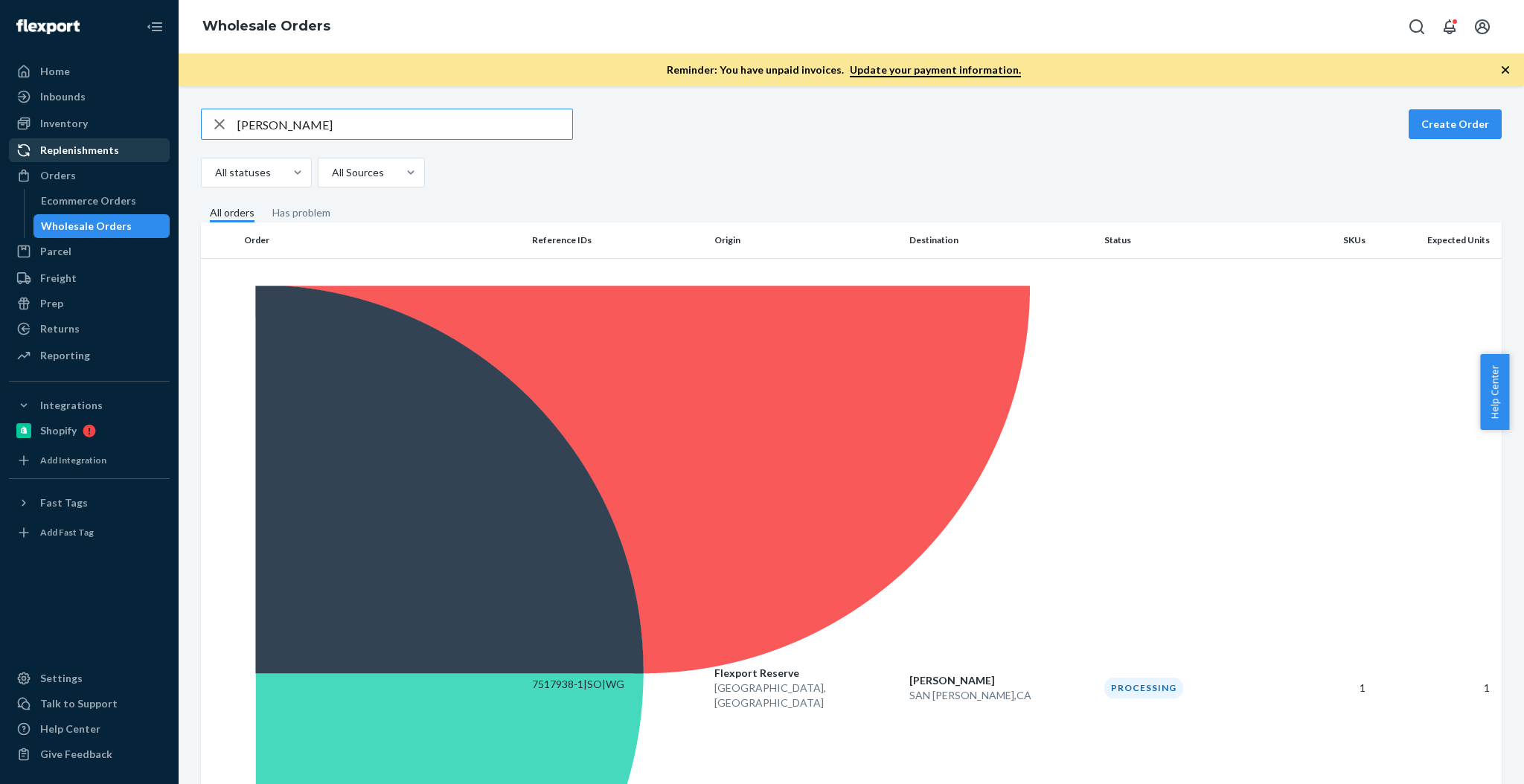
drag, startPoint x: 47, startPoint y: 126, endPoint x: 92, endPoint y: 140, distance: 47.1
click at [47, 126] on div "Inventory" at bounding box center [64, 123] width 47 height 15
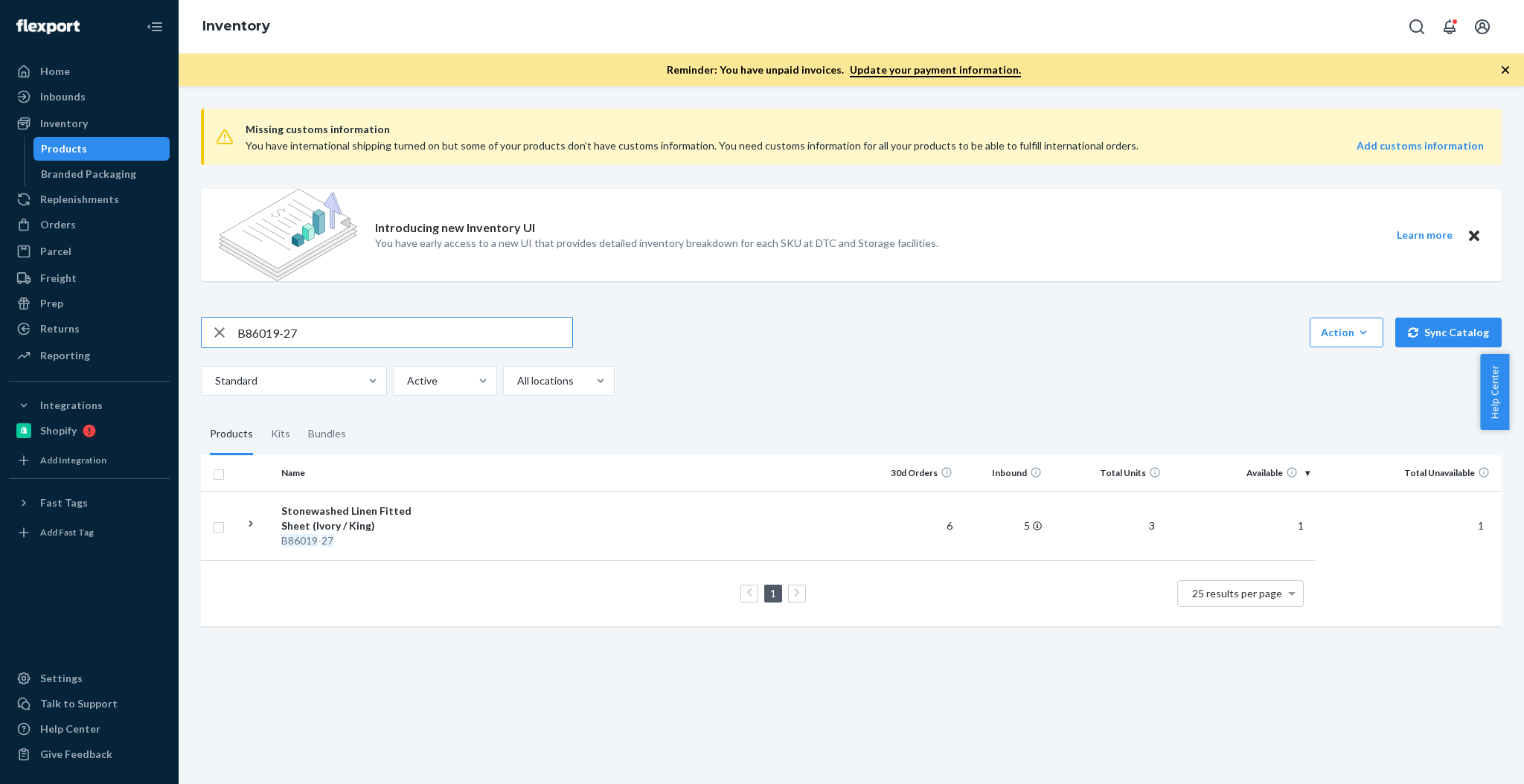
click at [457, 322] on input "B86019-27" at bounding box center [404, 333] width 335 height 30
paste input "R93046-08"
type input "R93046-08"
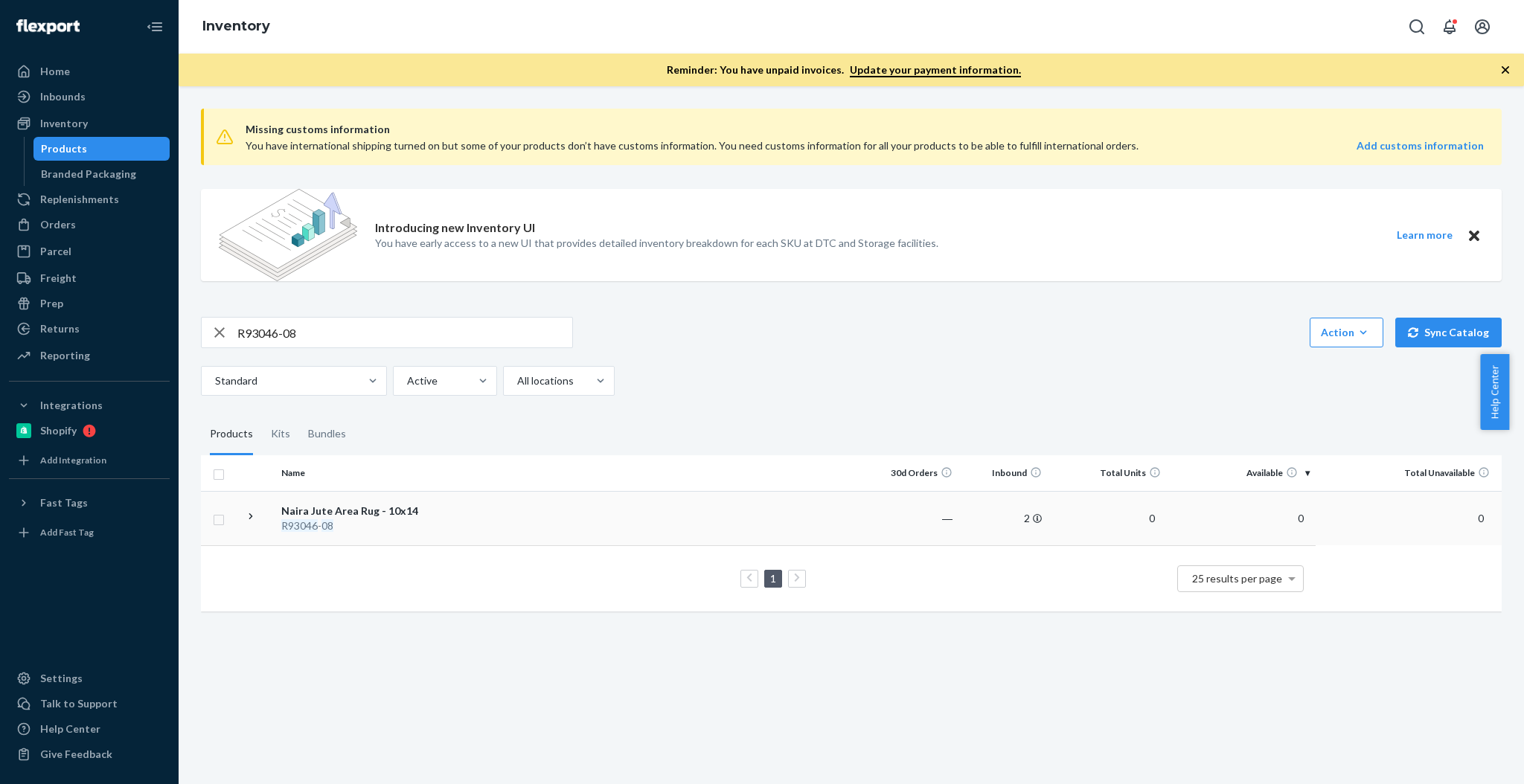
click at [372, 520] on div "R93046 - 08" at bounding box center [360, 525] width 156 height 15
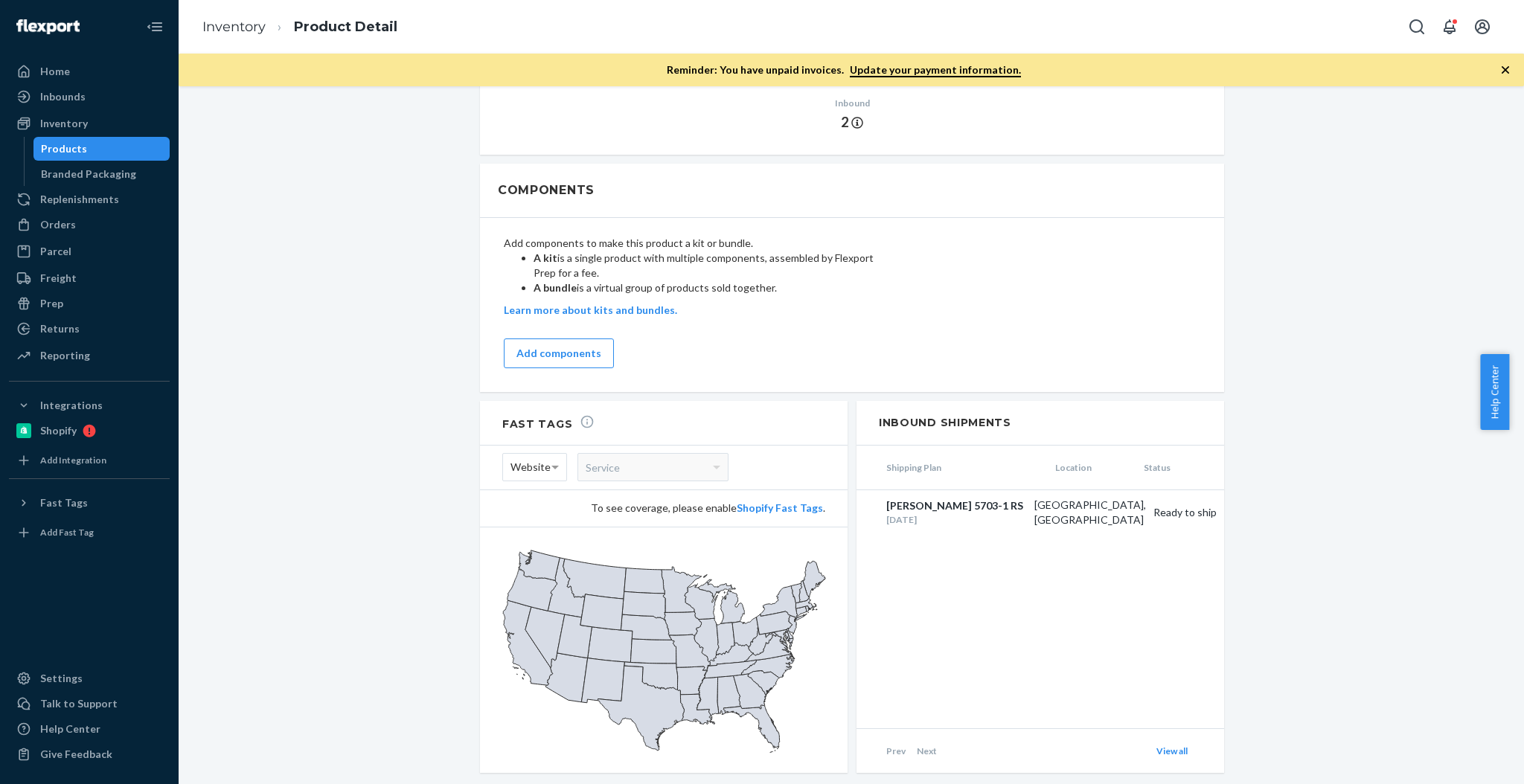
scroll to position [1043, 0]
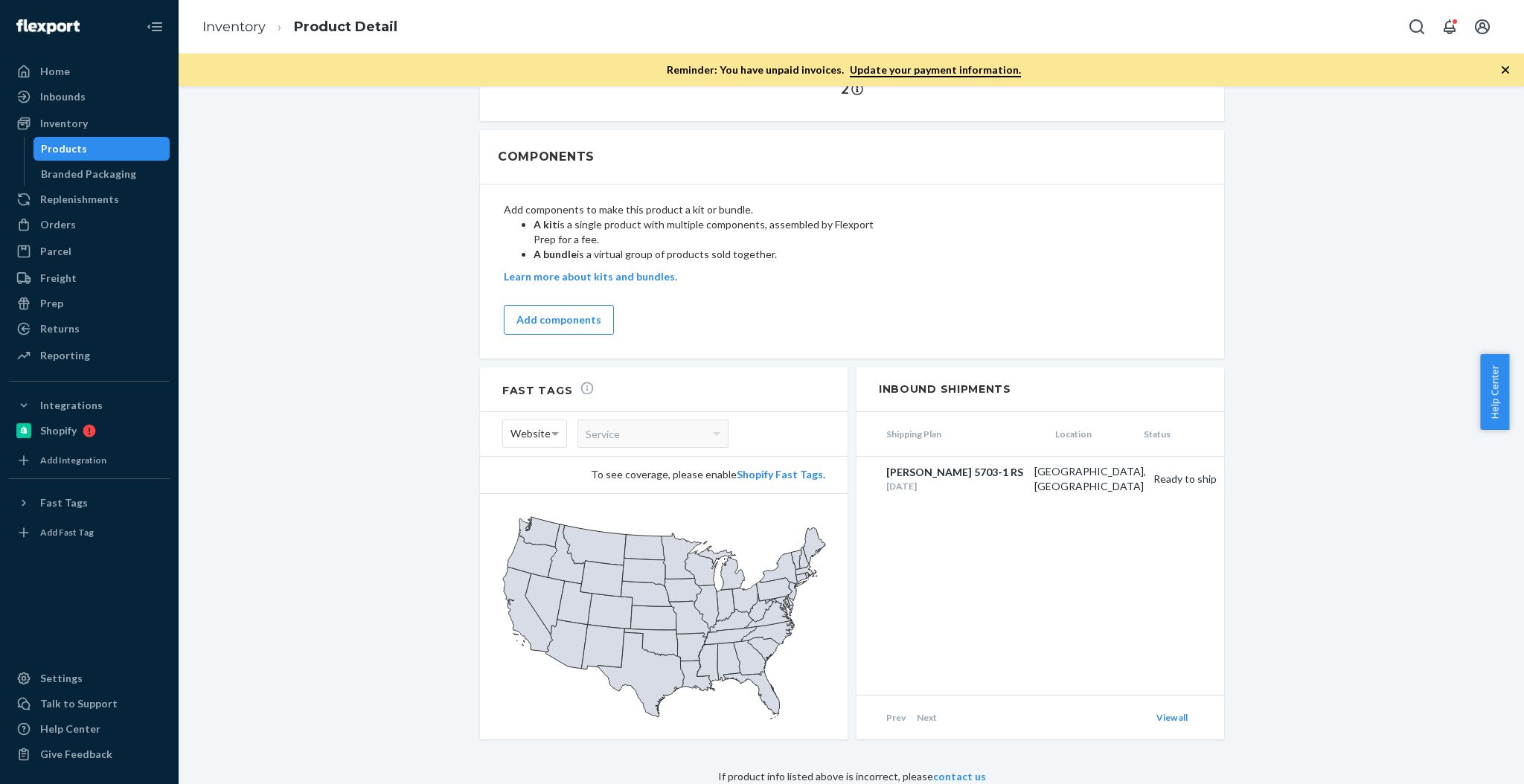
click at [1159, 242] on div "Add components to make this product a kit or bundle. A kit is a single product …" at bounding box center [851, 269] width 696 height 150
click at [122, 233] on div "Orders" at bounding box center [90, 224] width 158 height 21
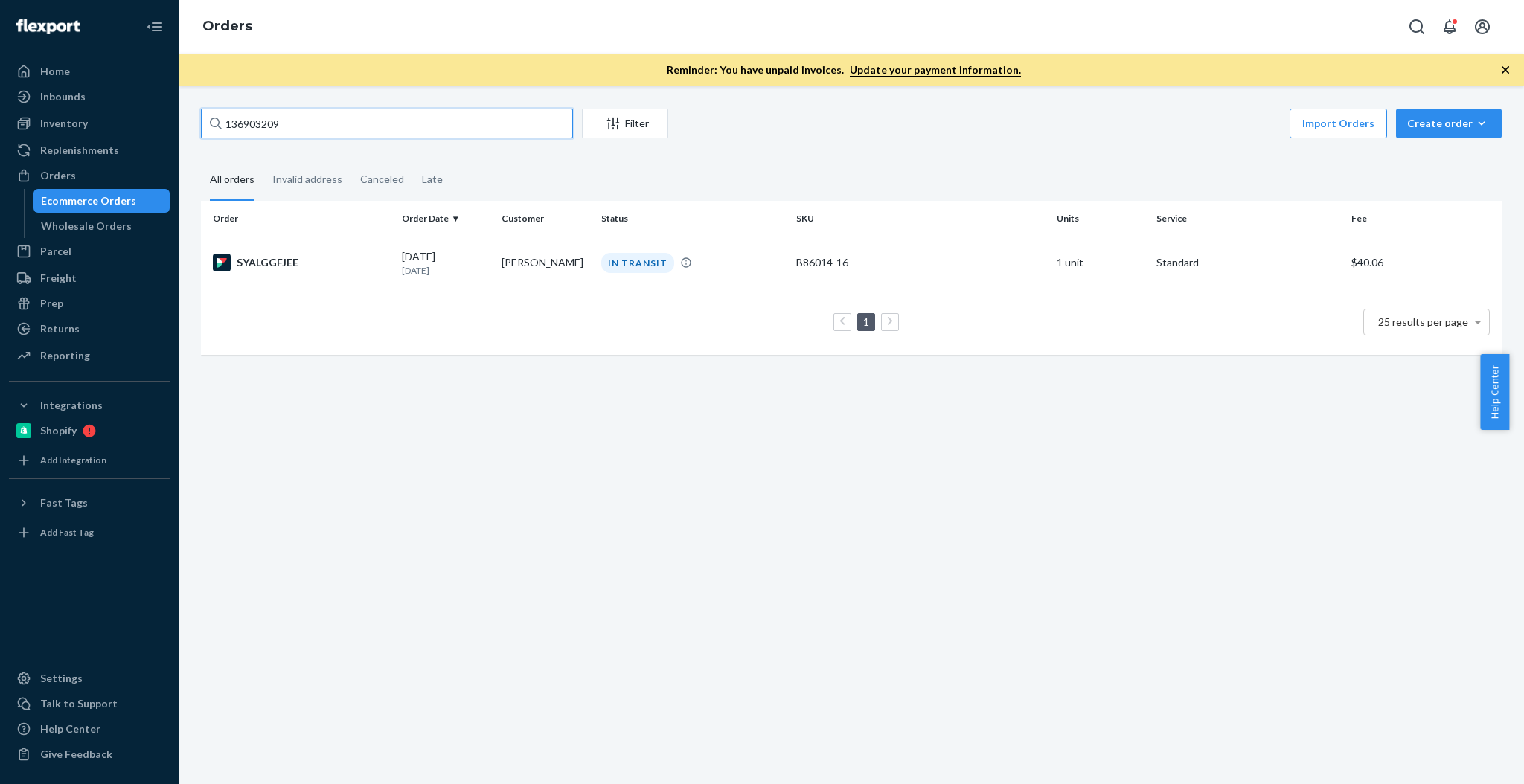
click at [361, 128] on input "136903209" at bounding box center [386, 123] width 372 height 30
paste input "[STREET_ADDRESS]"
type input "[STREET_ADDRESS]"
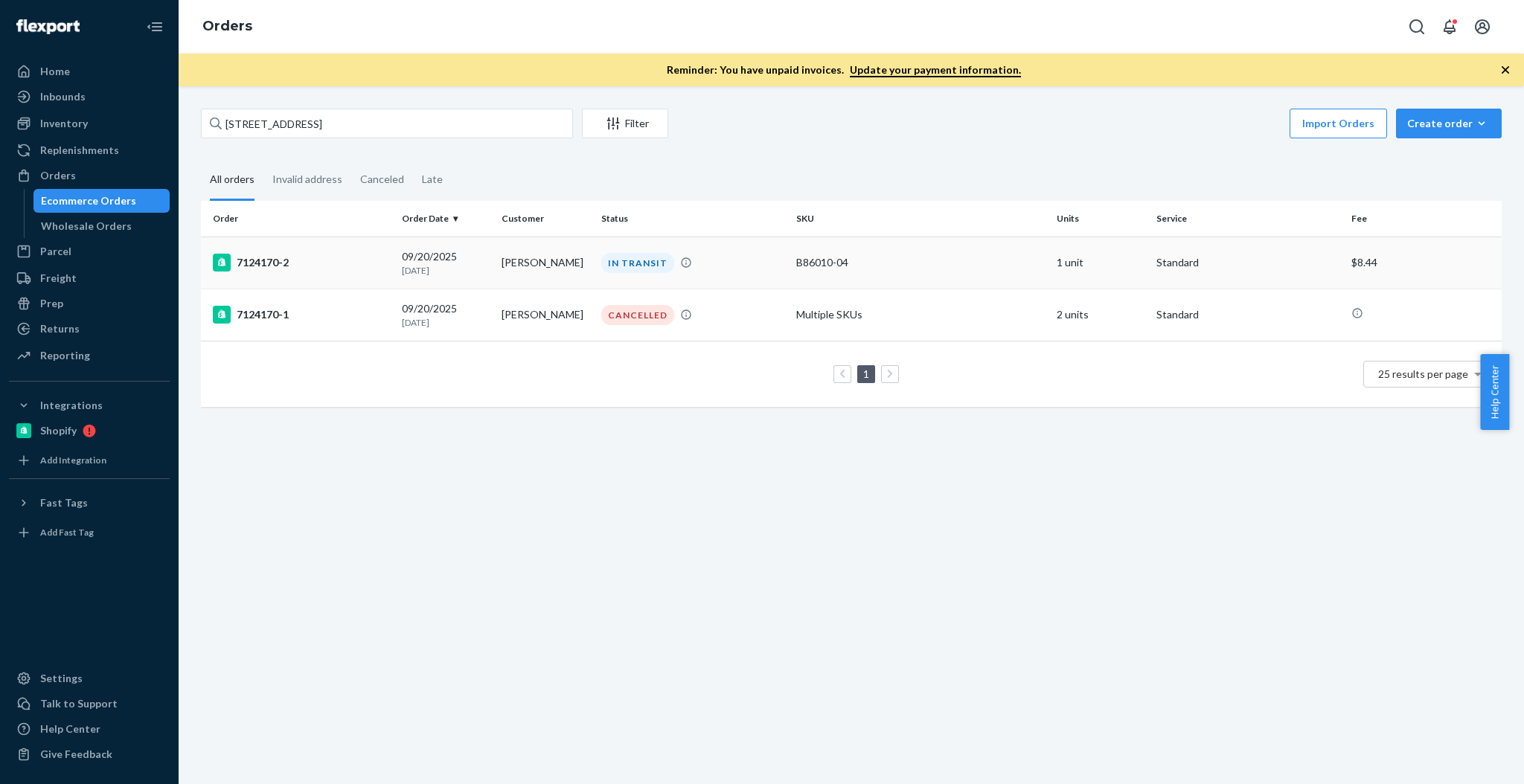
click at [459, 265] on p "[DATE]" at bounding box center [445, 271] width 88 height 13
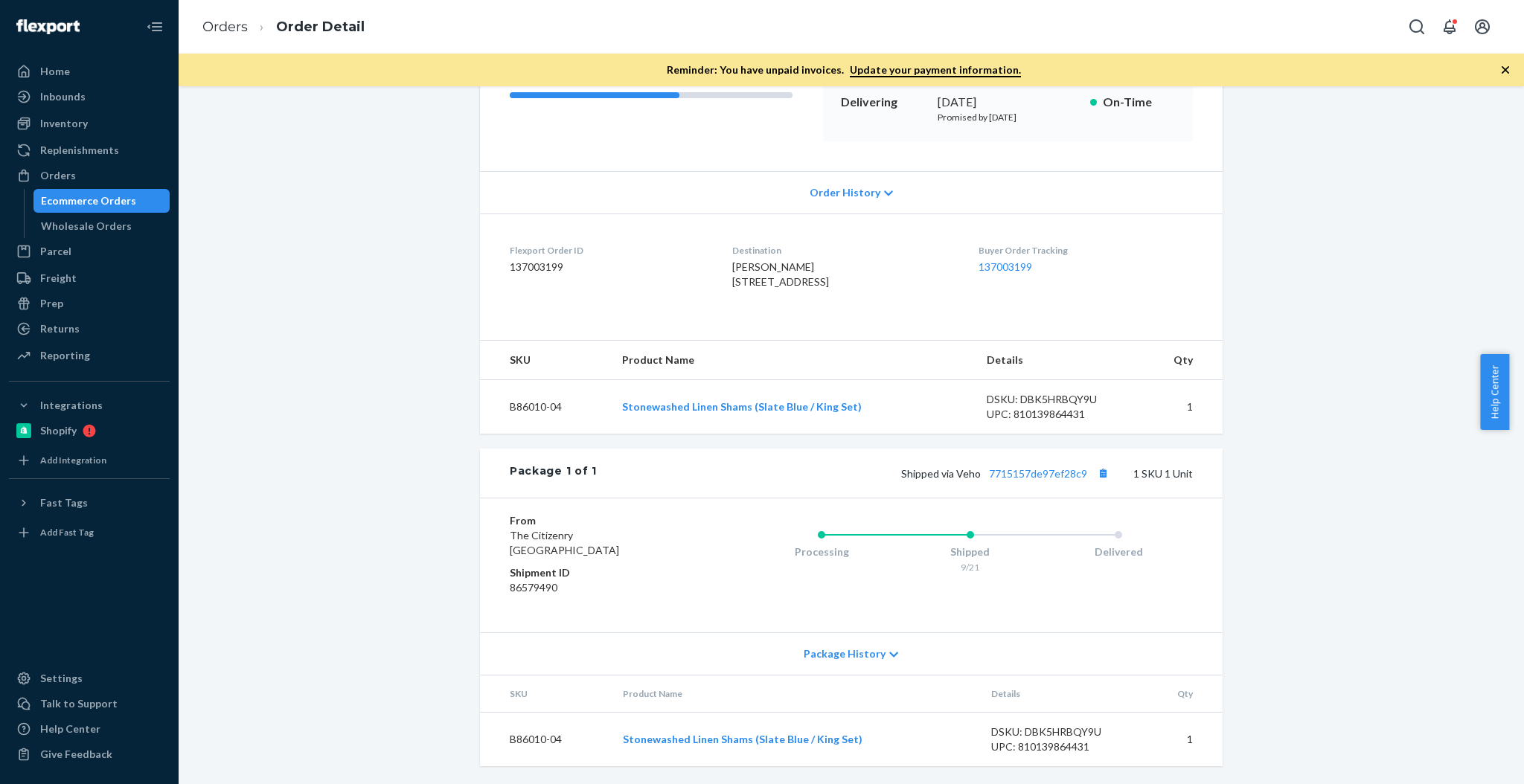
scroll to position [265, 0]
click at [325, 298] on div "Shopify Order # 7124170-2 • Standard / $8.44 View Details Create Return Duplica…" at bounding box center [851, 329] width 1323 height 910
click at [219, 21] on link "Orders" at bounding box center [225, 27] width 45 height 17
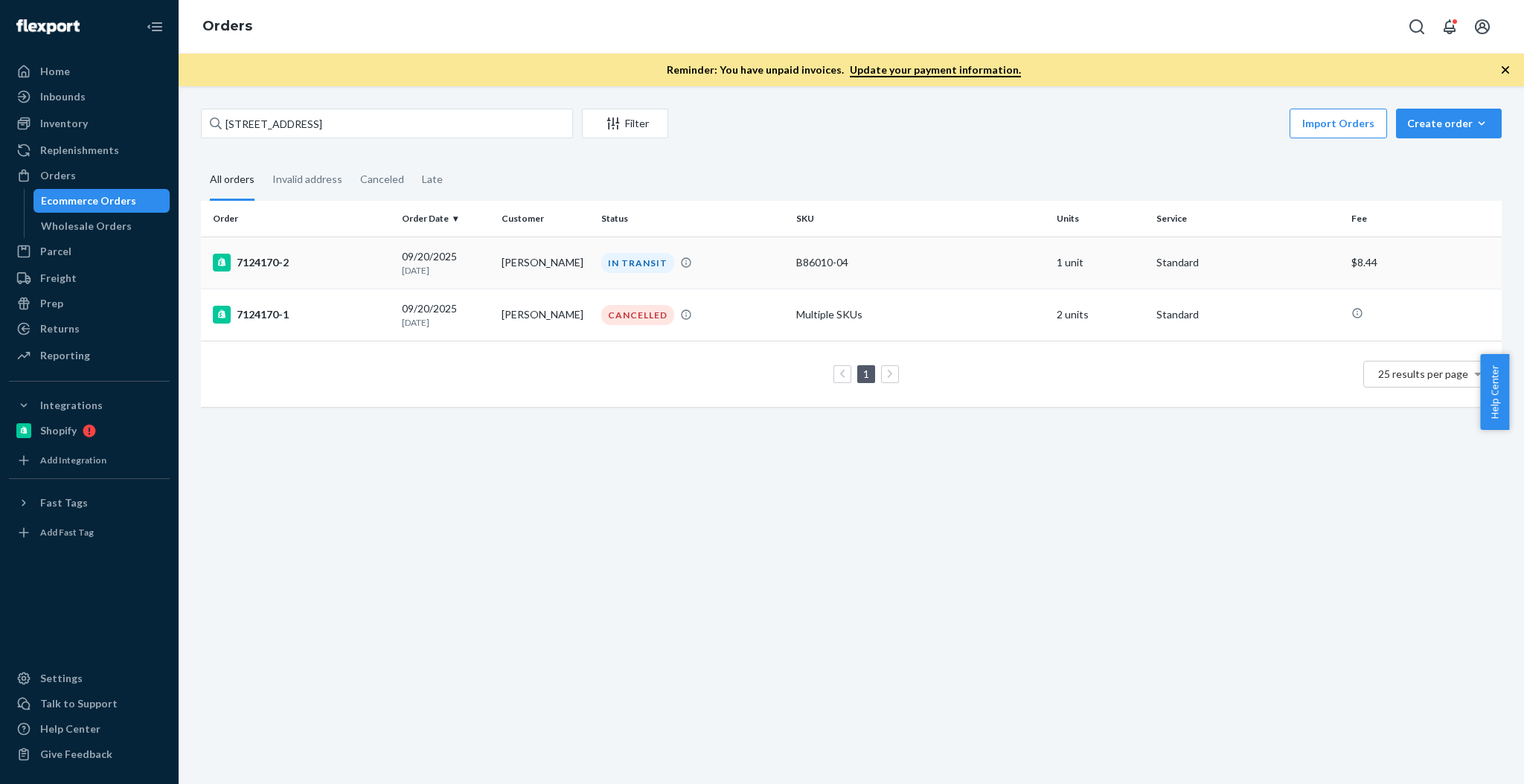
click at [324, 246] on td "7124170-2" at bounding box center [297, 263] width 195 height 52
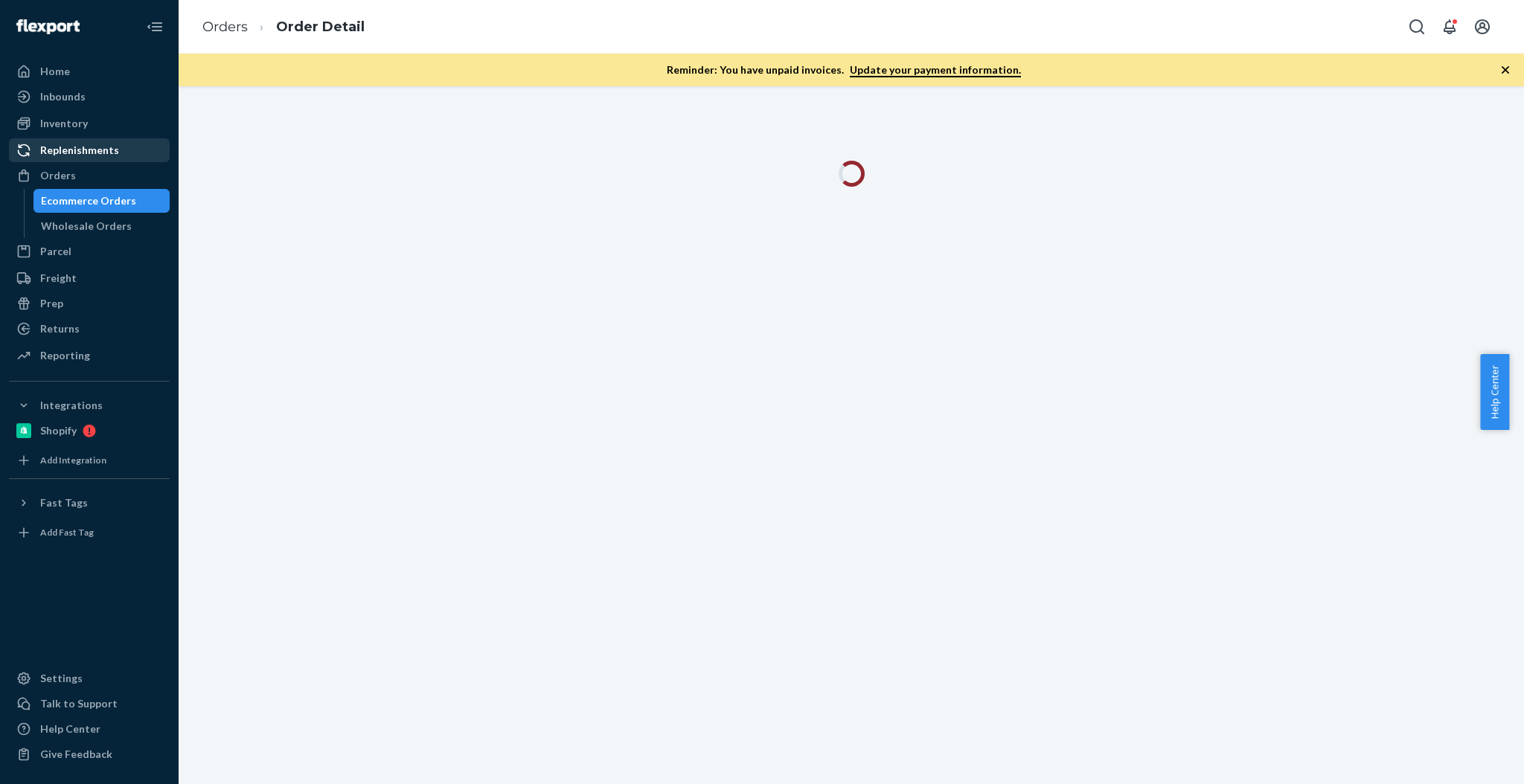
click at [145, 140] on div "Replenishments" at bounding box center [90, 150] width 158 height 21
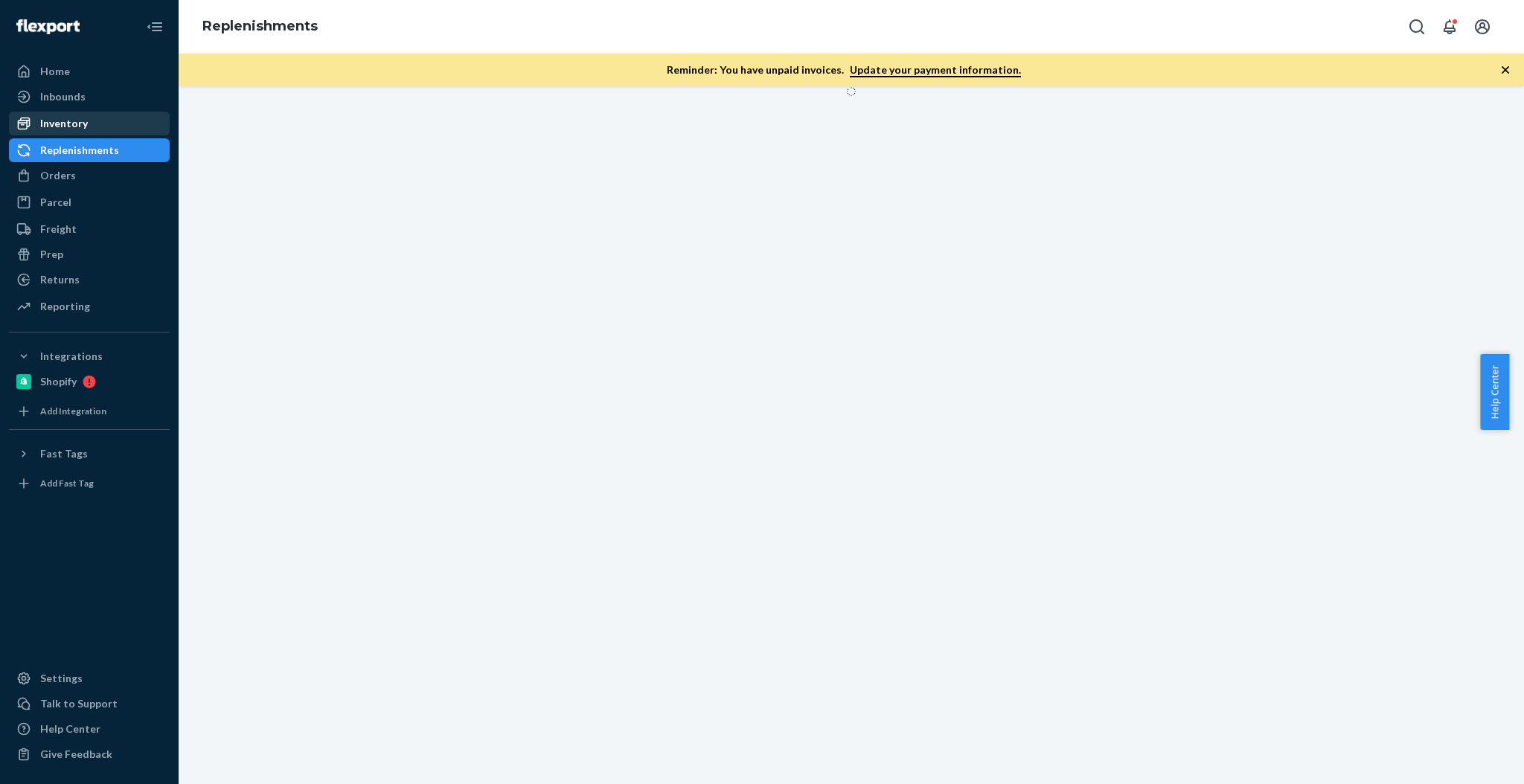
click at [135, 134] on div "Inventory Products Branded Packaging" at bounding box center [89, 124] width 161 height 26
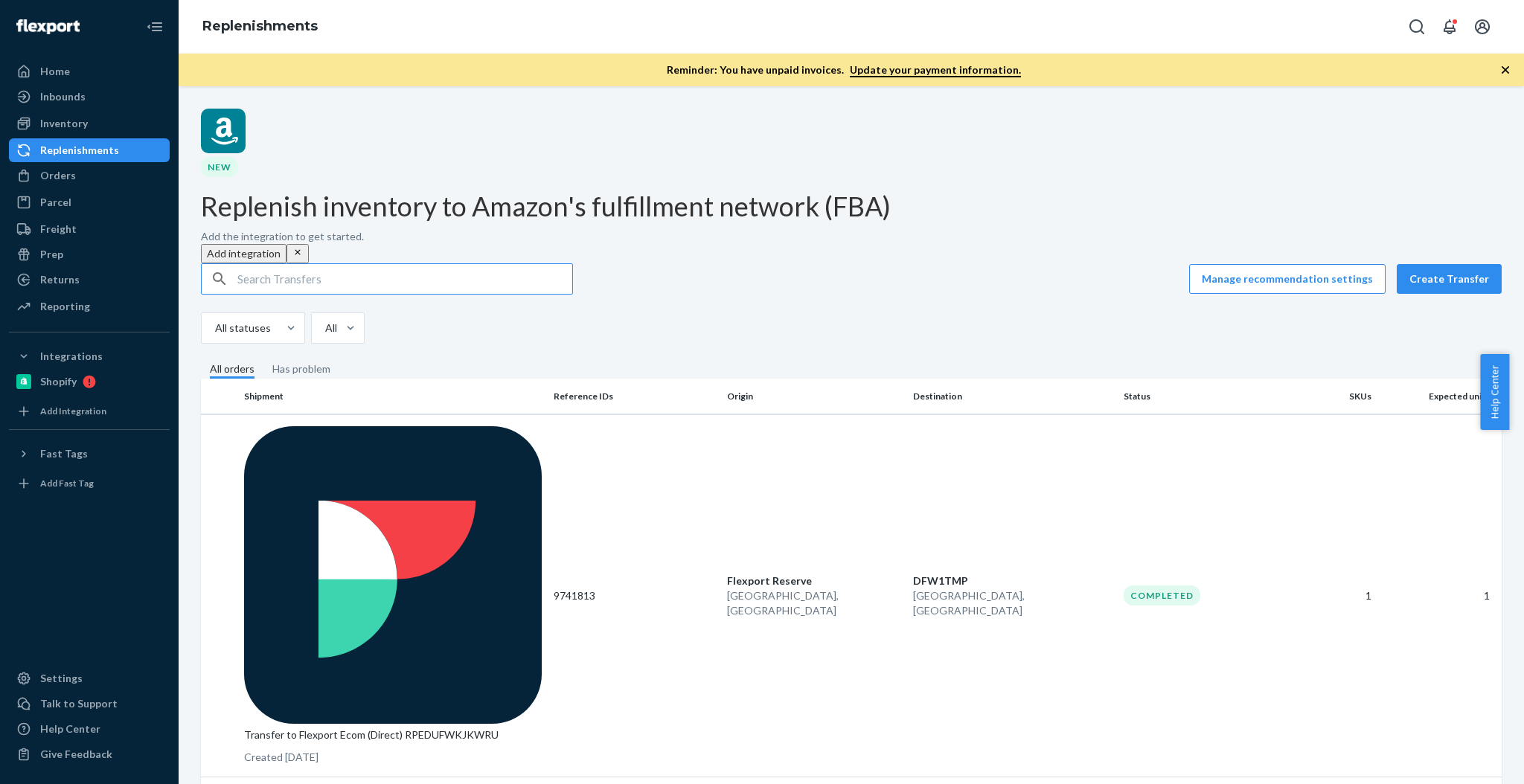
click at [398, 265] on input "text" at bounding box center [404, 279] width 335 height 30
type input "B86015-04"
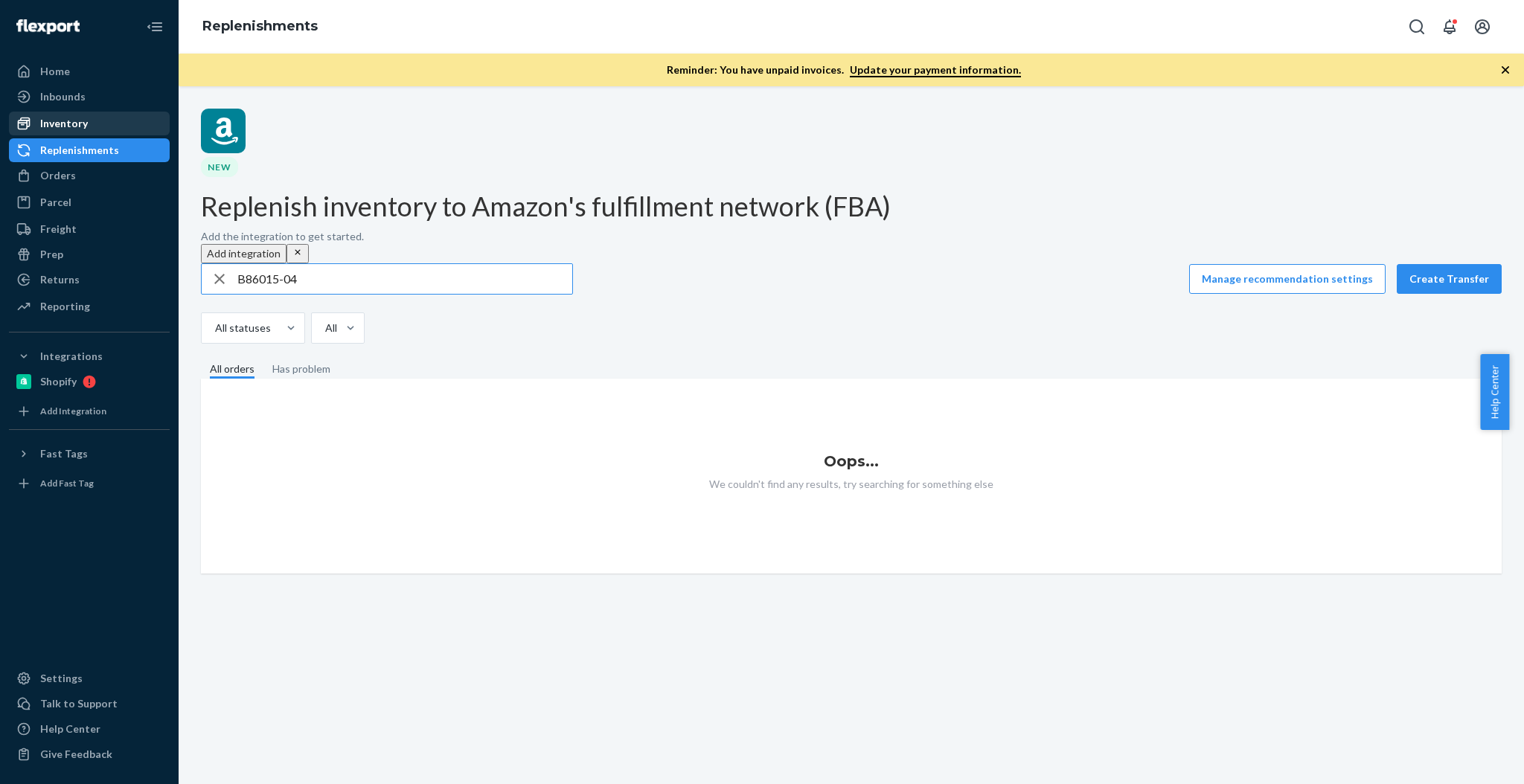
click at [56, 114] on div "Inventory" at bounding box center [90, 123] width 158 height 21
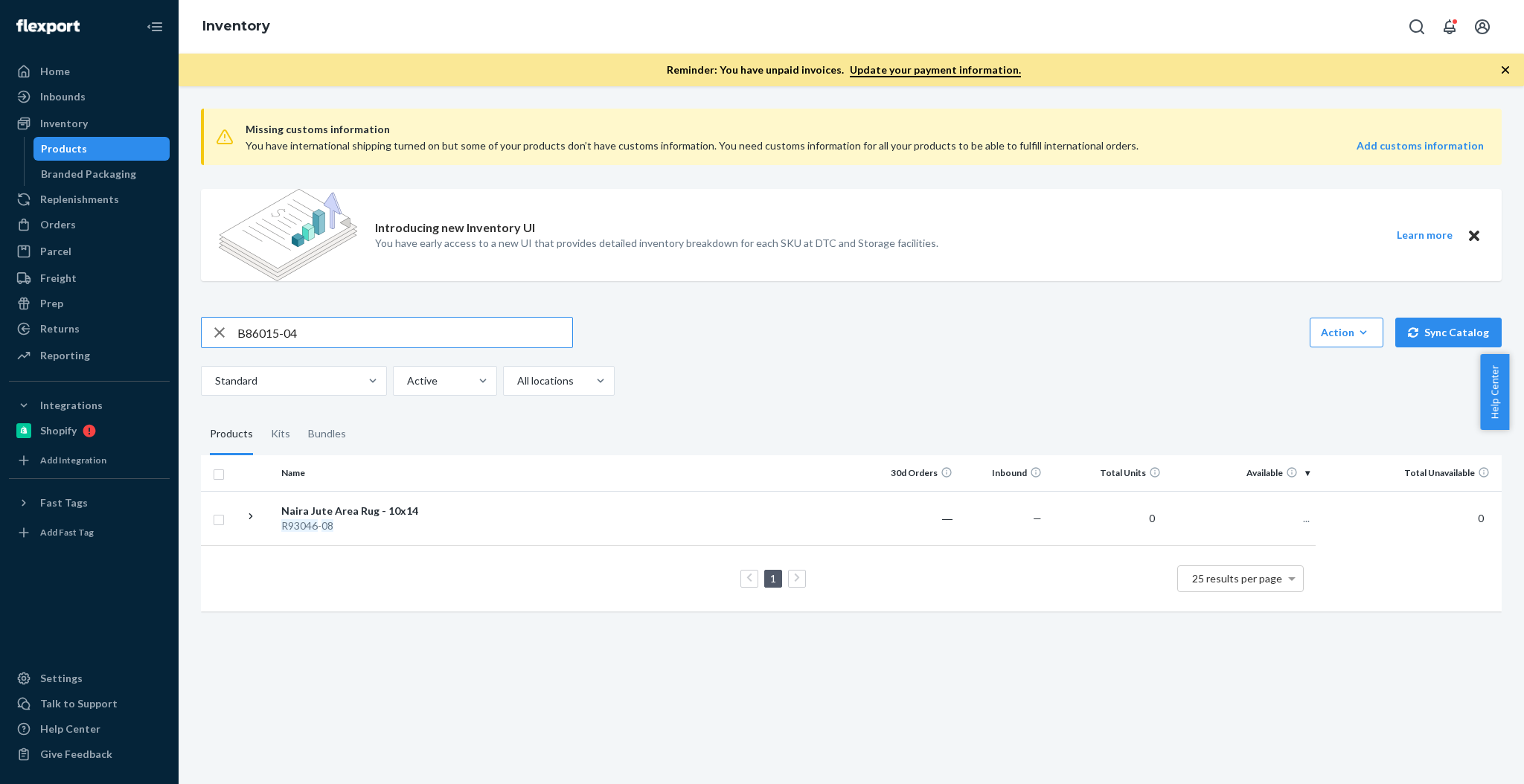
type input "B86015-04"
click at [339, 349] on div "B86015-04 Action Create product Create kit or bundle Bulk create products Bulk …" at bounding box center [850, 356] width 1301 height 79
click at [318, 318] on input "B86015-04" at bounding box center [404, 333] width 335 height 30
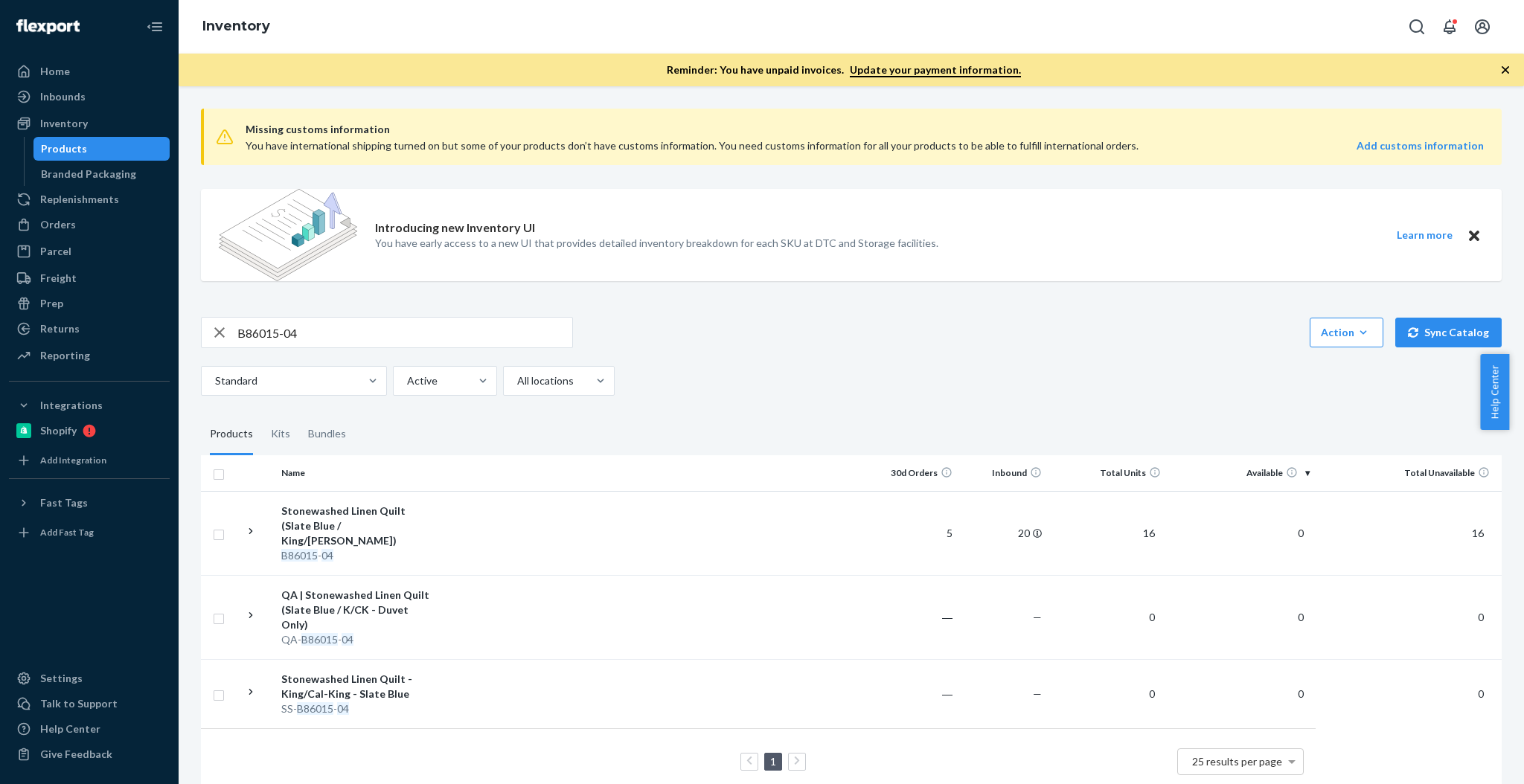
click at [407, 497] on td "Stonewashed Linen Quilt (Slate Blue / King/Cal King) B86015 - 04" at bounding box center [360, 532] width 168 height 84
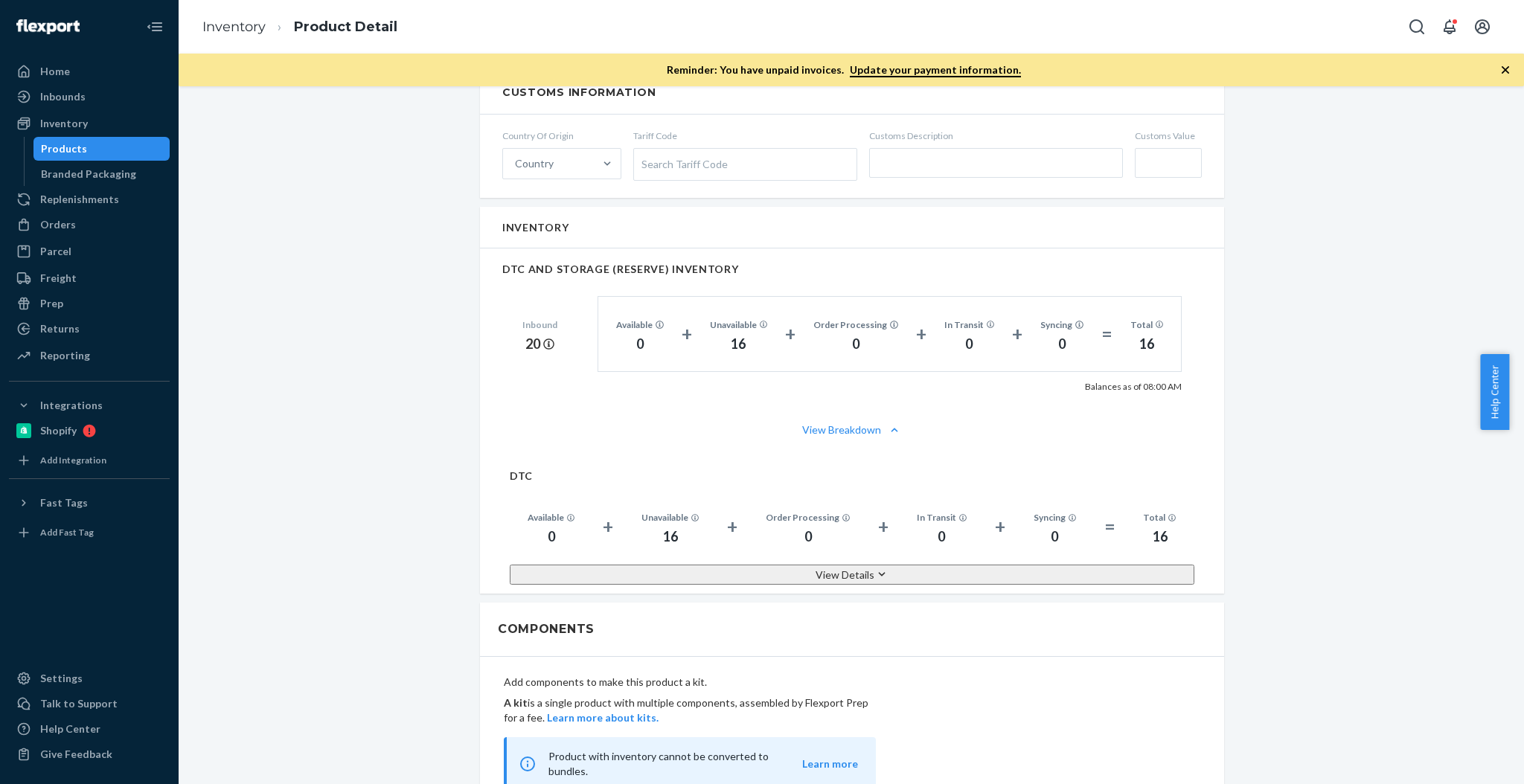
scroll to position [893, 0]
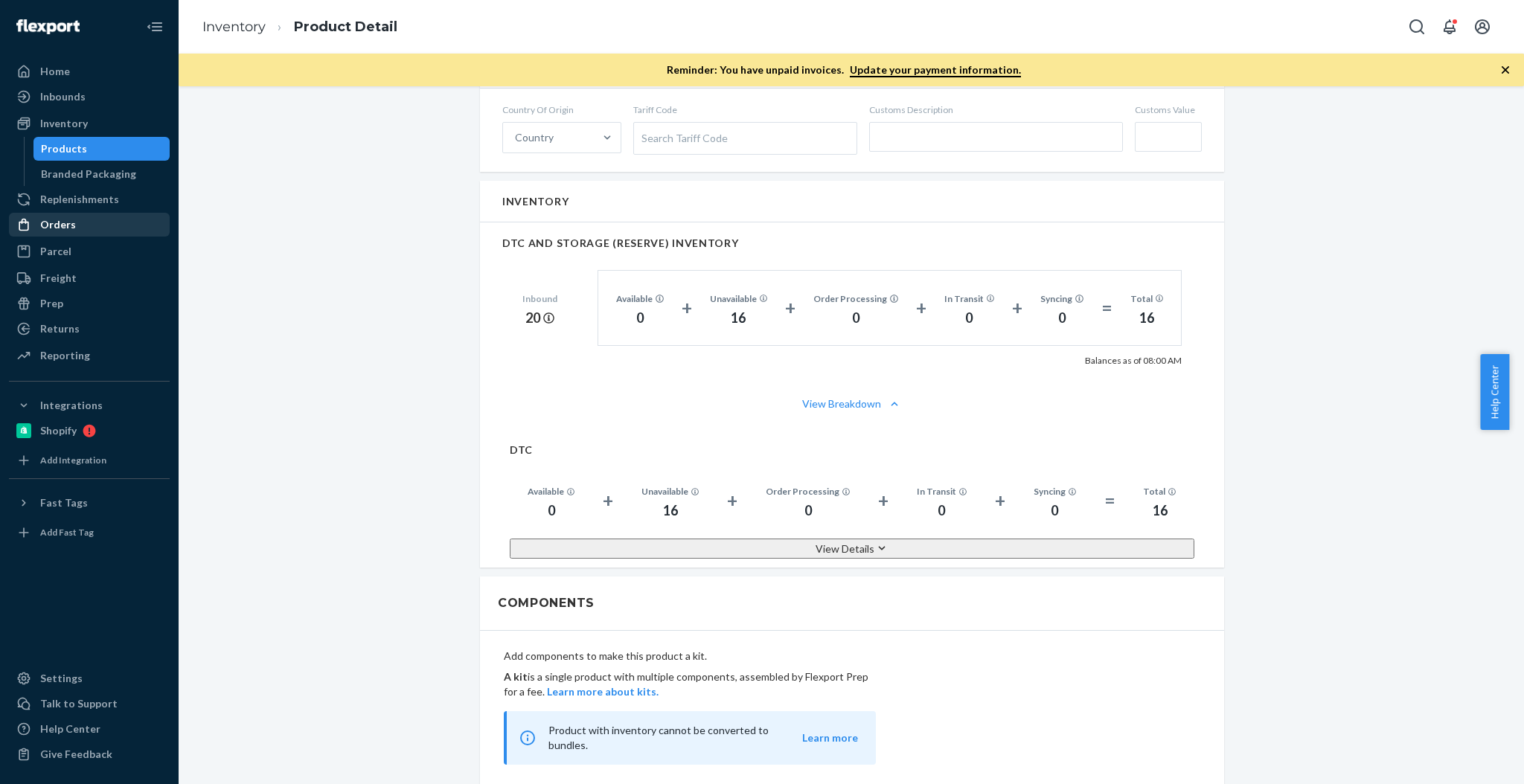
click at [100, 225] on div "Orders" at bounding box center [90, 224] width 158 height 21
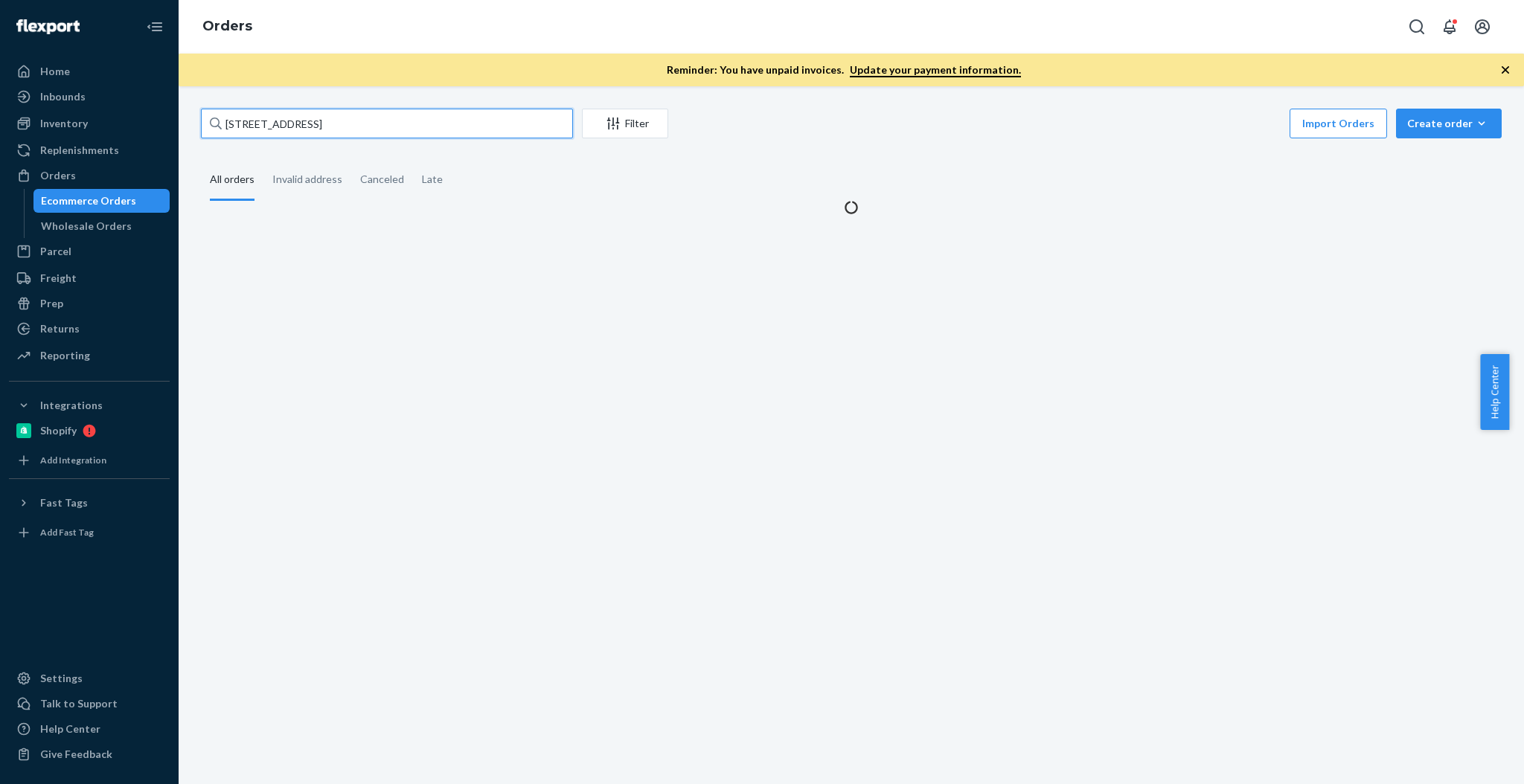
click at [306, 137] on input "[STREET_ADDRESS]" at bounding box center [386, 123] width 372 height 30
paste input "136990424"
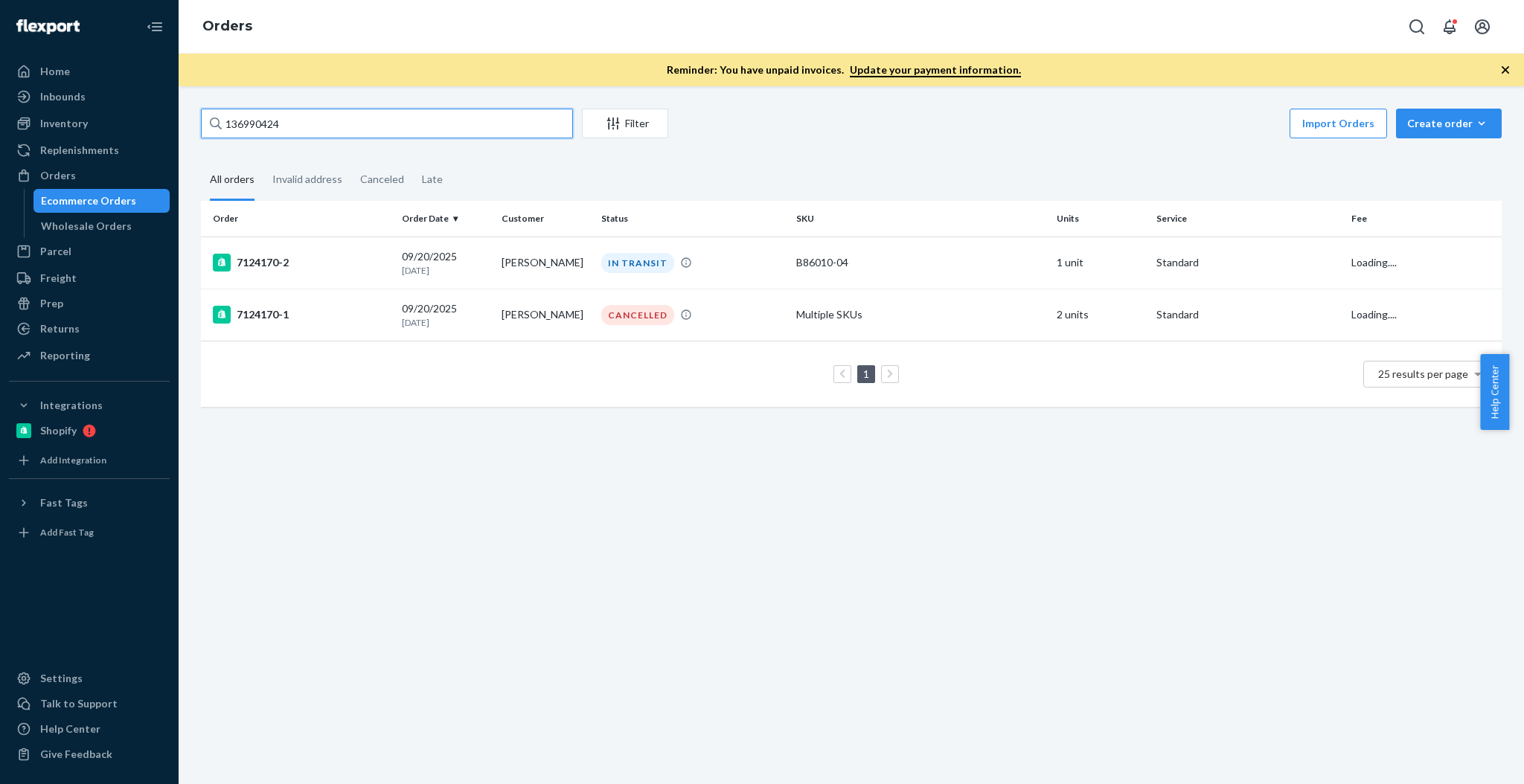
type input "136990424"
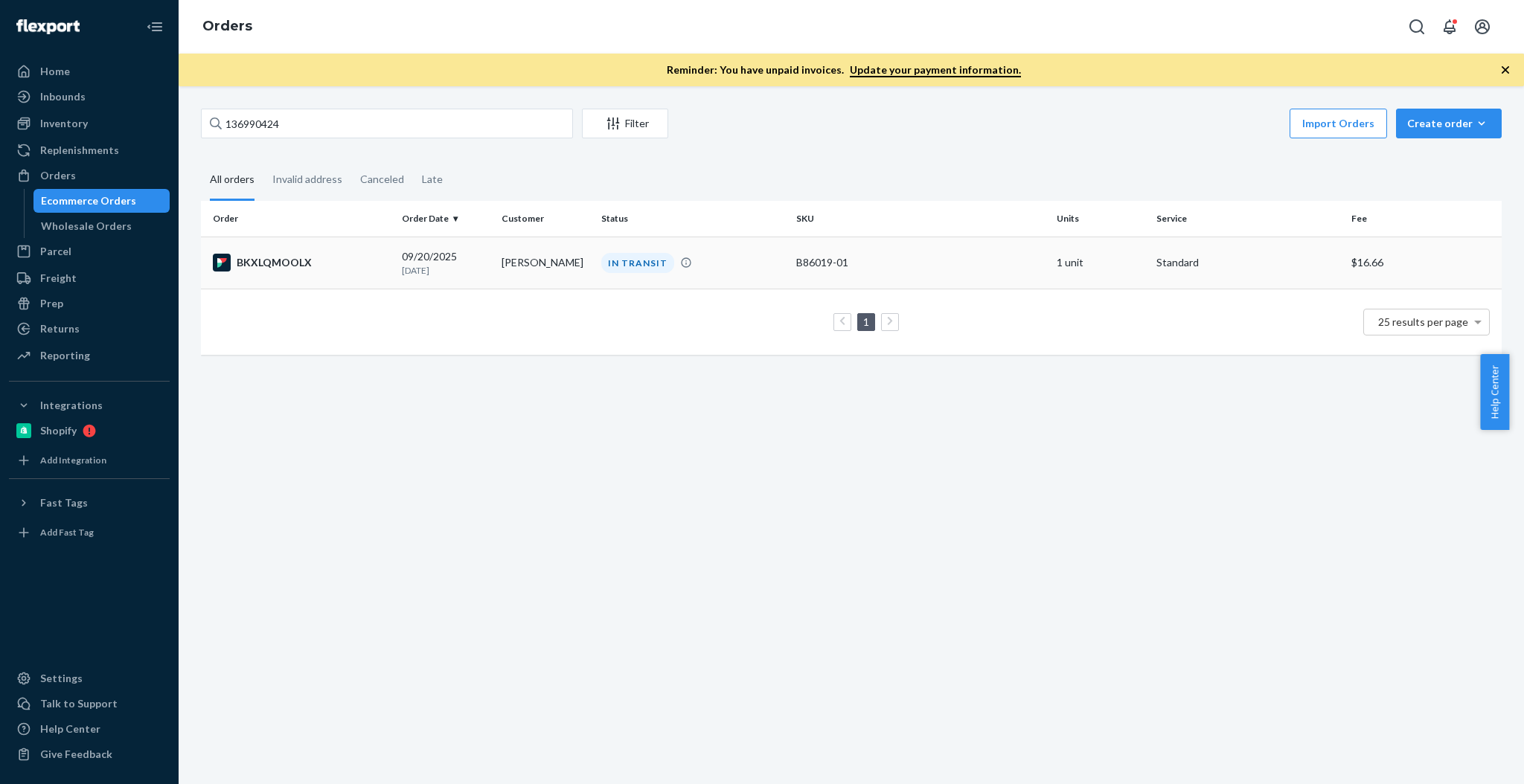
click at [317, 258] on div "BKXLQMOOLX" at bounding box center [301, 263] width 177 height 18
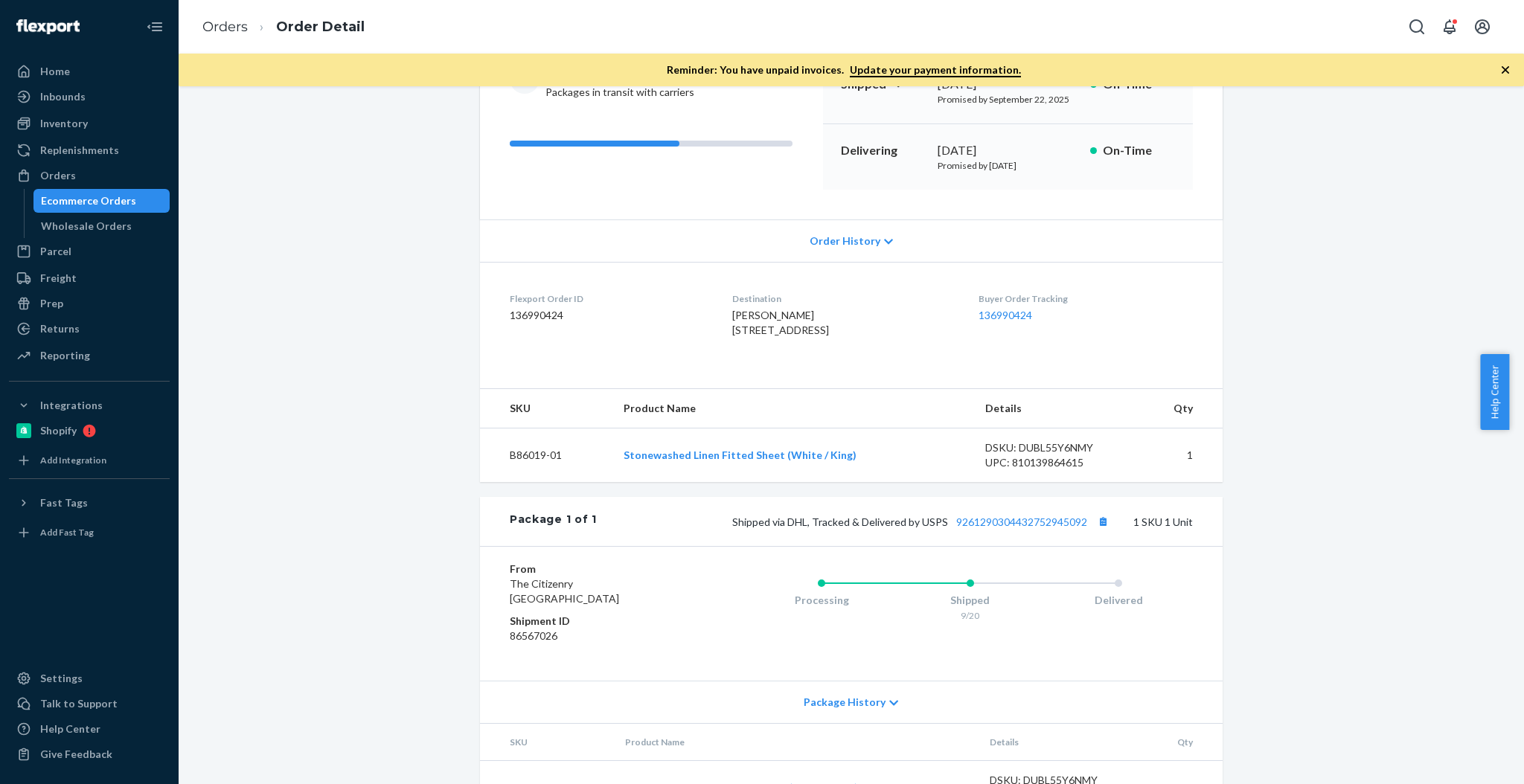
scroll to position [197, 0]
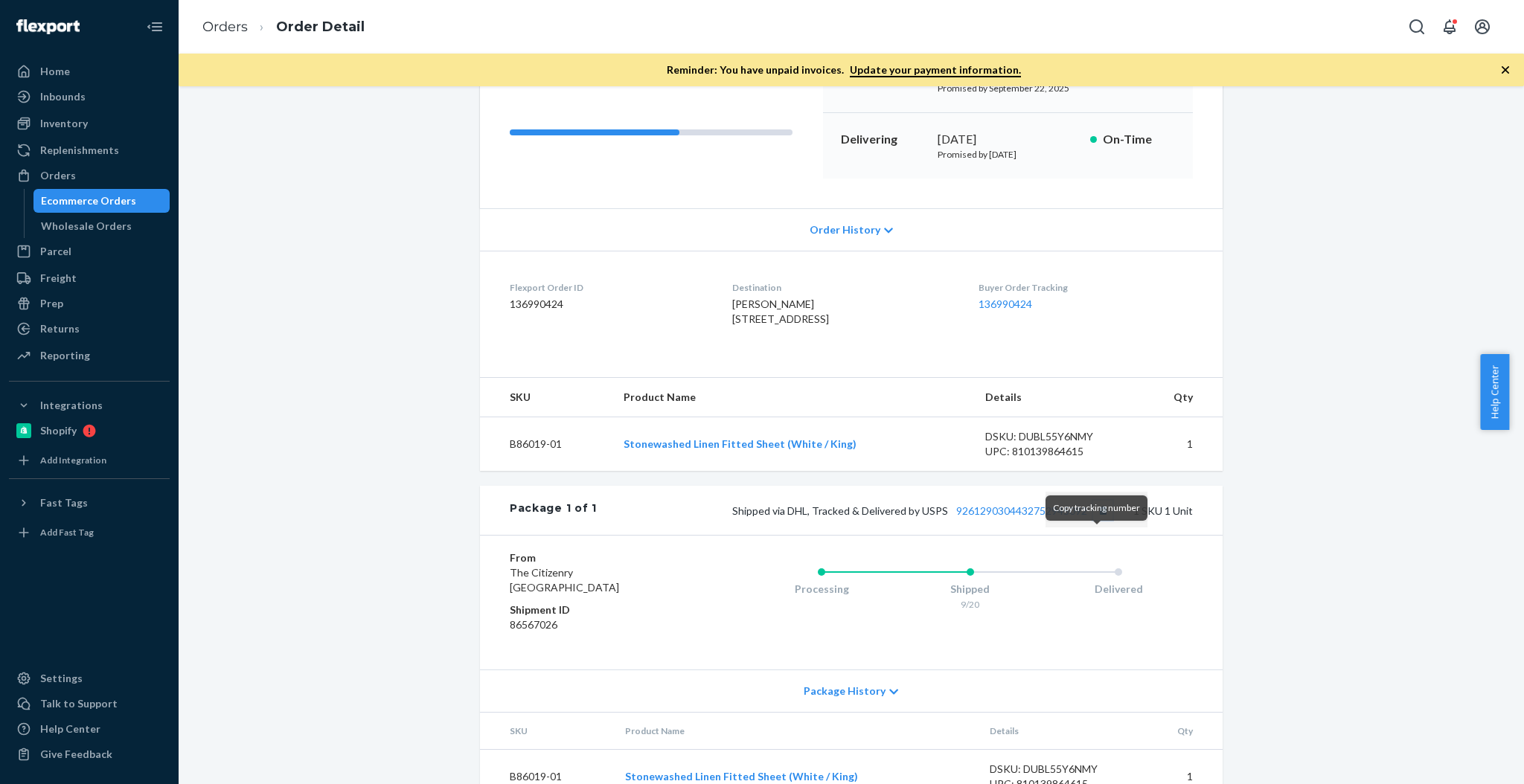
click at [1096, 520] on button "Copy tracking number" at bounding box center [1103, 510] width 20 height 20
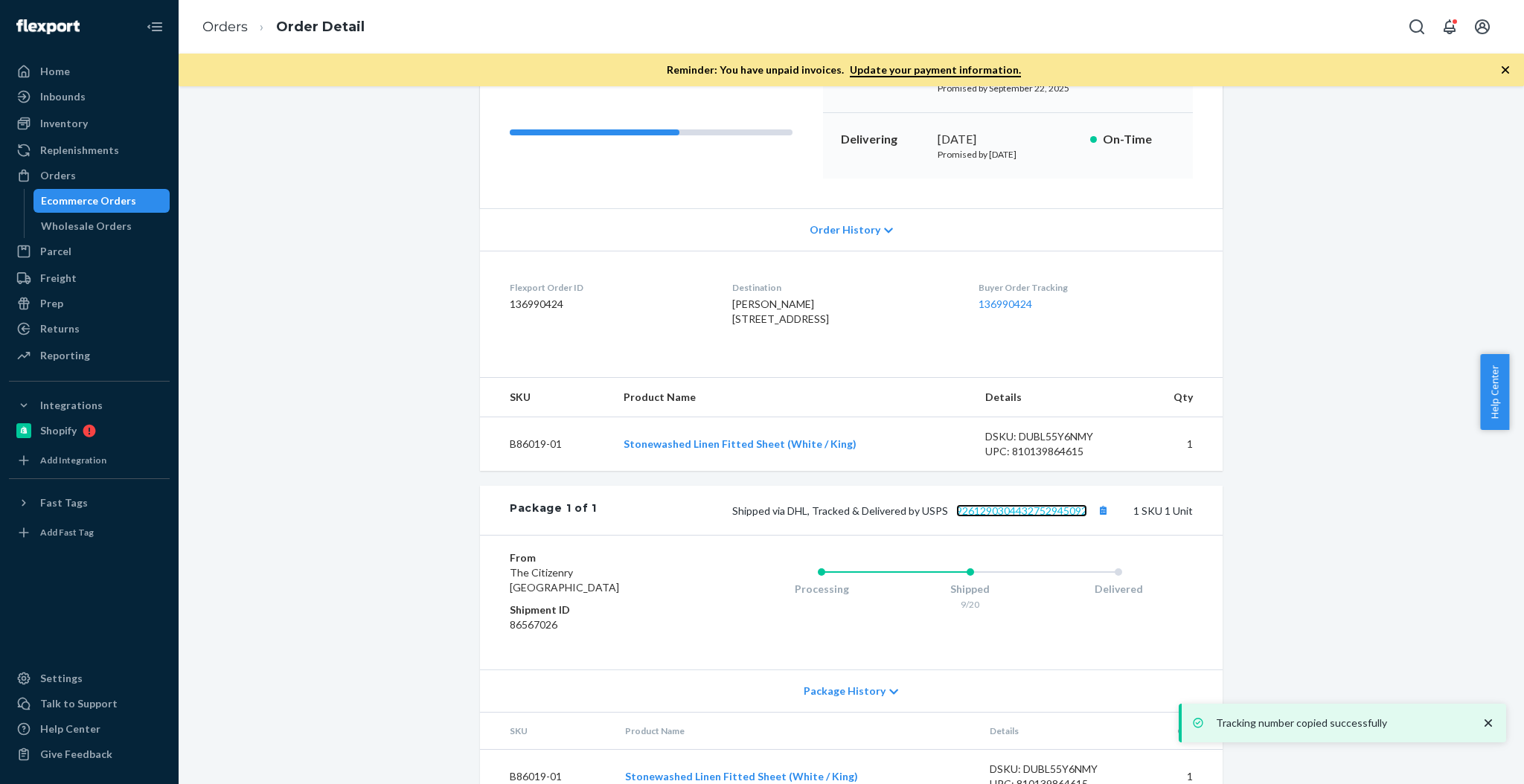
click at [1046, 517] on link "9261290304432752945092" at bounding box center [1021, 510] width 131 height 13
click at [125, 196] on div "Ecommerce Orders" at bounding box center [88, 200] width 95 height 15
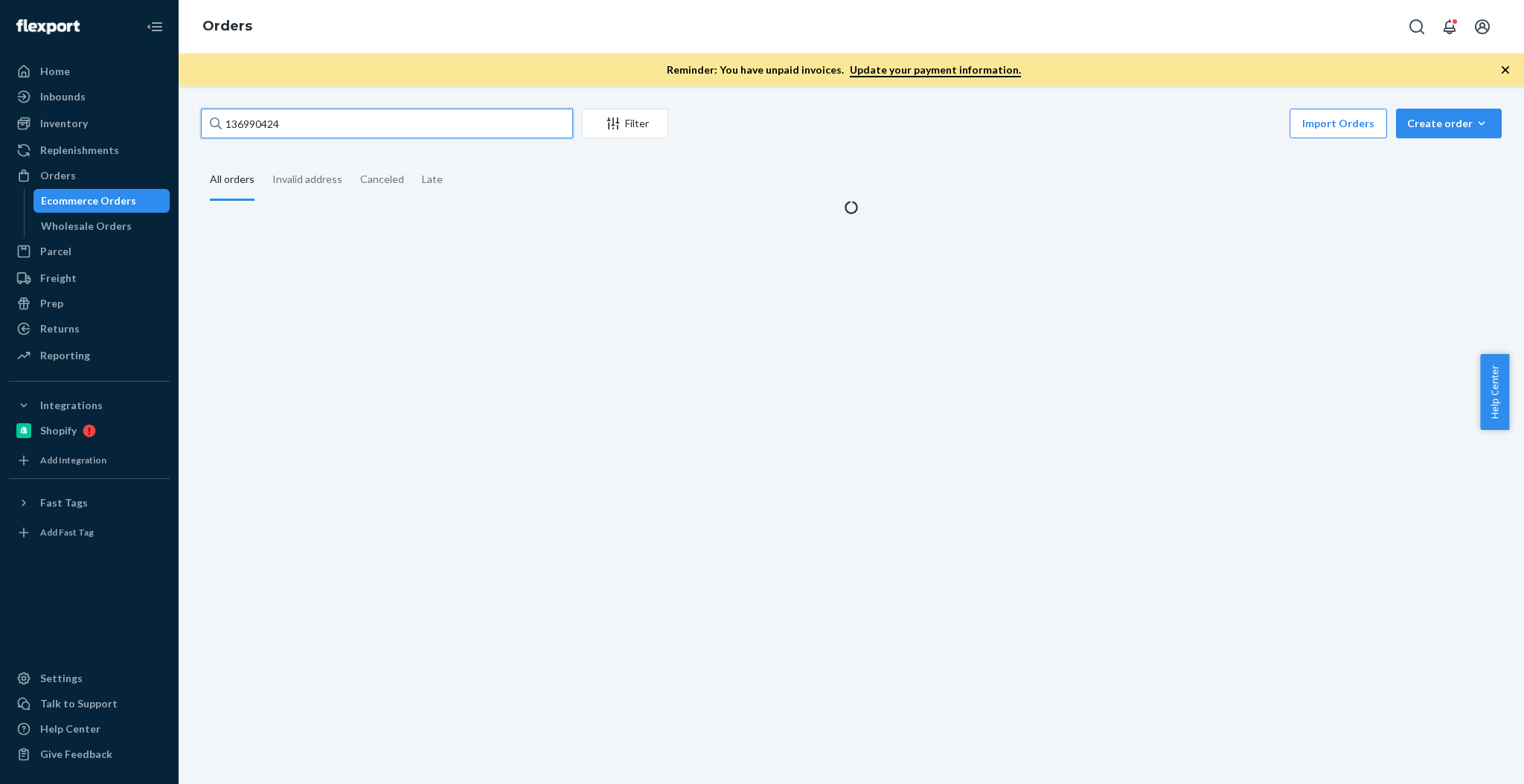
click at [462, 124] on input "136990424" at bounding box center [386, 123] width 372 height 30
paste input "891279"
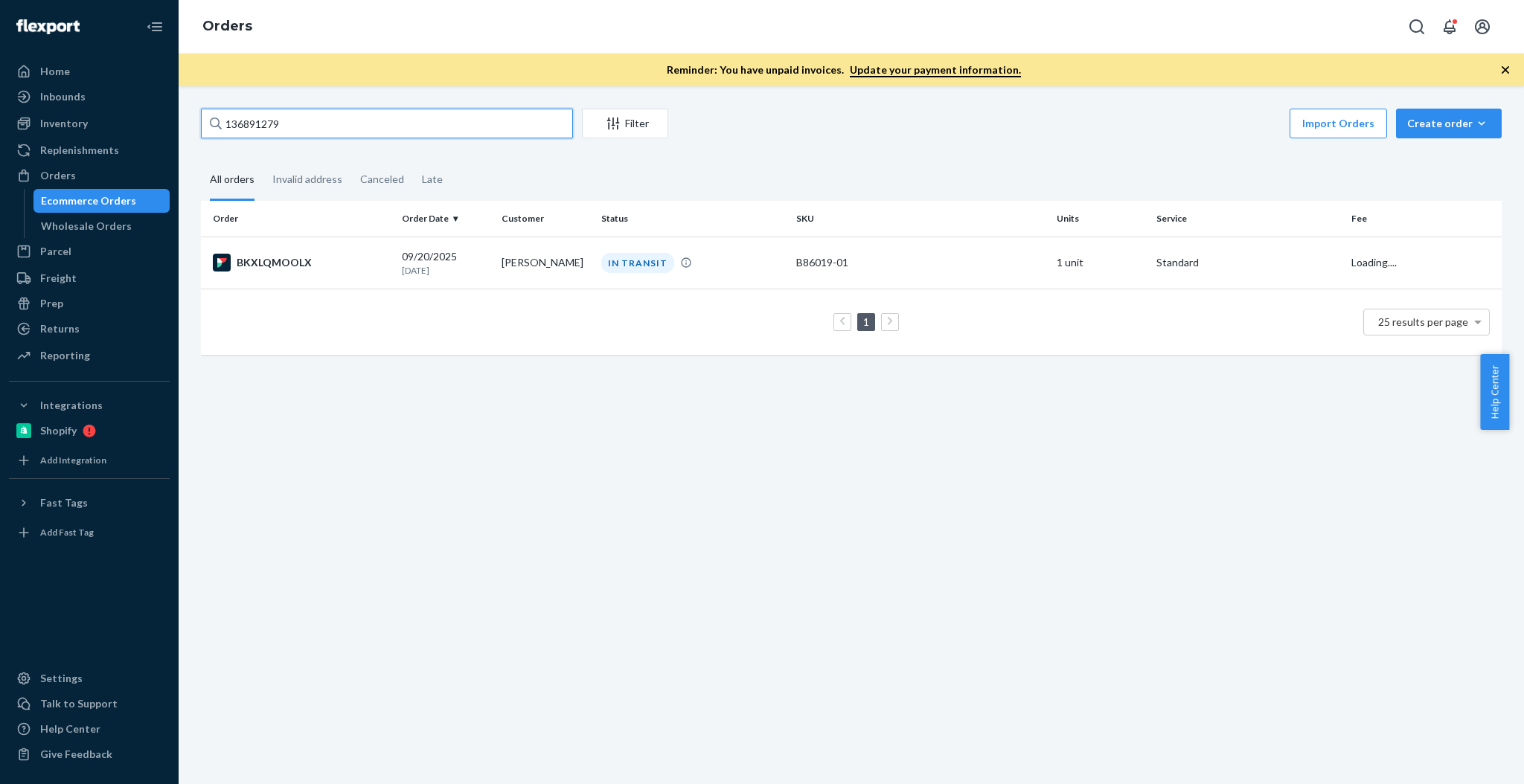
type input "136891279"
click at [290, 262] on div "SJURGHDOEE" at bounding box center [301, 263] width 177 height 18
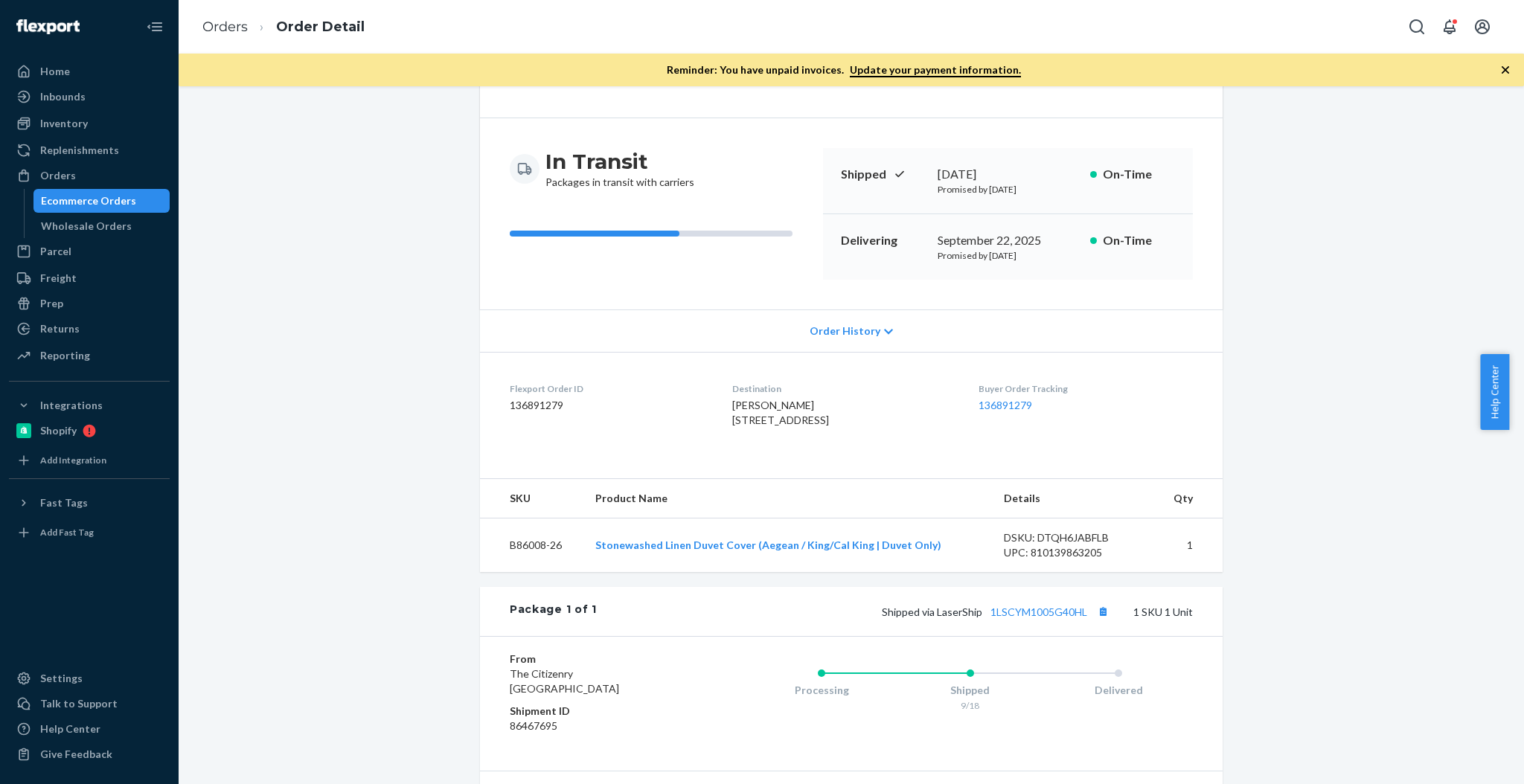
scroll to position [99, 0]
click at [1094, 619] on button "Copy tracking number" at bounding box center [1103, 609] width 20 height 20
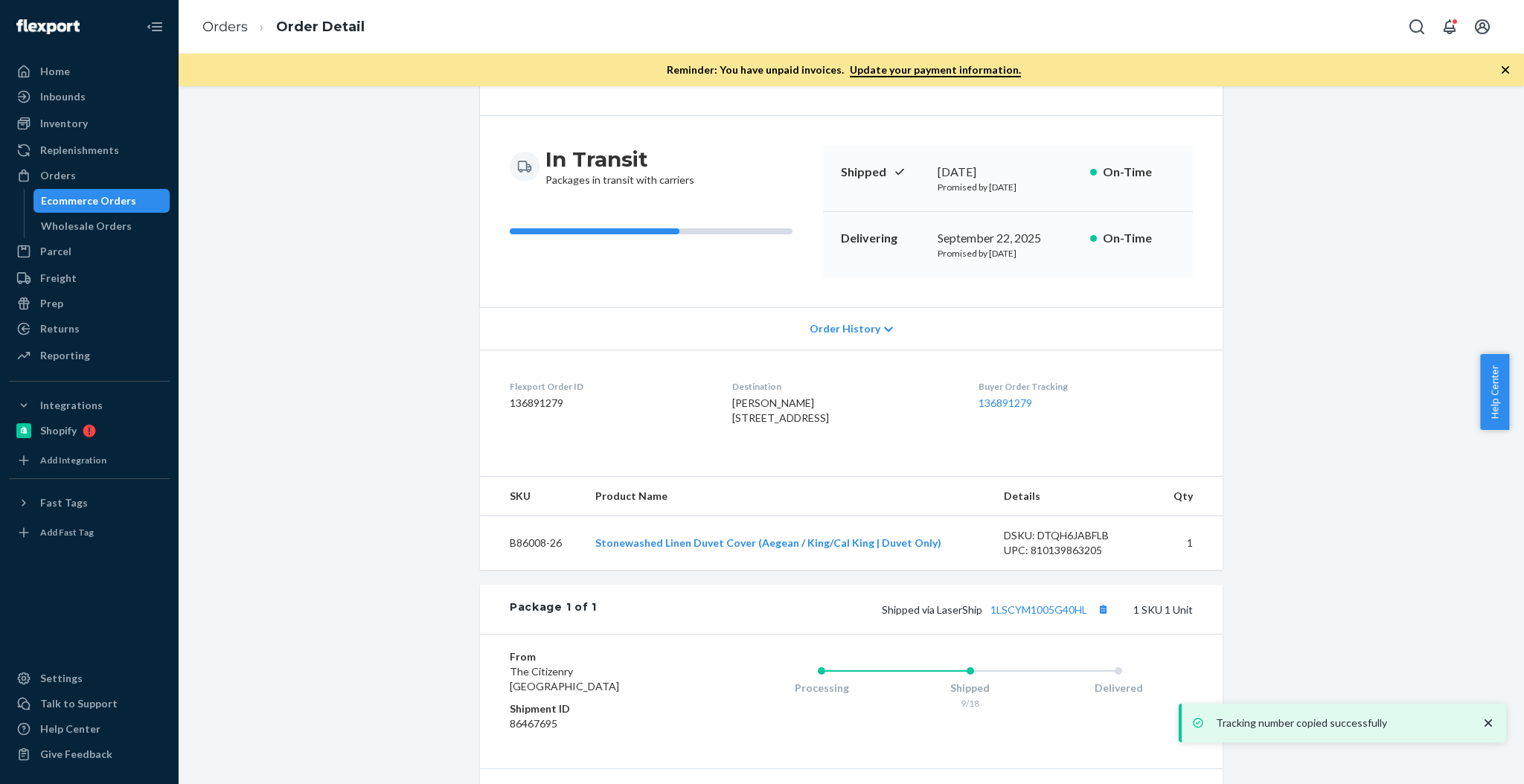
click at [510, 560] on td "B86008-26" at bounding box center [531, 543] width 104 height 54
copy td "B86008-26"
drag, startPoint x: 1101, startPoint y: 640, endPoint x: 1130, endPoint y: 634, distance: 29.6
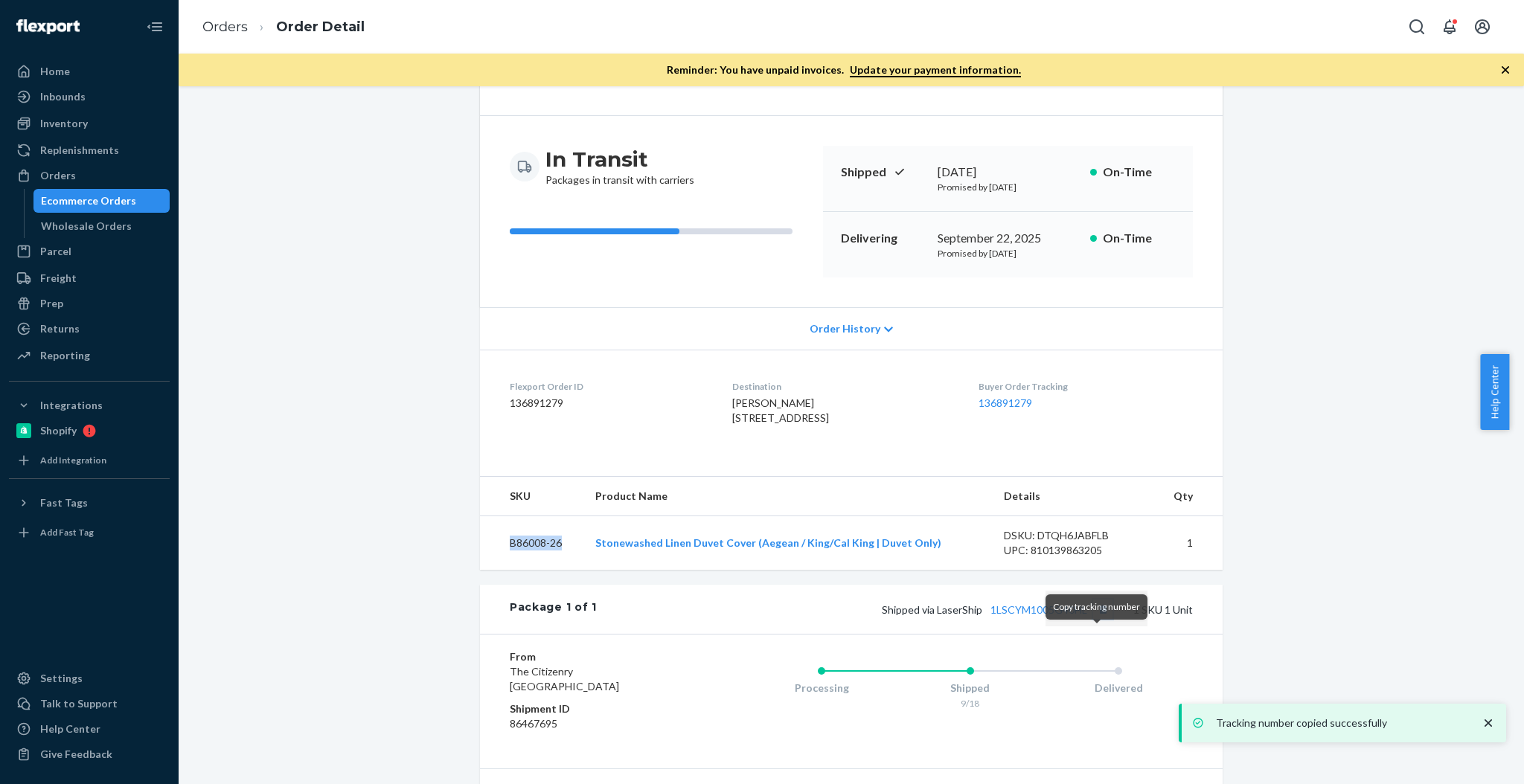
click at [1101, 619] on button "Copy tracking number" at bounding box center [1103, 609] width 20 height 20
